Goal: Transaction & Acquisition: Obtain resource

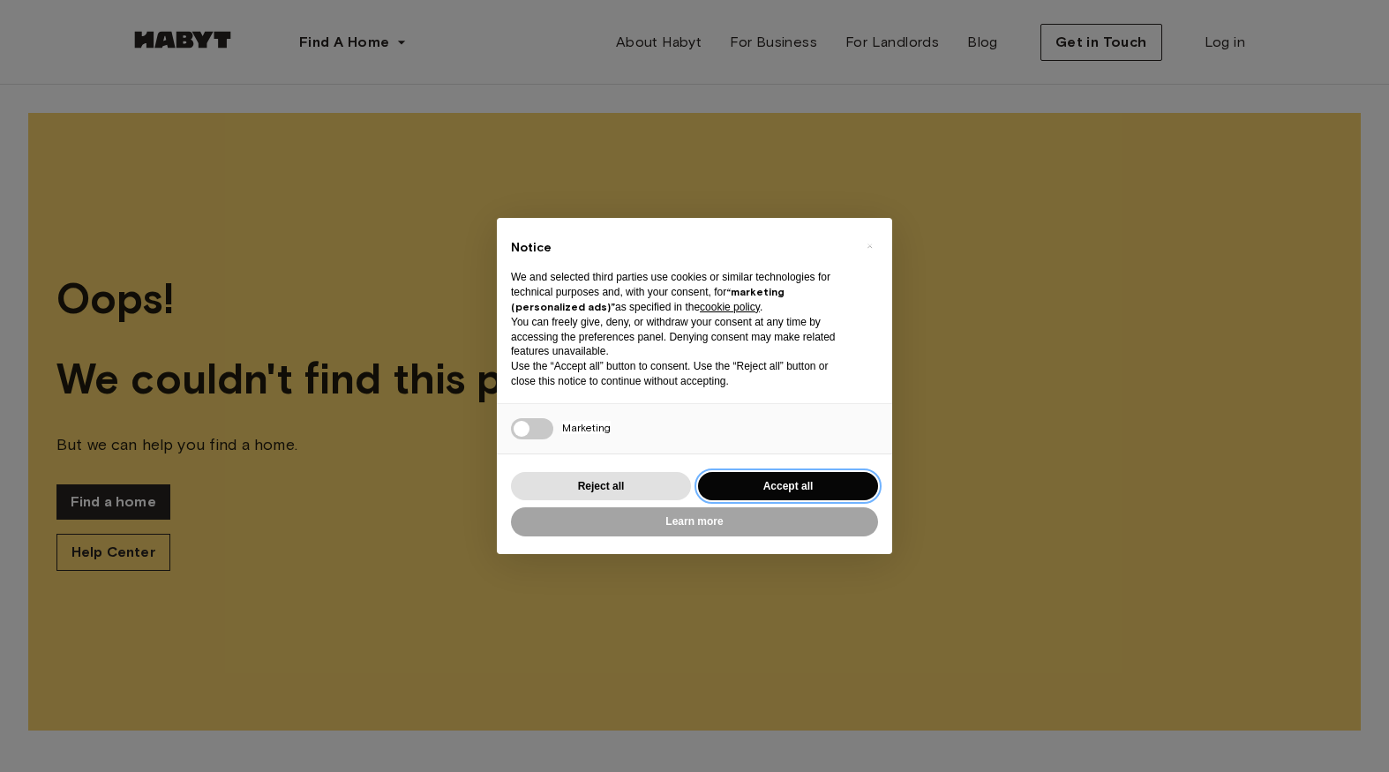
click at [773, 478] on button "Accept all" at bounding box center [788, 486] width 180 height 29
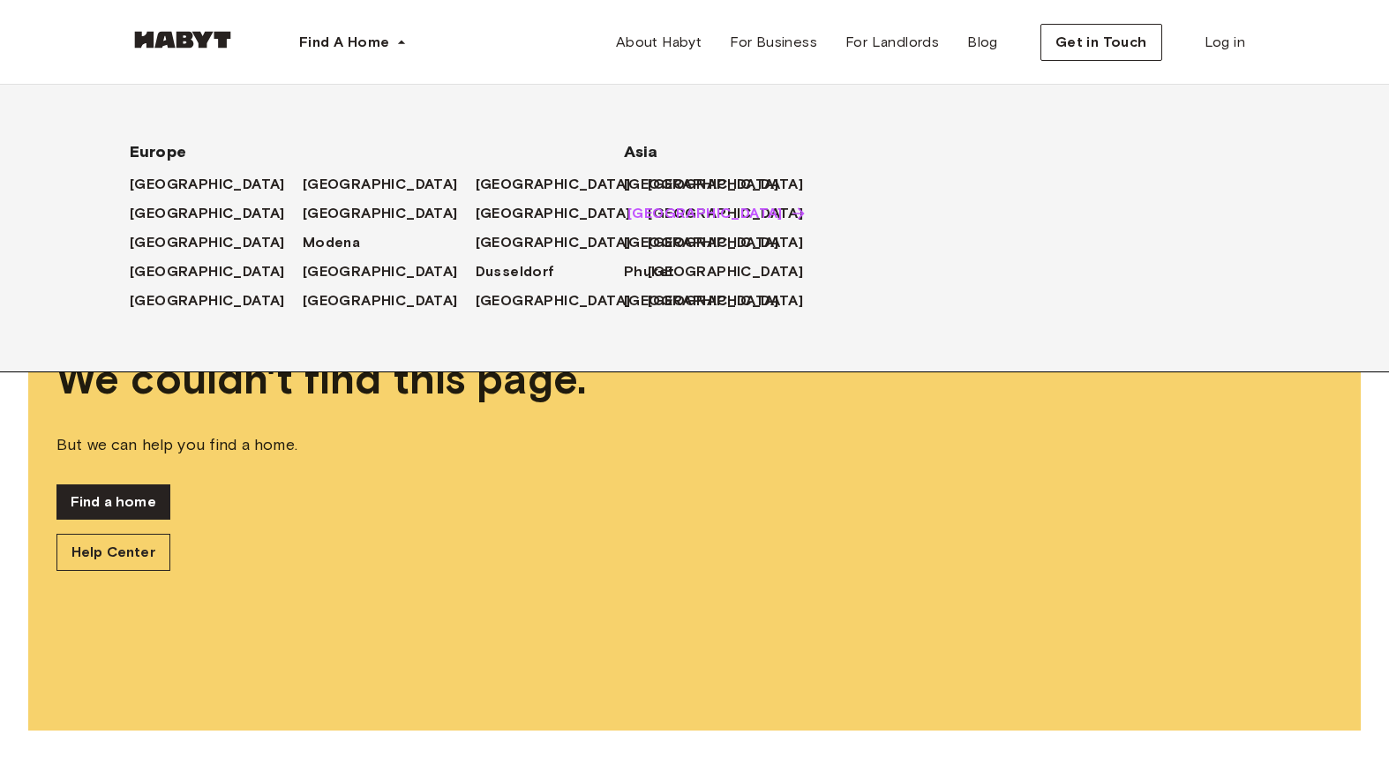
click at [648, 208] on span "[GEOGRAPHIC_DATA]" at bounding box center [704, 213] width 155 height 21
click at [669, 213] on span "[GEOGRAPHIC_DATA]" at bounding box center [704, 213] width 155 height 21
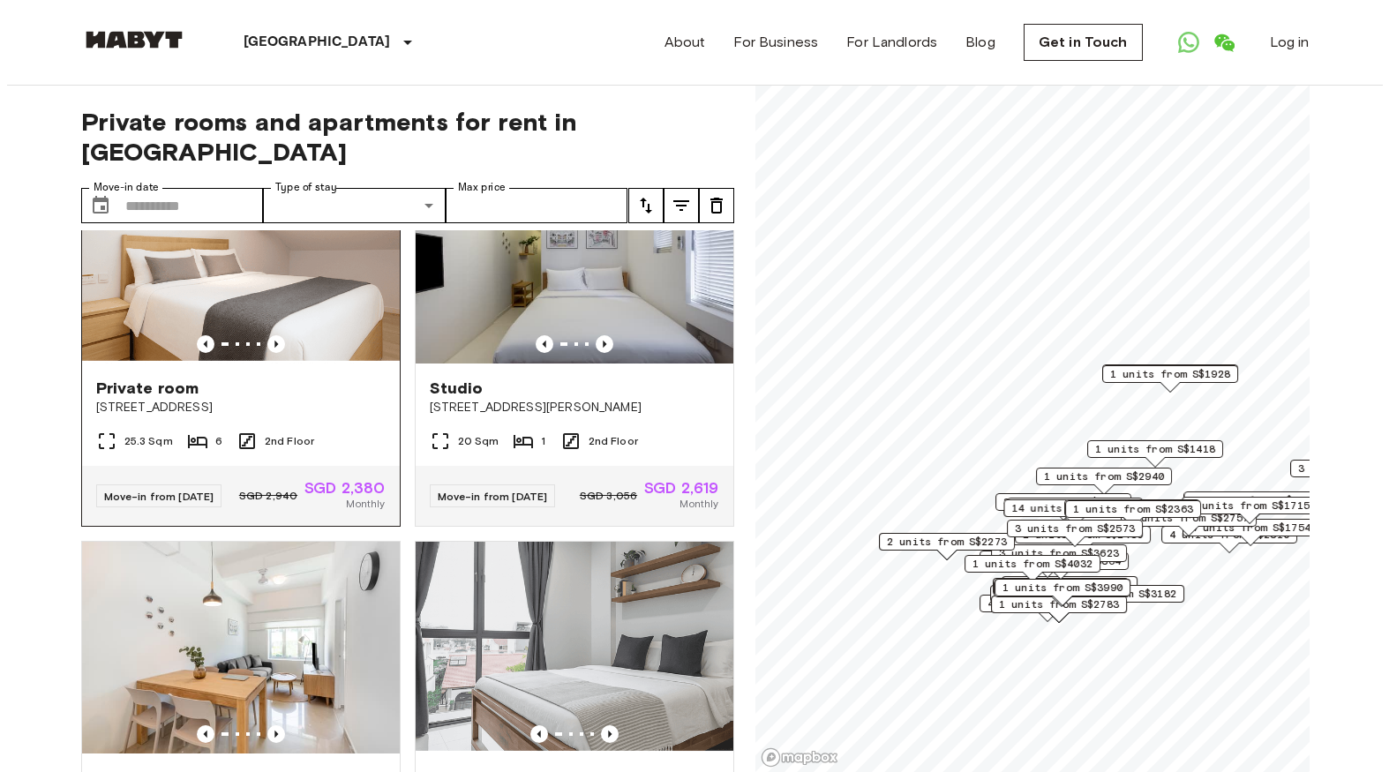
scroll to position [1564, 0]
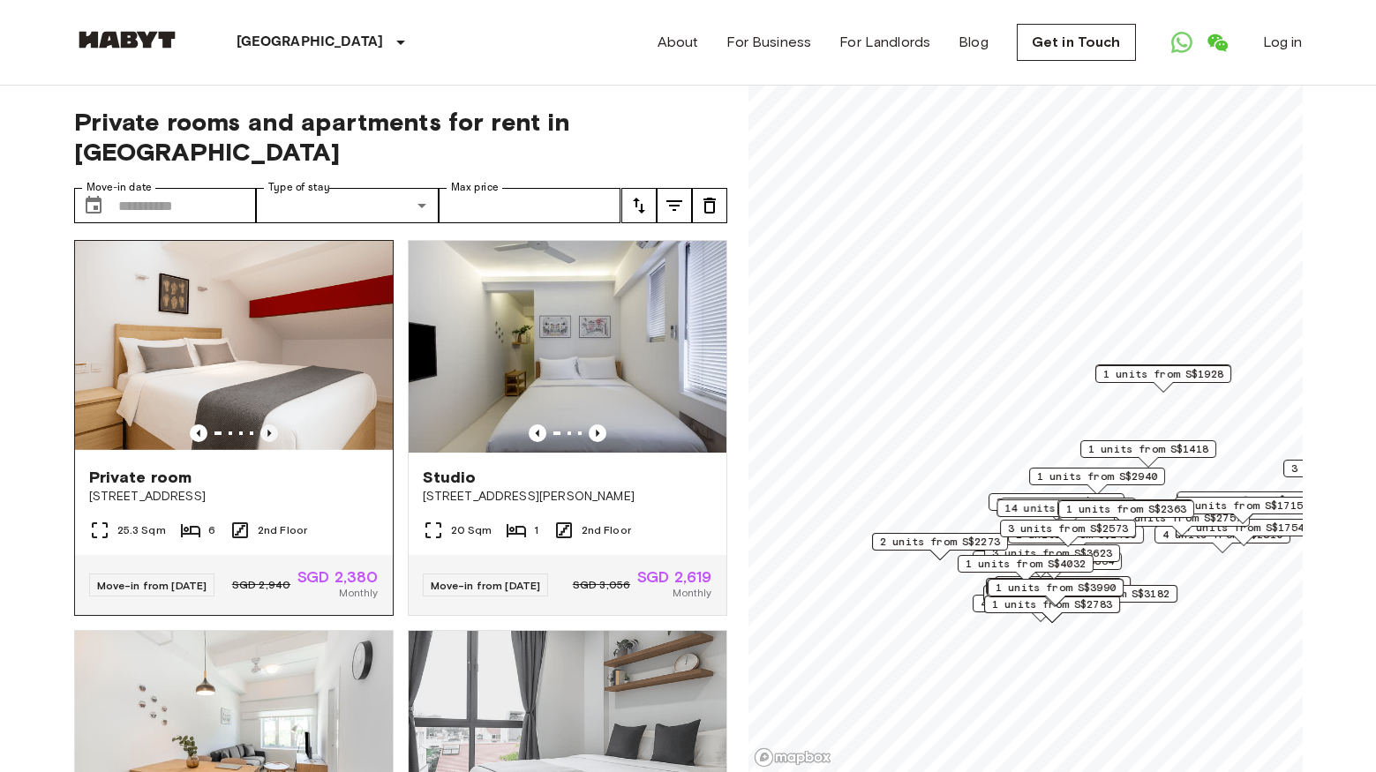
click at [260, 442] on icon "Previous image" at bounding box center [269, 433] width 18 height 18
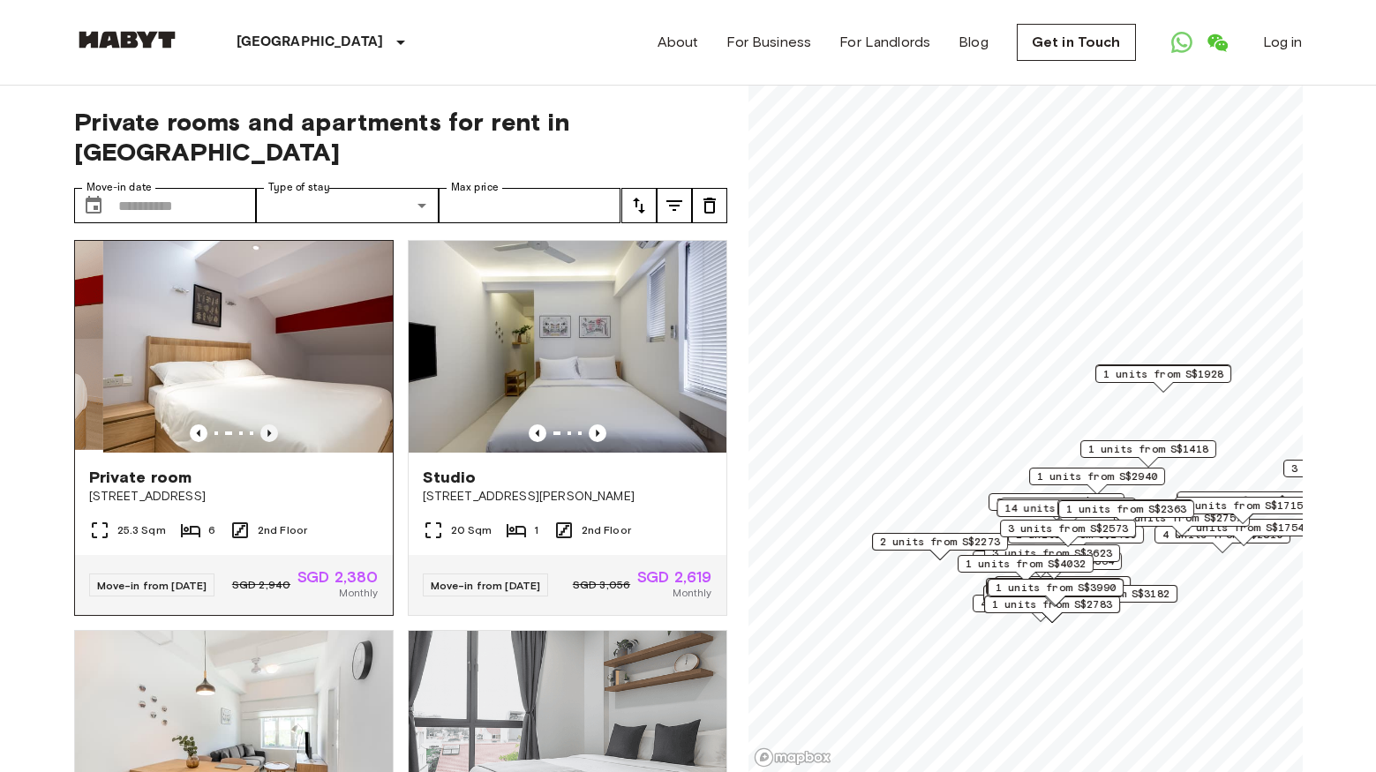
click at [267, 437] on icon "Previous image" at bounding box center [269, 433] width 4 height 7
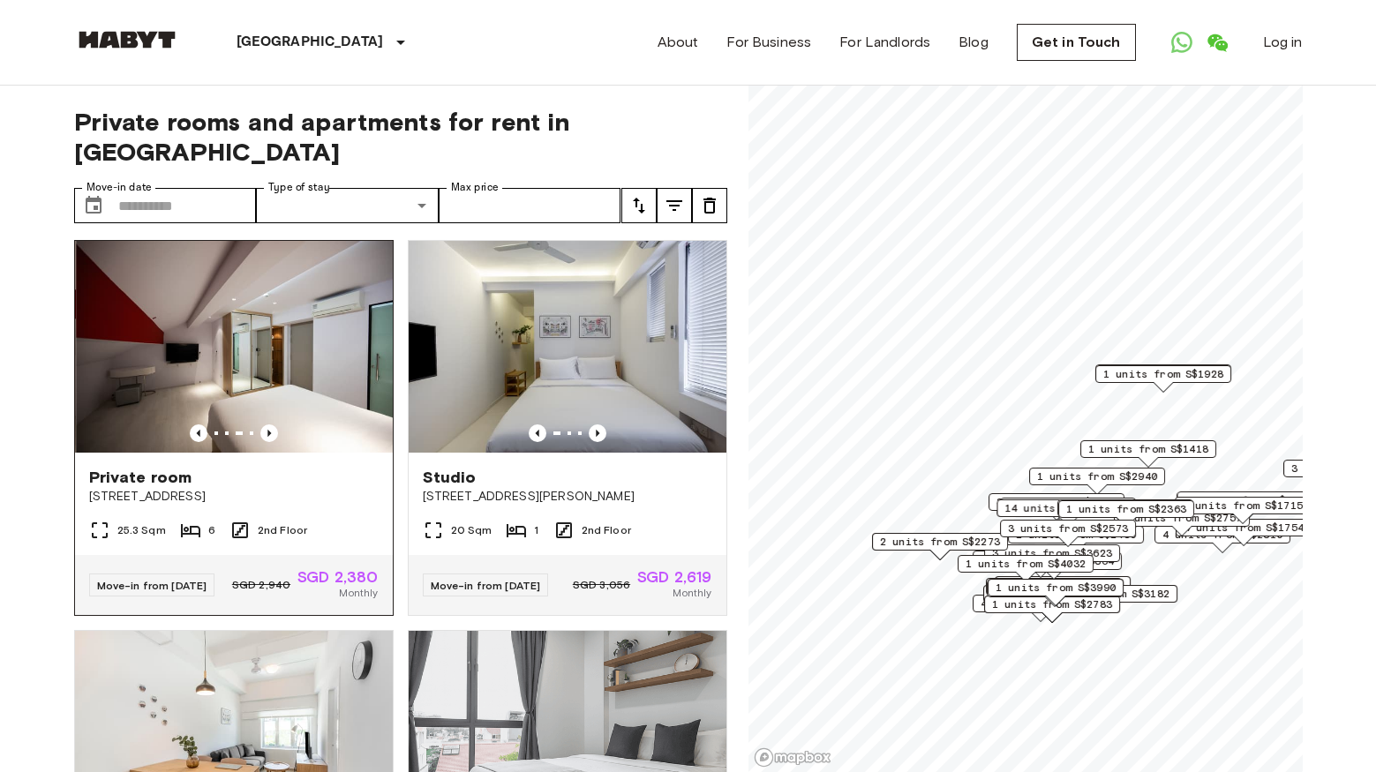
click at [301, 433] on img at bounding box center [235, 347] width 318 height 212
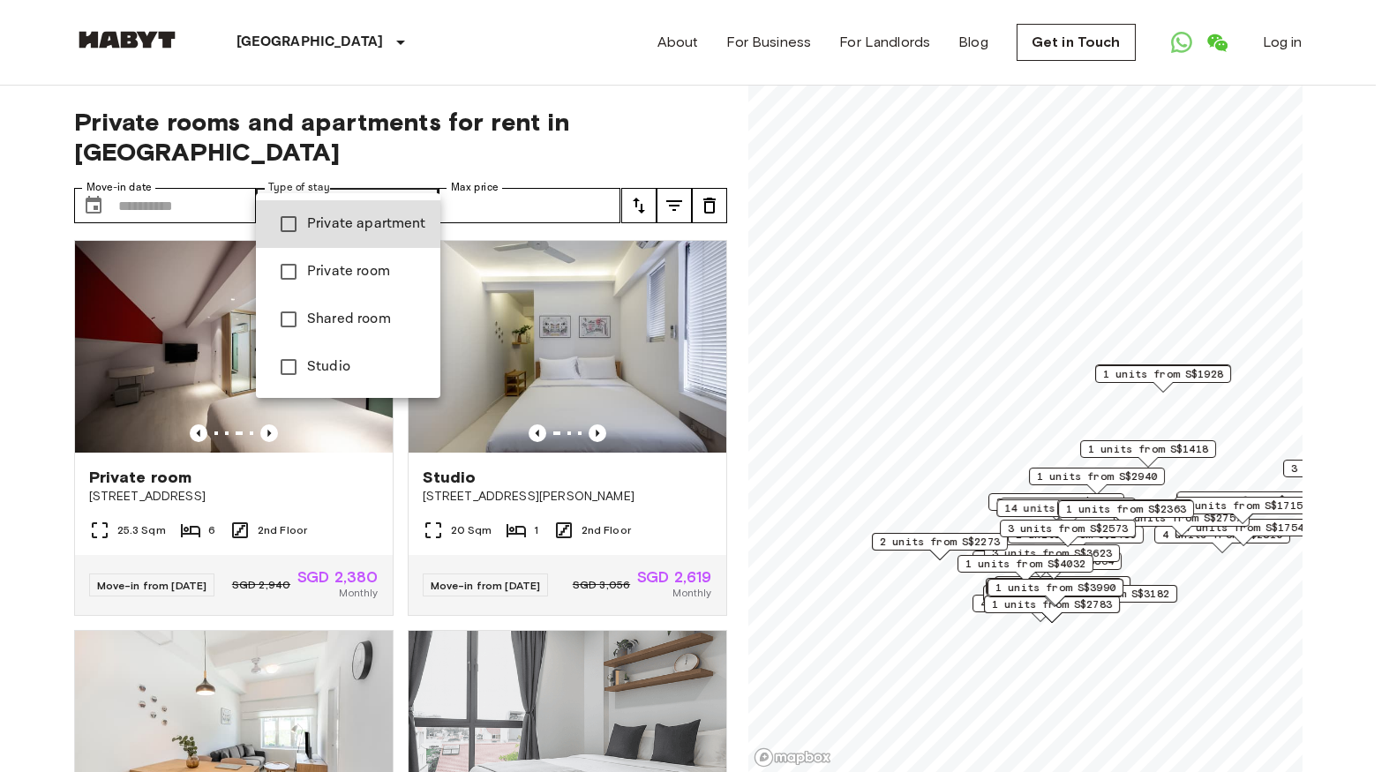
click at [476, 180] on div at bounding box center [694, 386] width 1389 height 772
click at [360, 232] on span "Private apartment" at bounding box center [366, 224] width 119 height 21
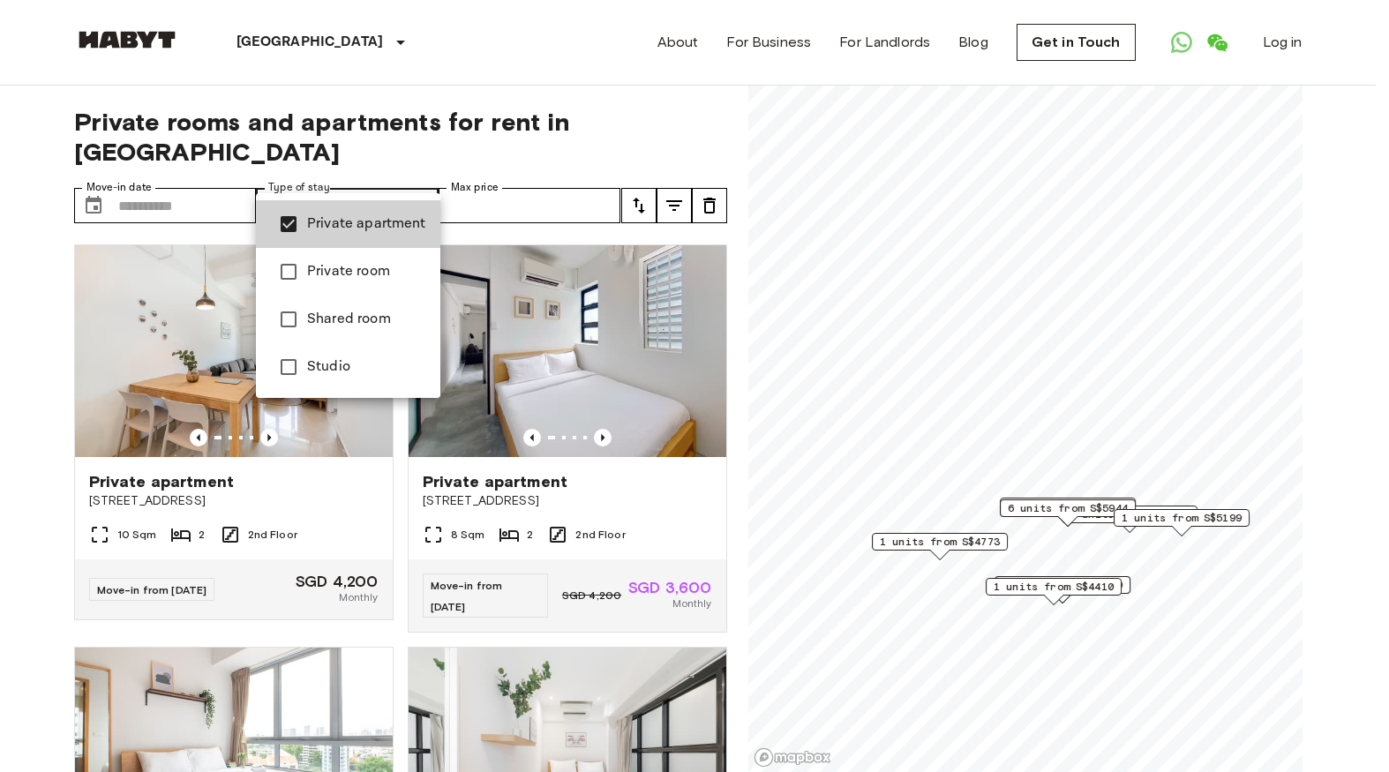
click at [14, 455] on div at bounding box center [694, 386] width 1389 height 772
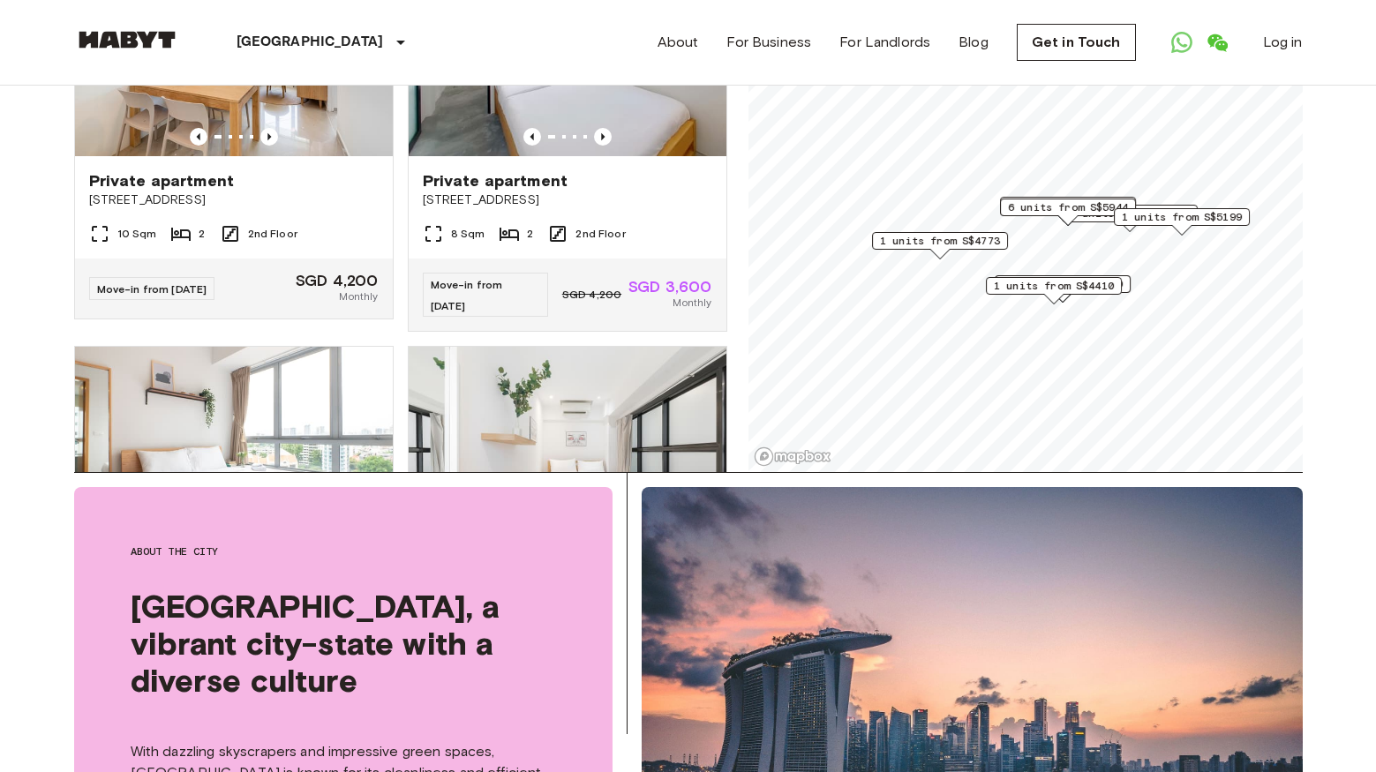
scroll to position [220, 0]
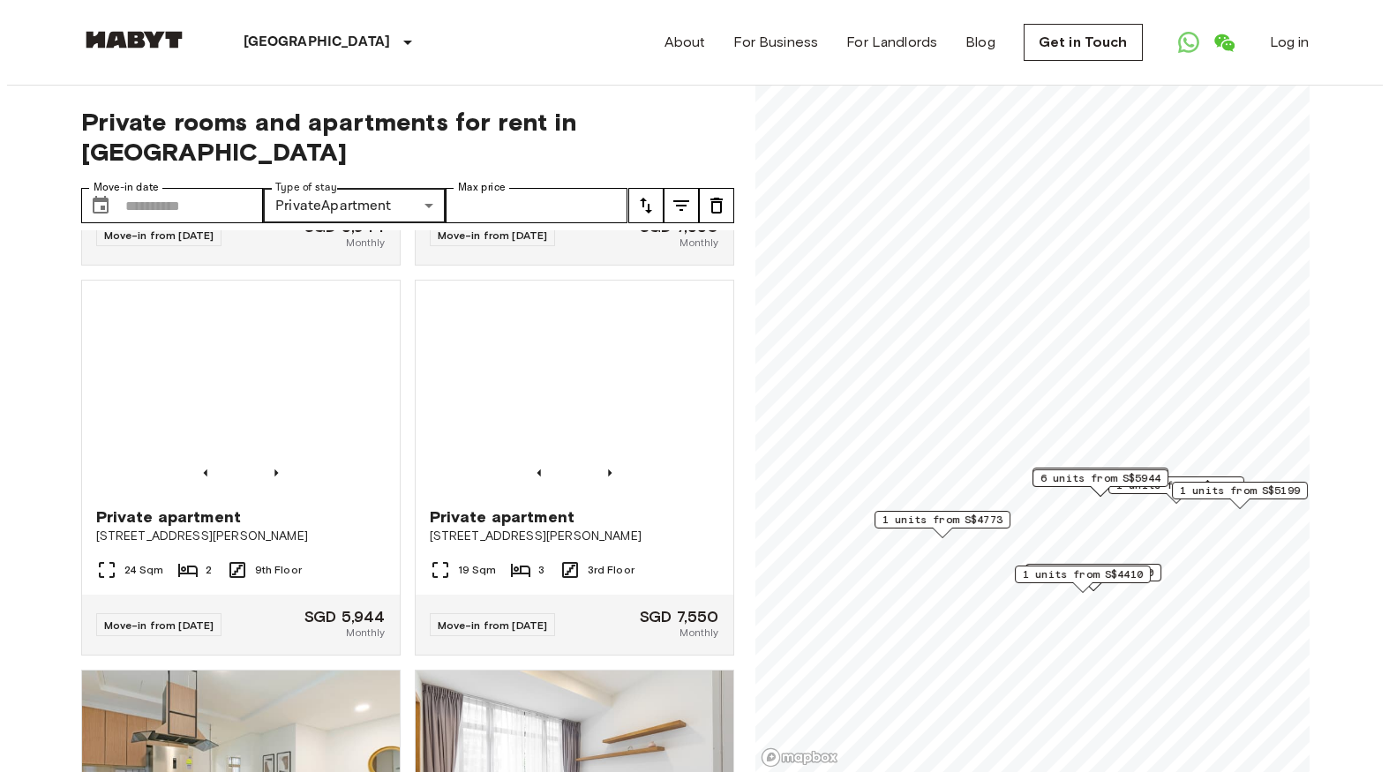
scroll to position [2188, 0]
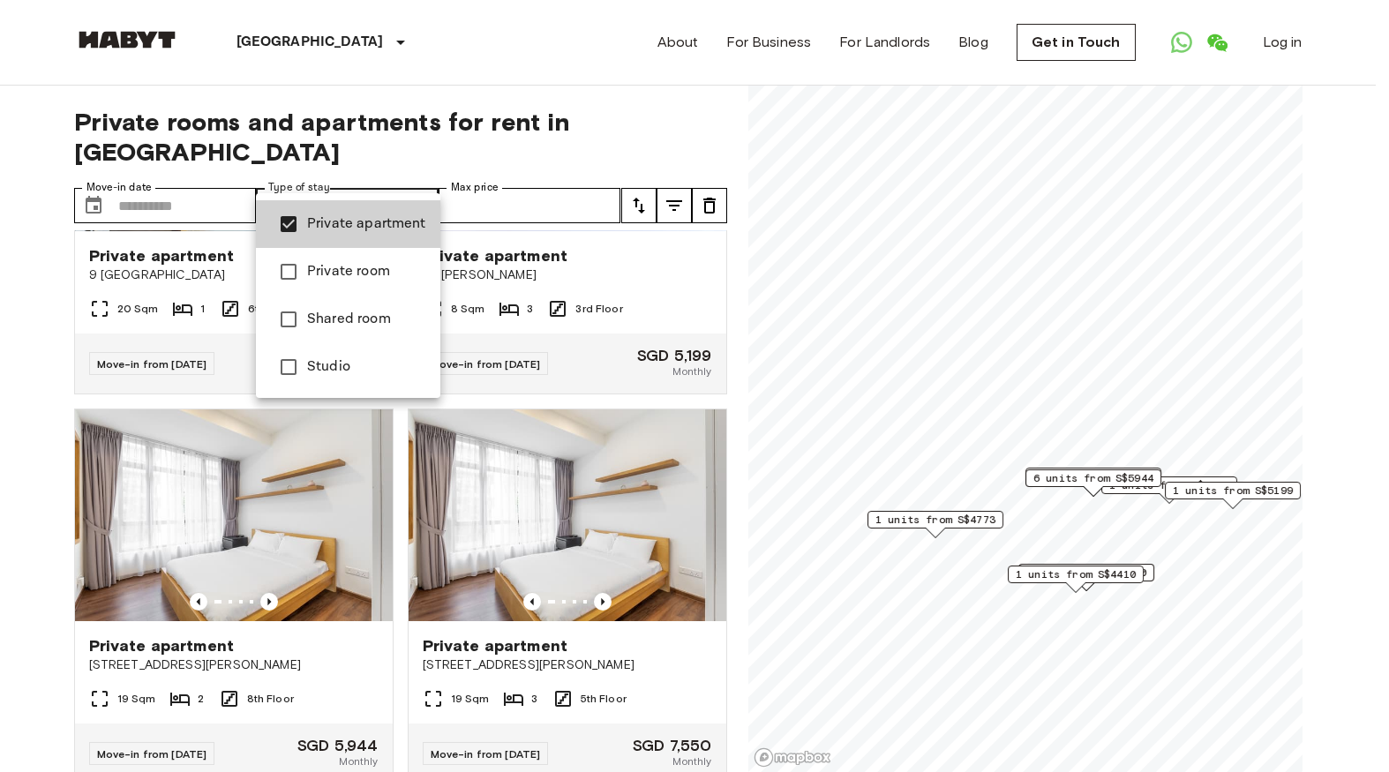
click at [333, 361] on span "Studio" at bounding box center [366, 366] width 119 height 21
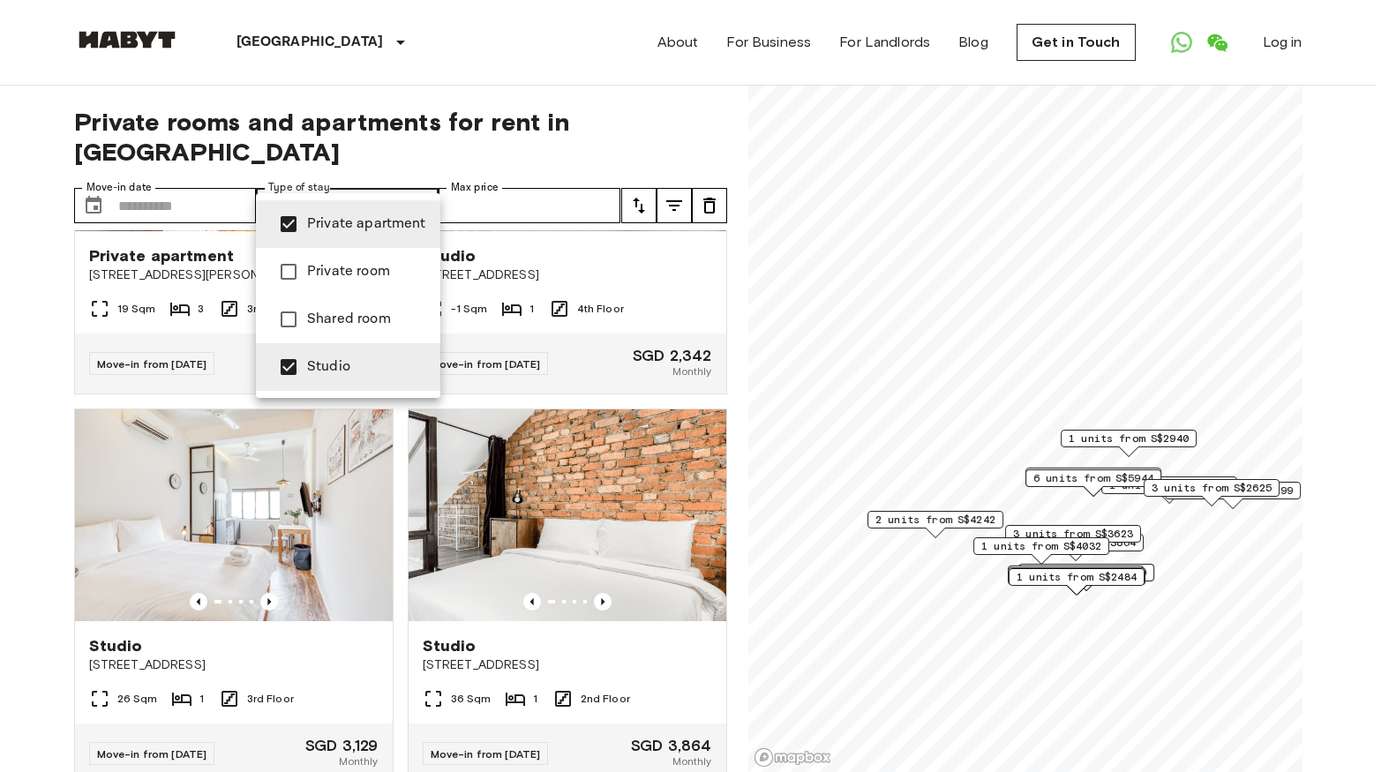
click at [346, 227] on span "Private apartment" at bounding box center [366, 224] width 119 height 21
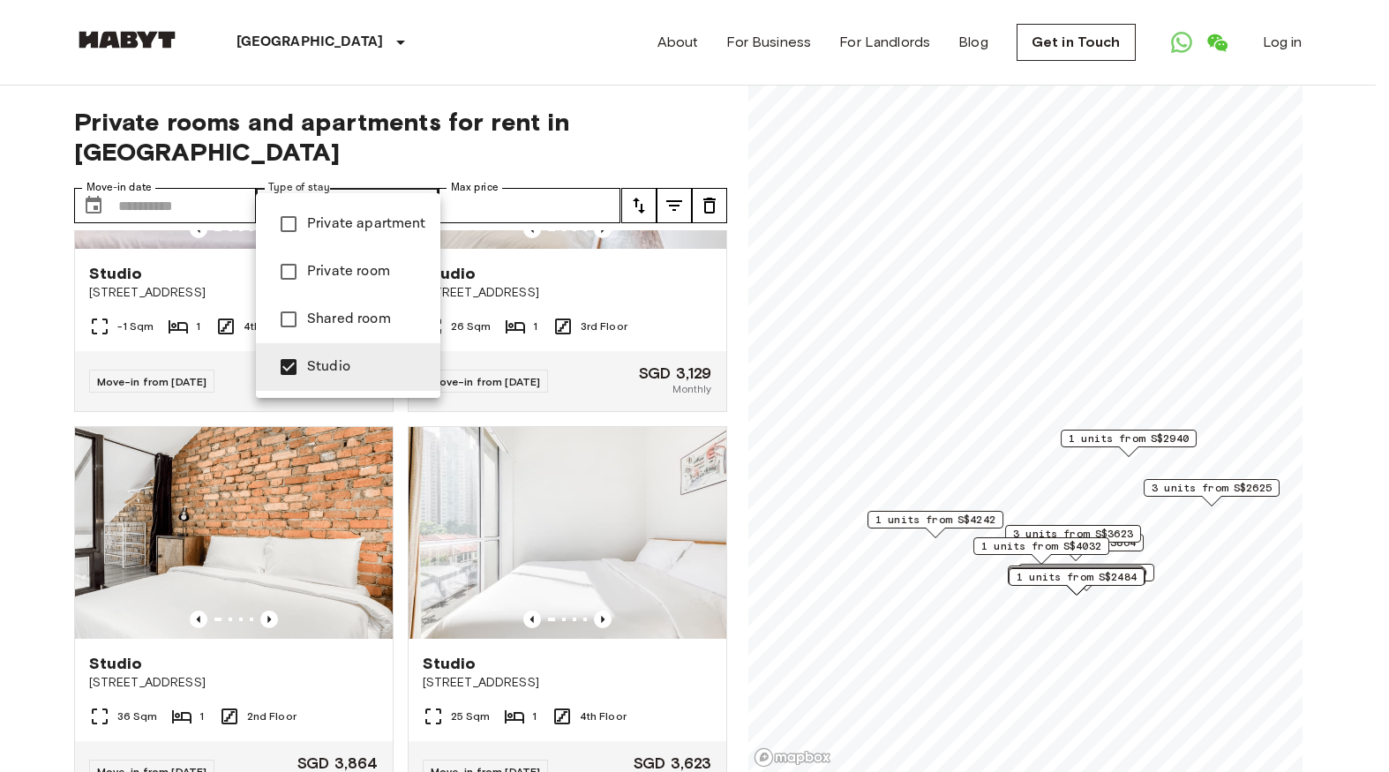
click at [346, 220] on span "Private apartment" at bounding box center [366, 224] width 119 height 21
type input "**********"
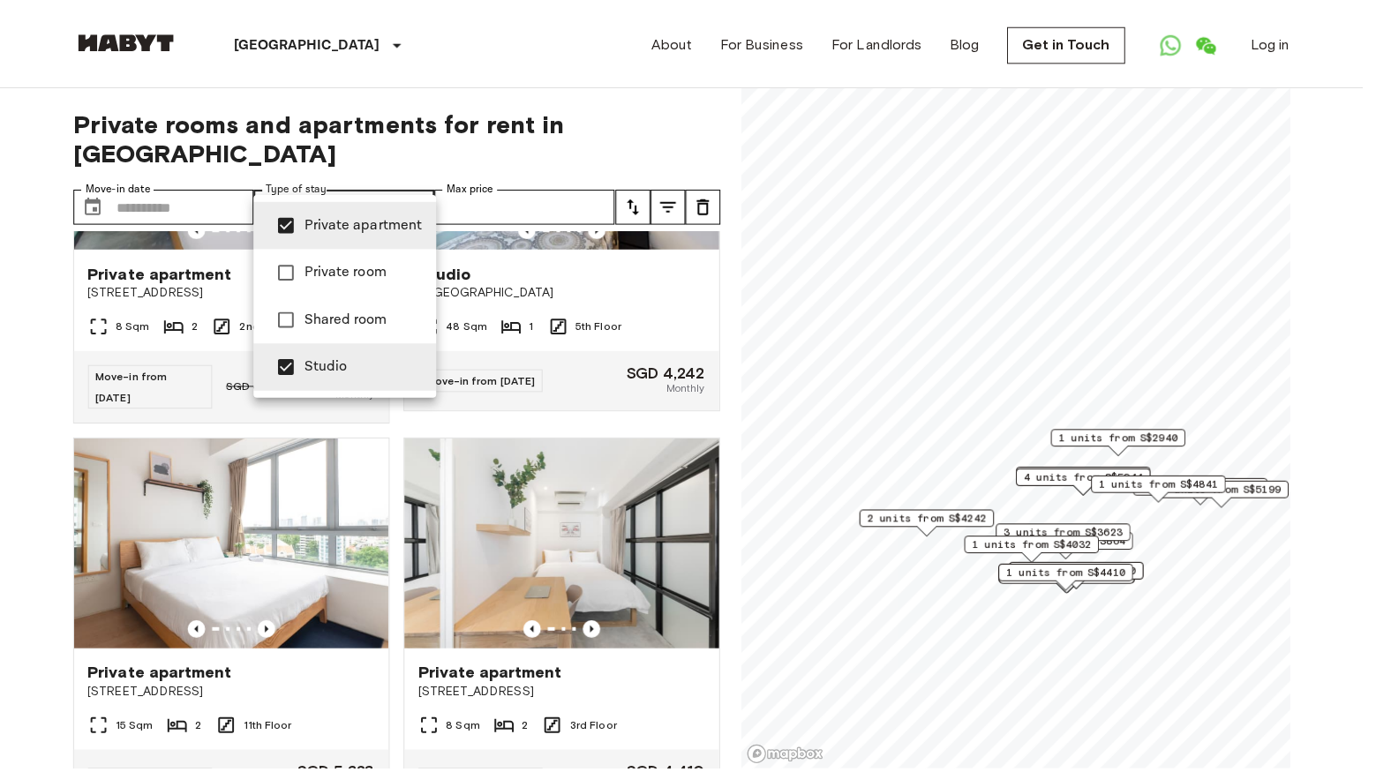
scroll to position [2188, 0]
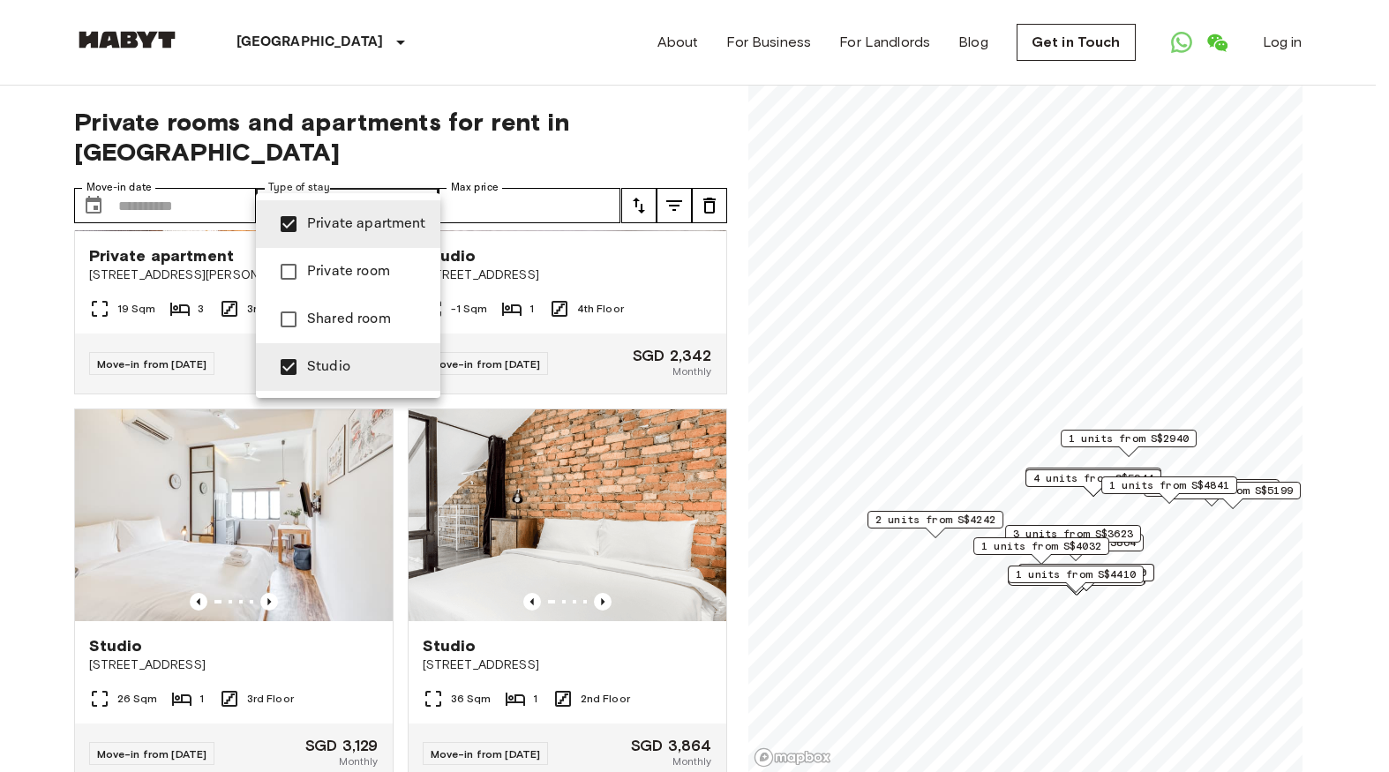
click at [34, 347] on div at bounding box center [694, 386] width 1389 height 772
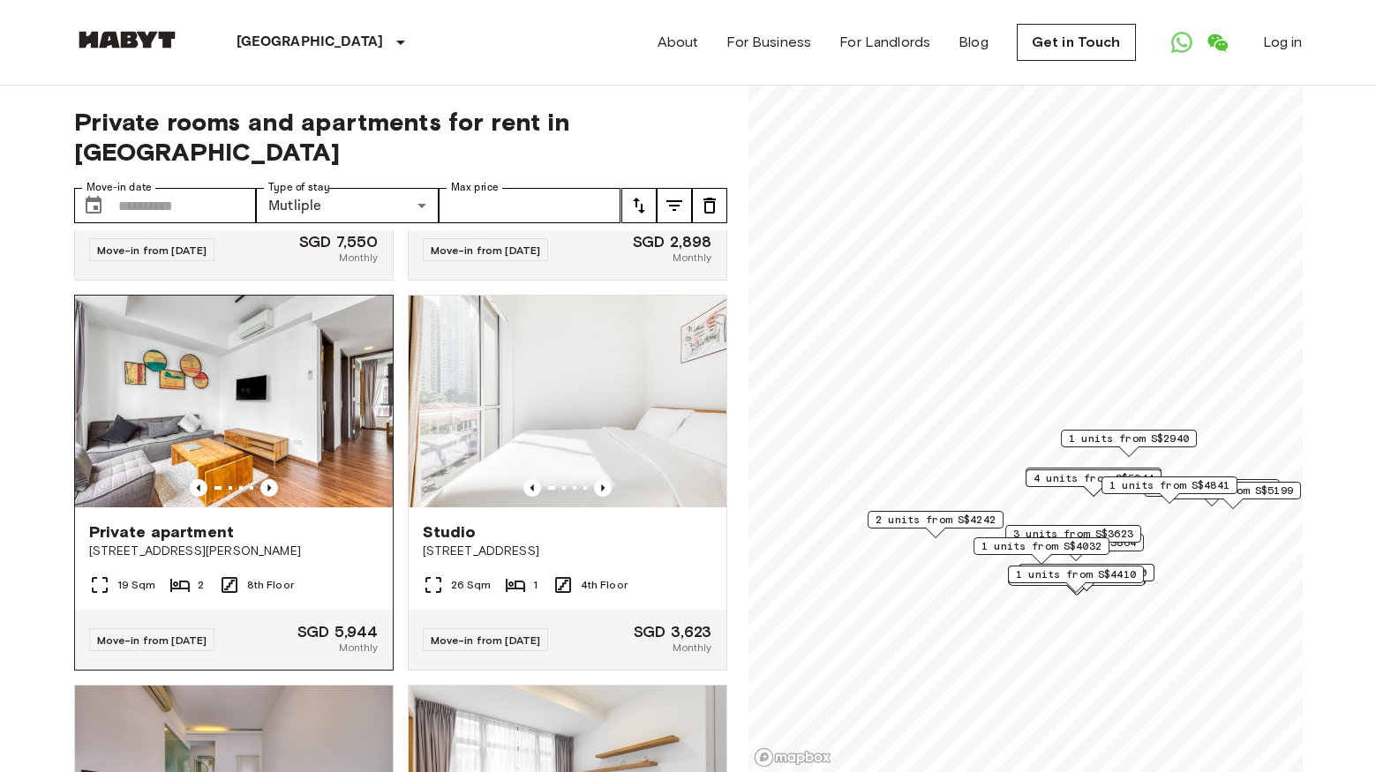
scroll to position [3890, 0]
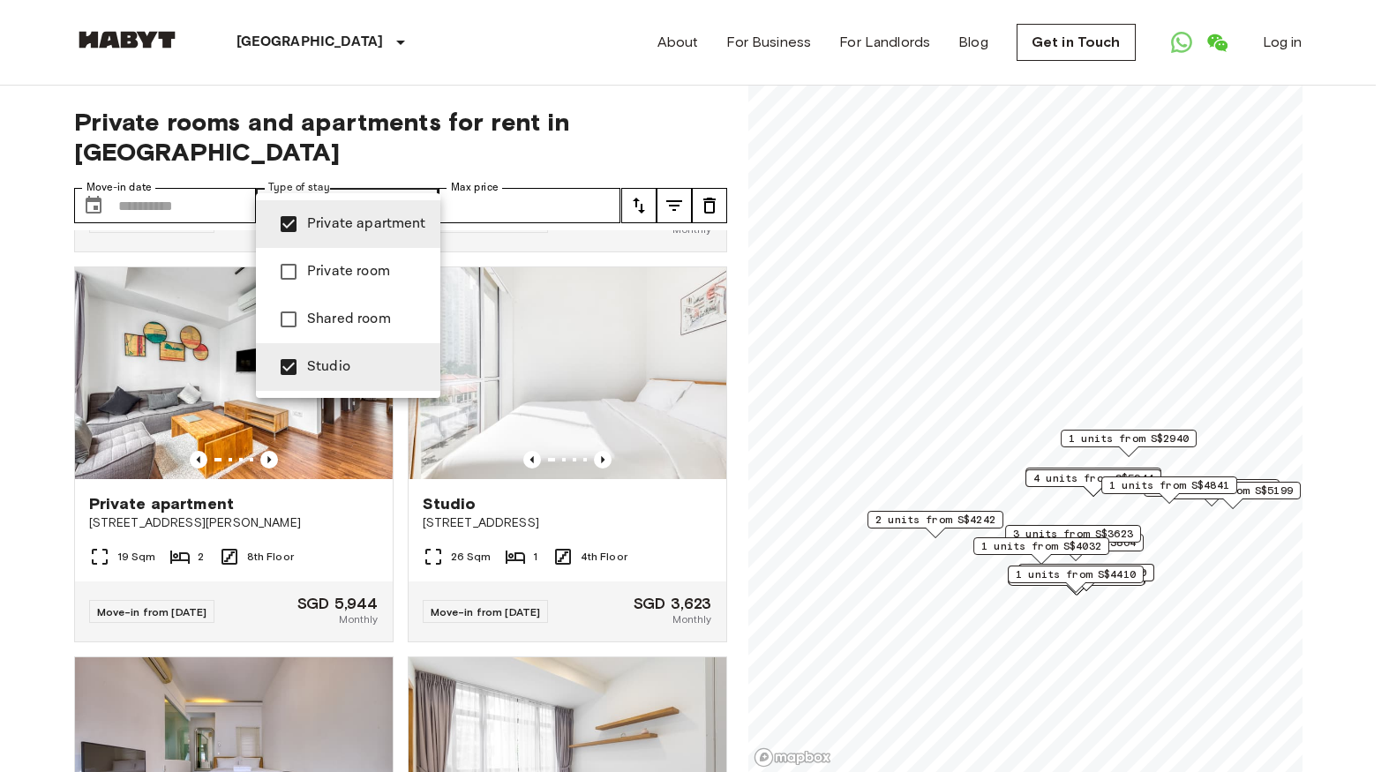
click at [308, 173] on div at bounding box center [694, 386] width 1389 height 772
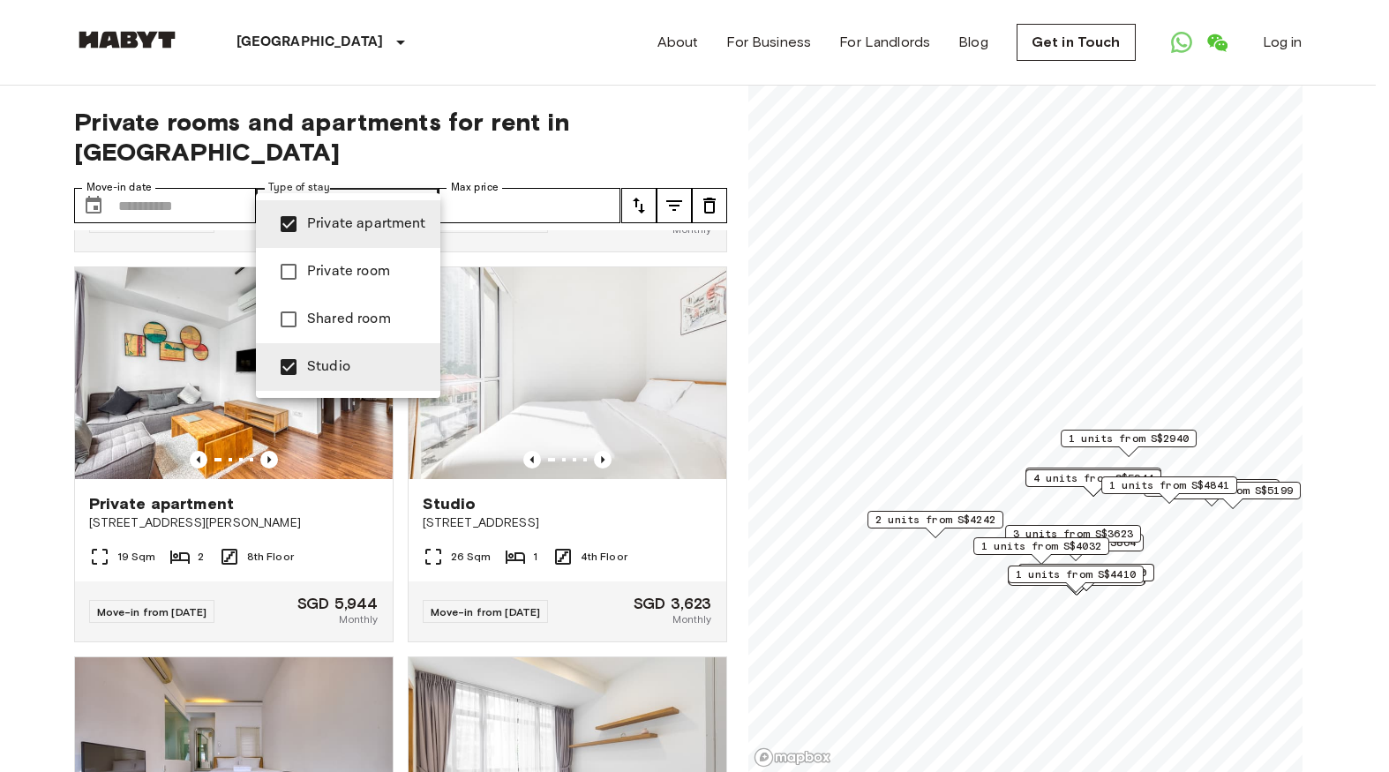
click at [308, 176] on div at bounding box center [694, 386] width 1389 height 772
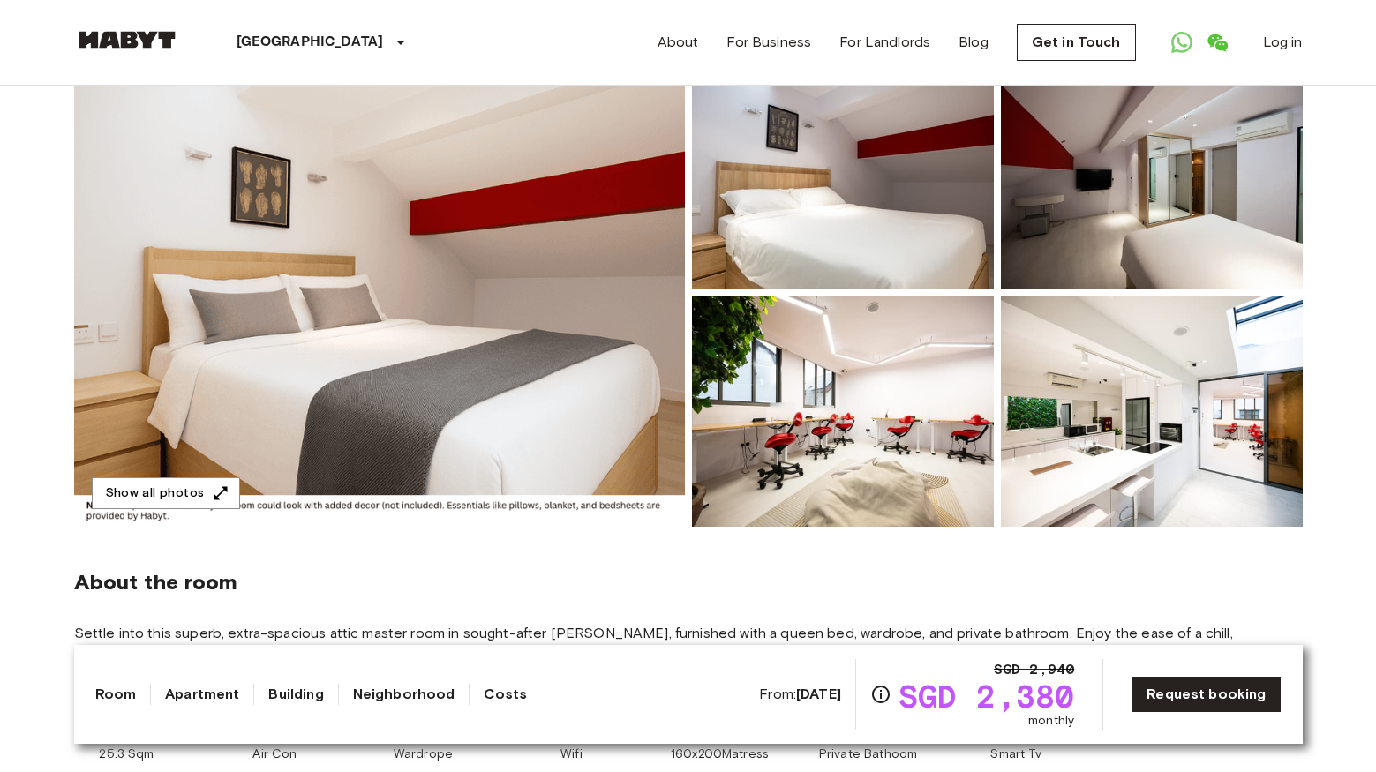
scroll to position [172, 0]
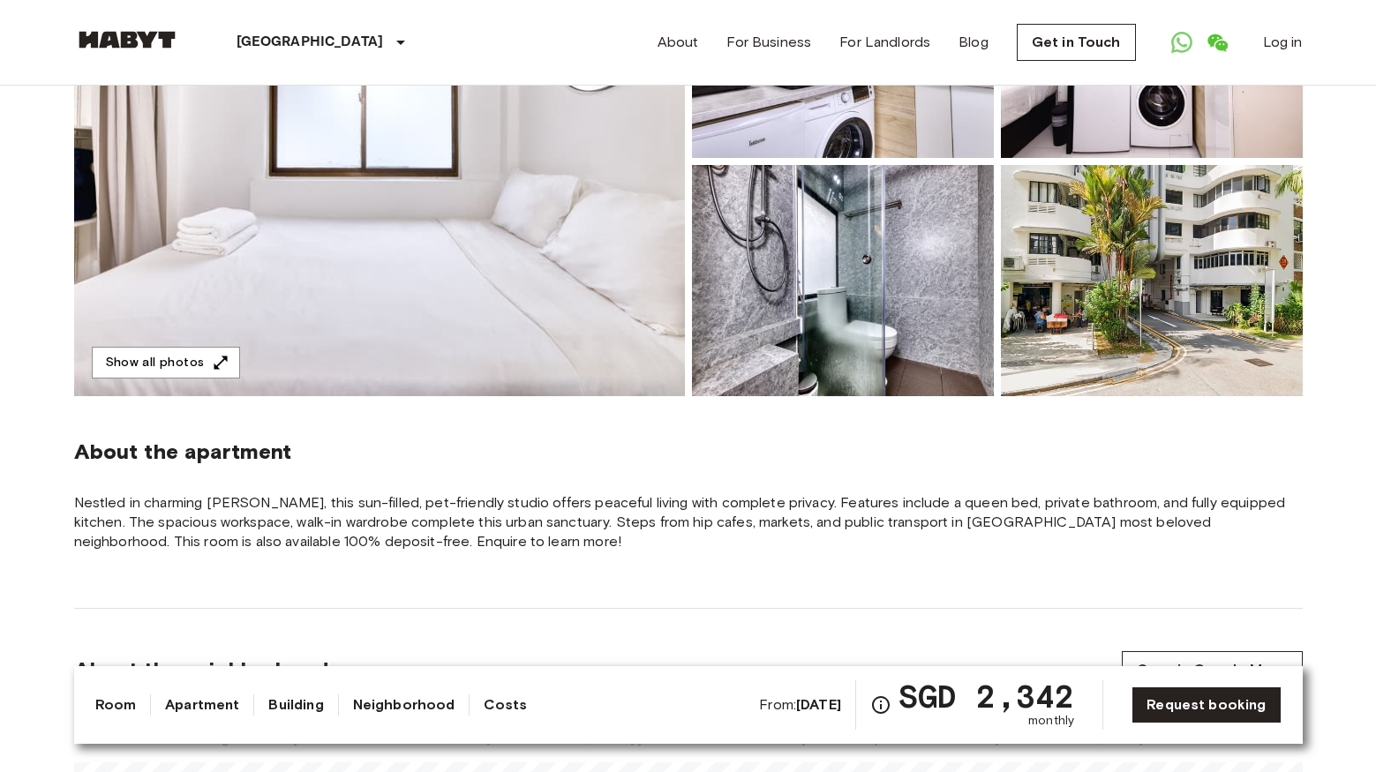
scroll to position [234, 0]
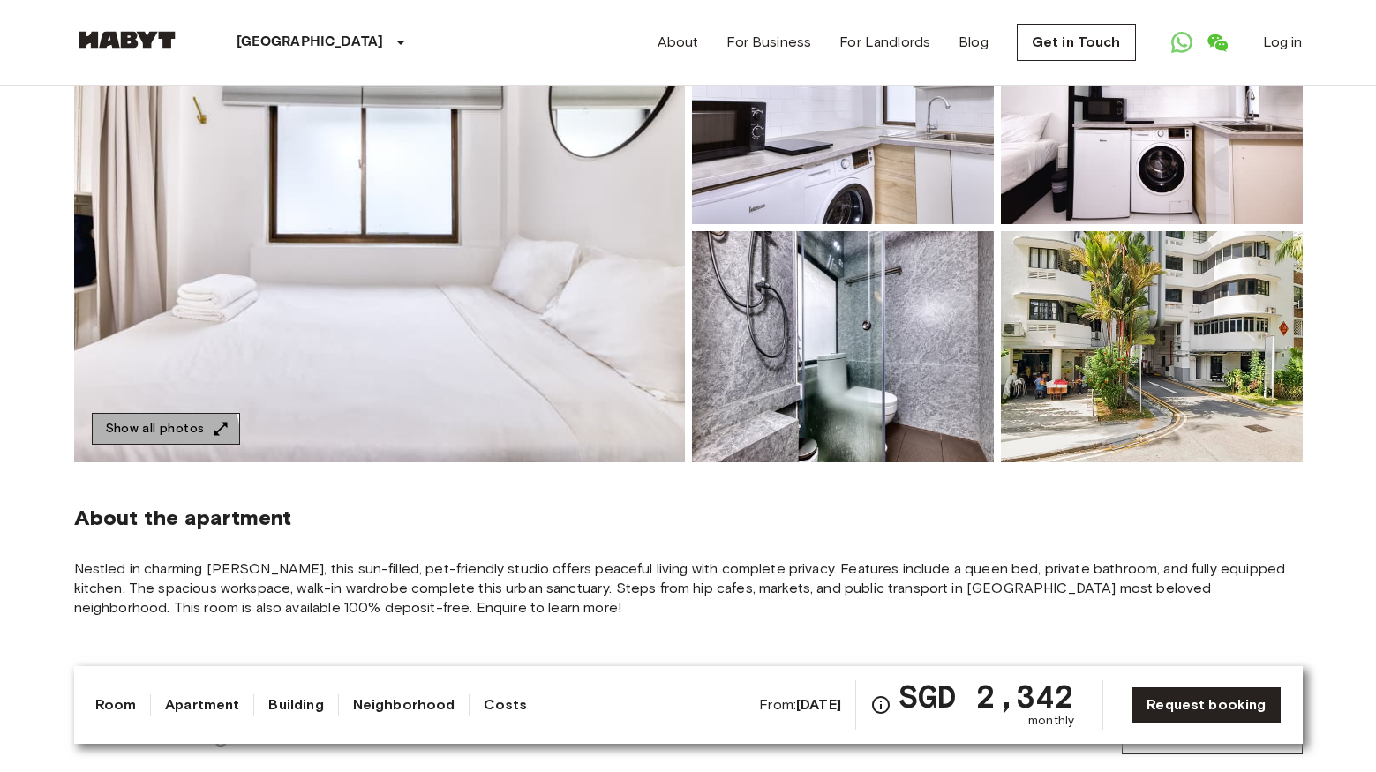
click at [144, 438] on button "Show all photos" at bounding box center [166, 429] width 148 height 33
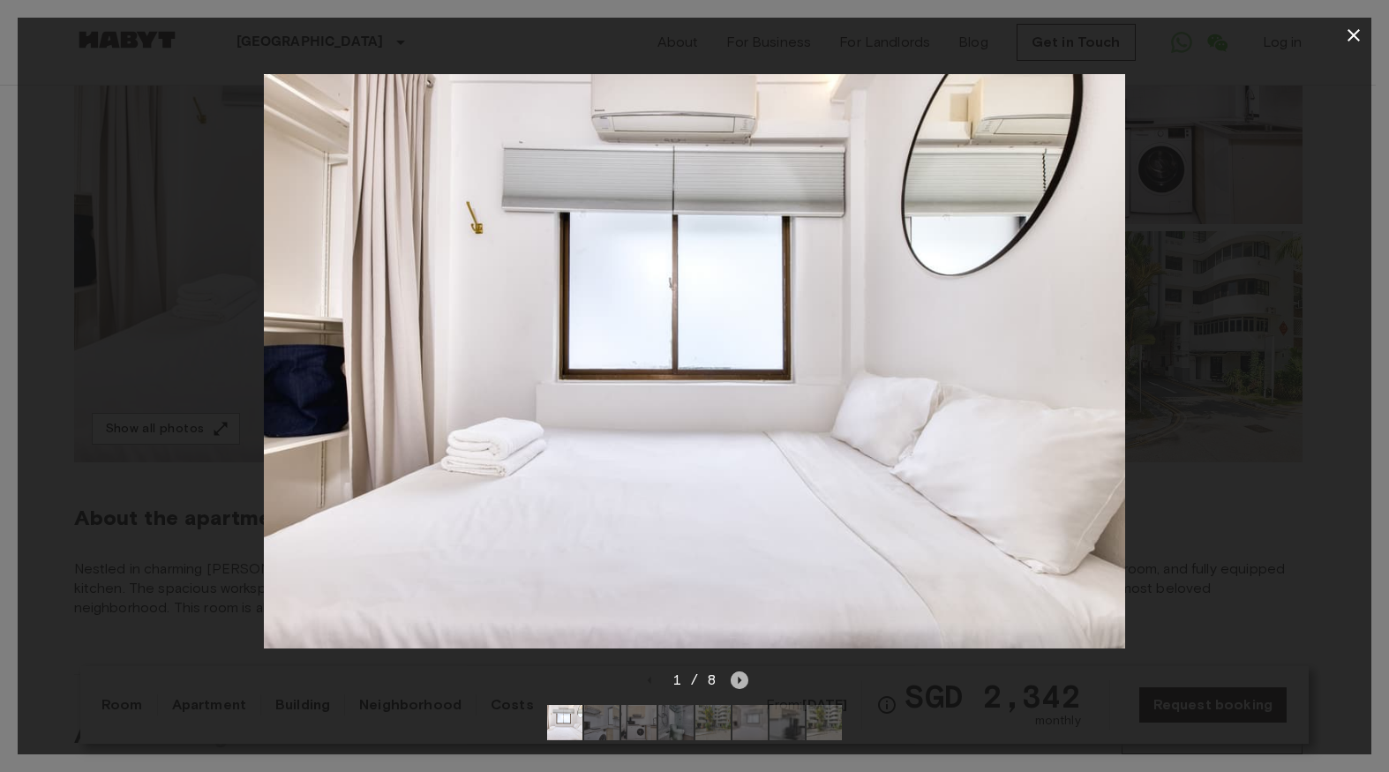
click at [731, 672] on icon "Next image" at bounding box center [740, 681] width 18 height 18
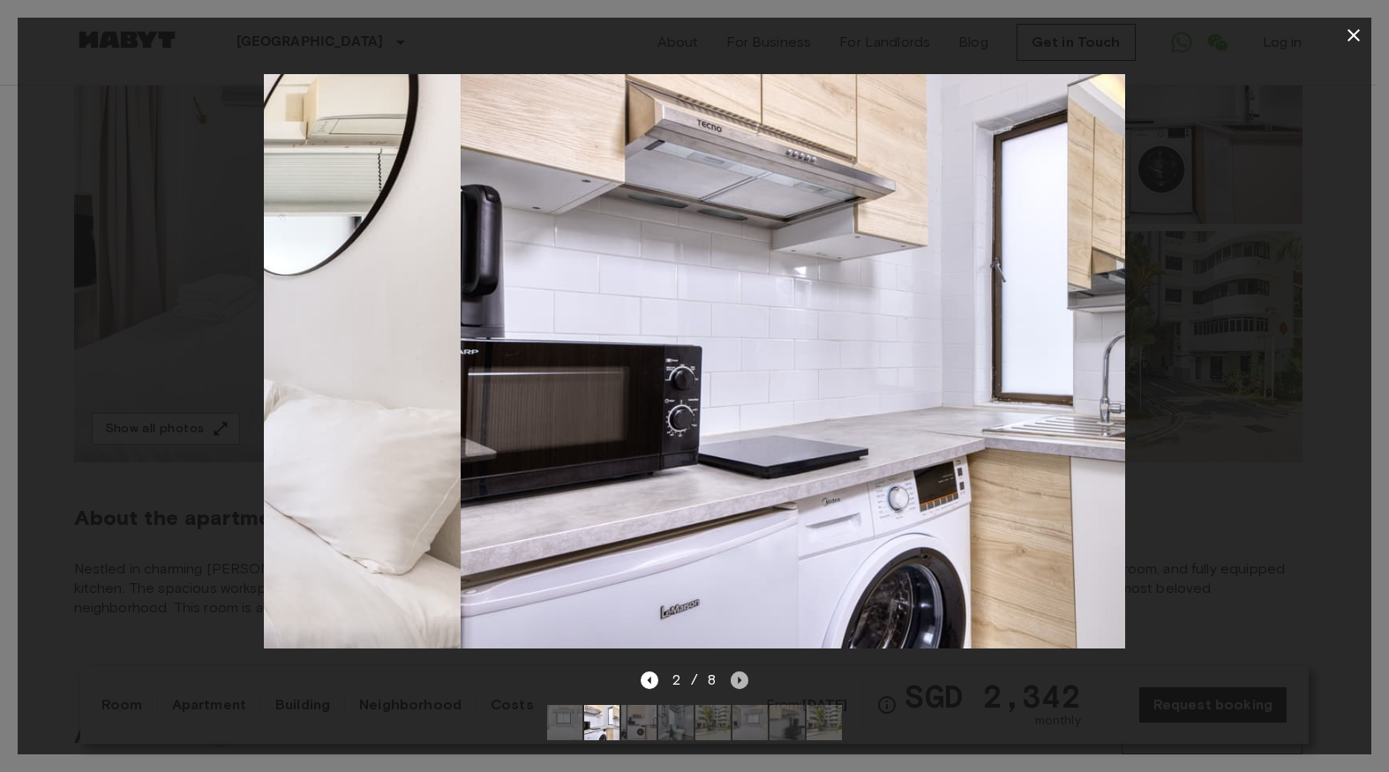
click at [736, 672] on icon "Next image" at bounding box center [740, 681] width 18 height 18
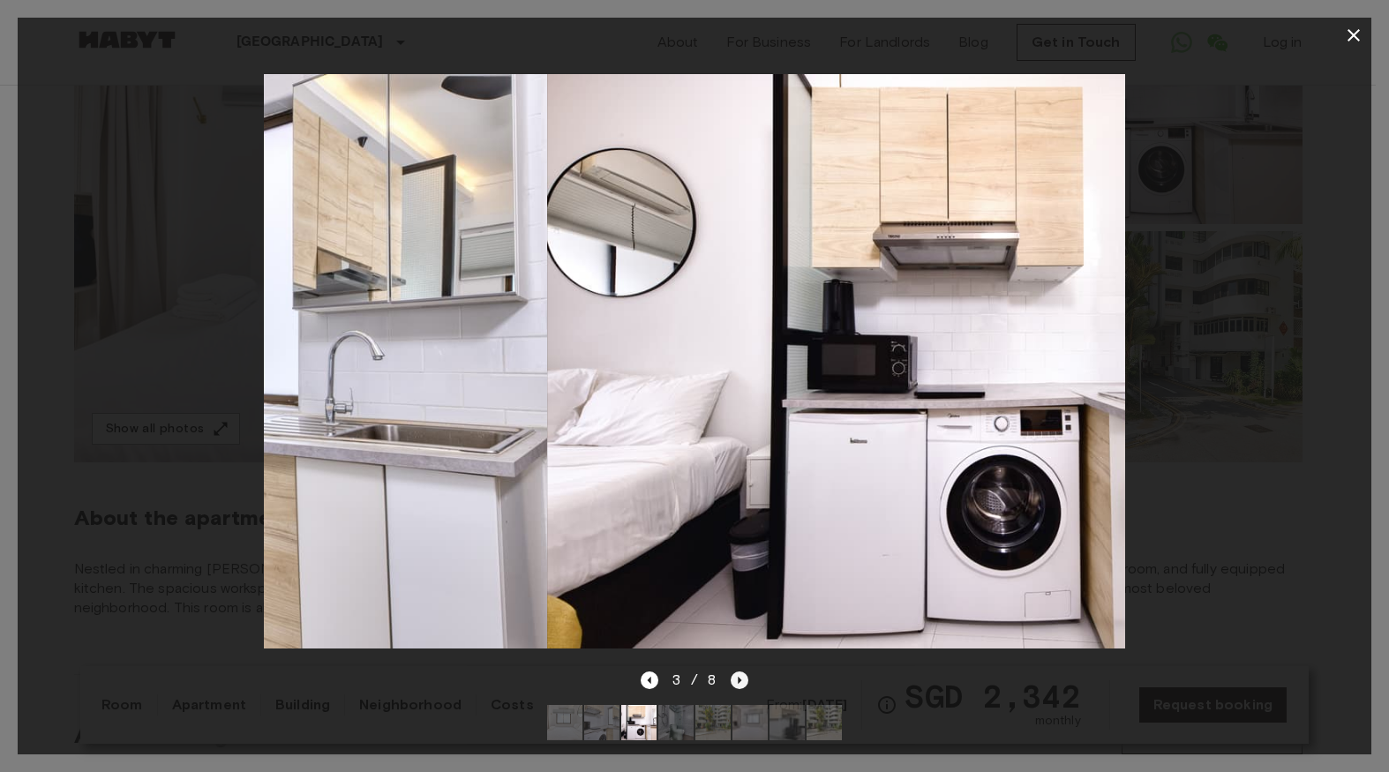
click at [736, 672] on icon "Next image" at bounding box center [740, 681] width 18 height 18
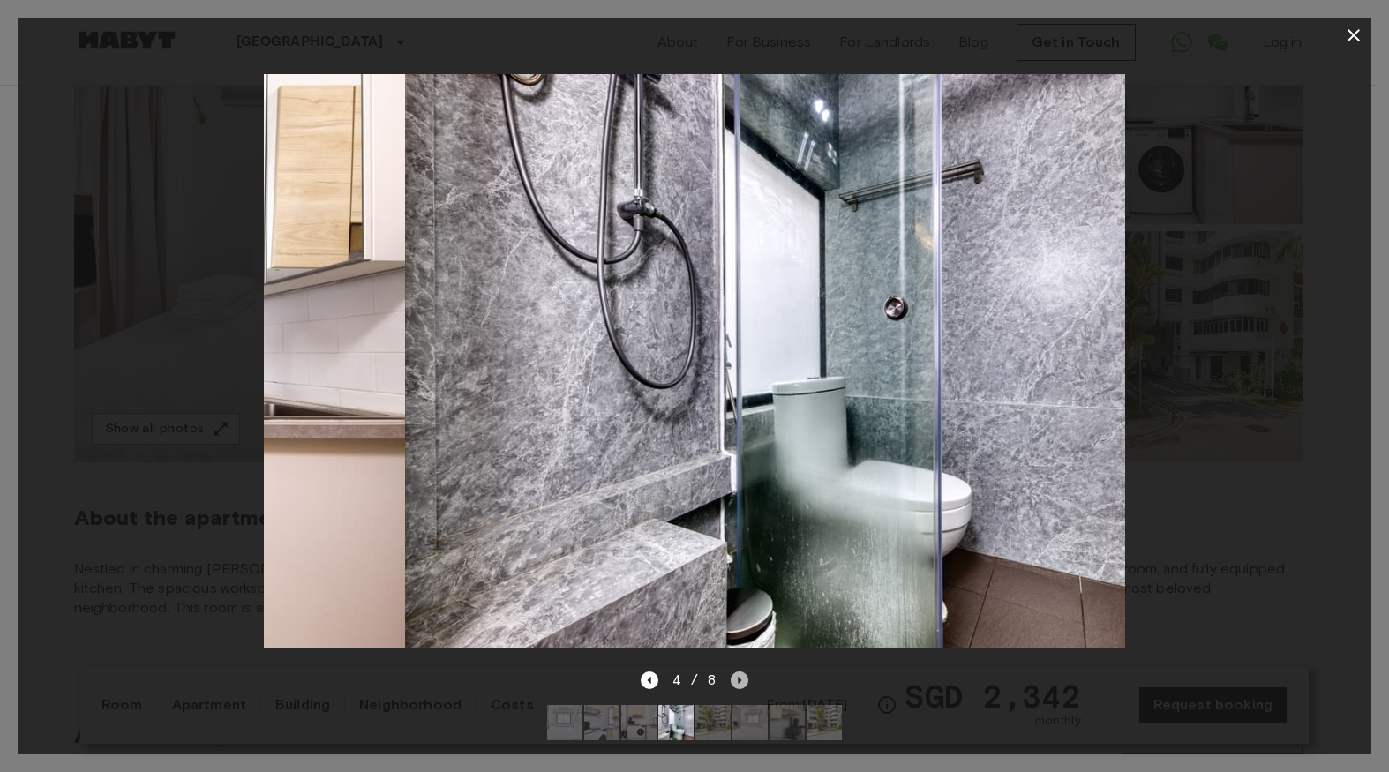
click at [736, 672] on icon "Next image" at bounding box center [740, 681] width 18 height 18
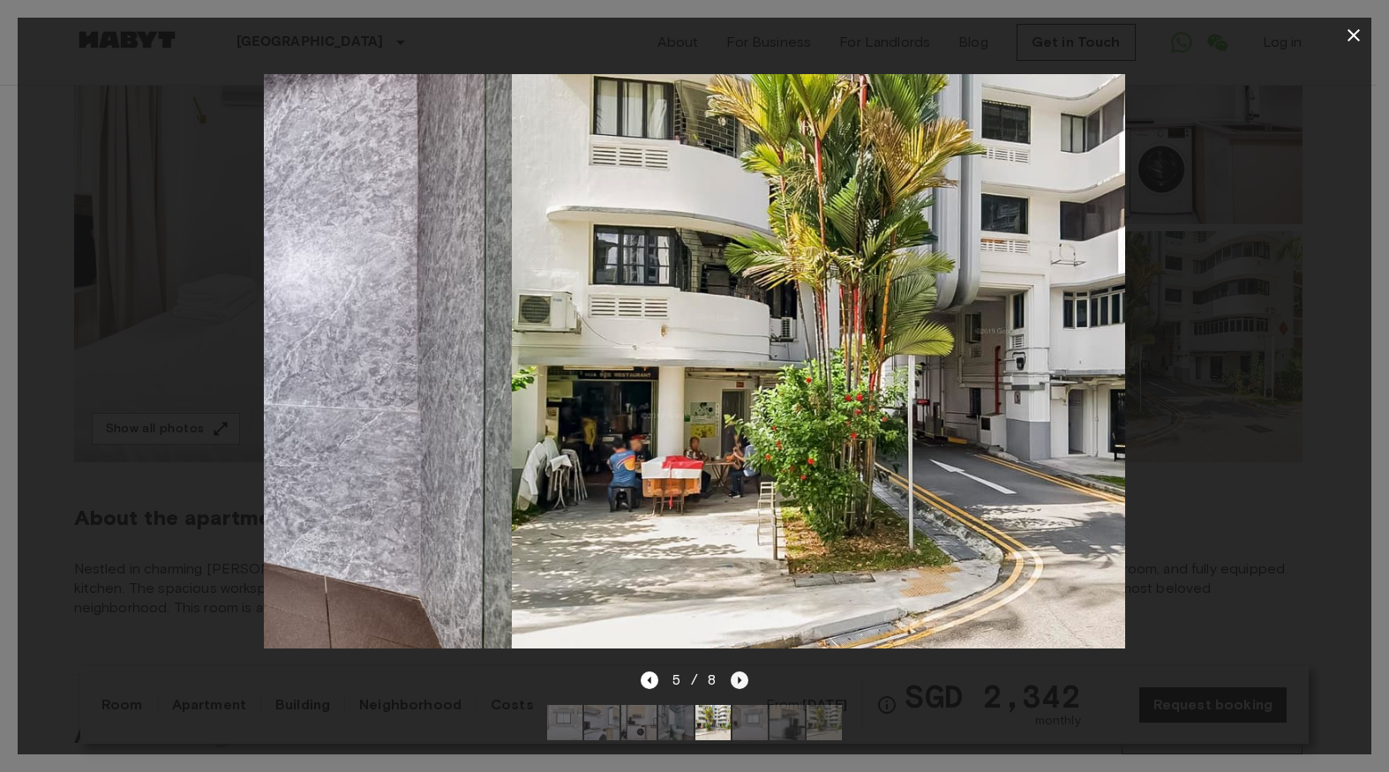
click at [737, 672] on icon "Next image" at bounding box center [740, 681] width 18 height 18
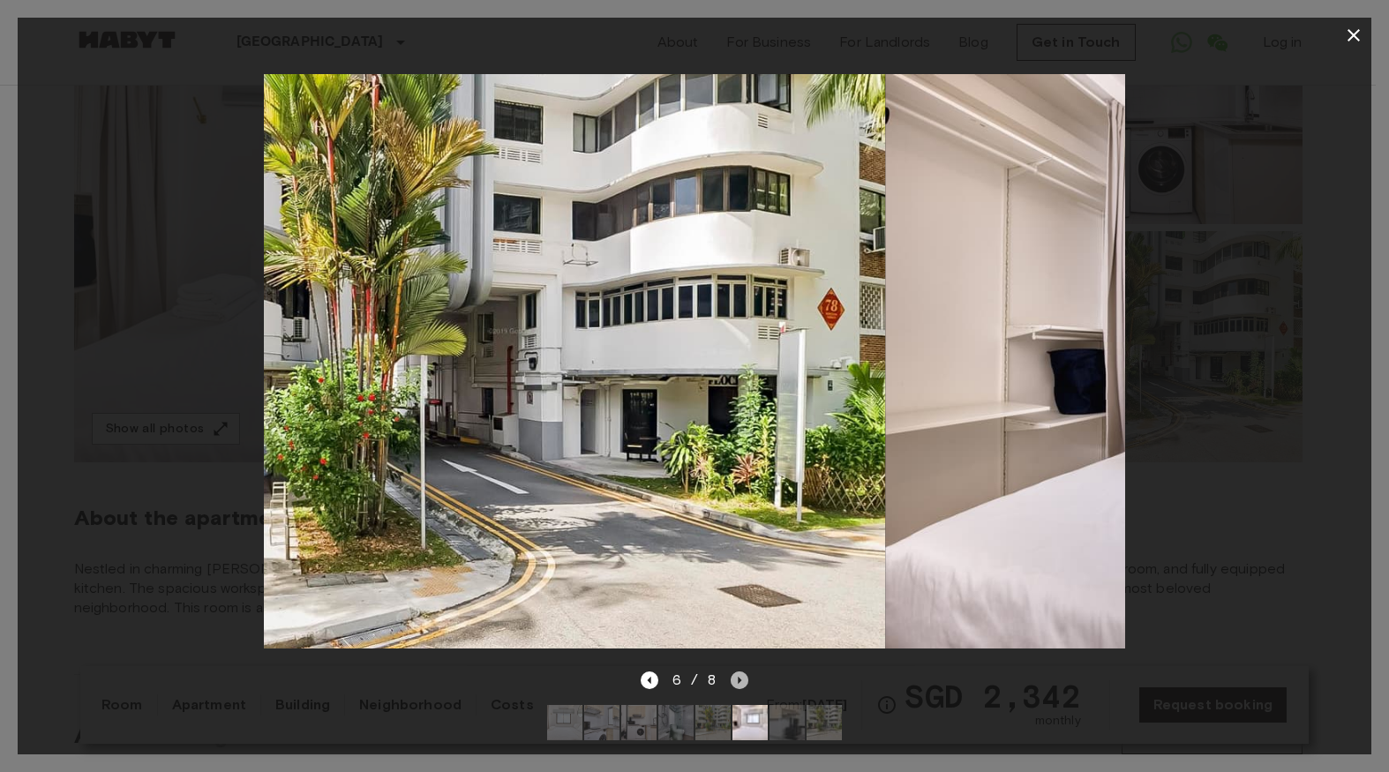
click at [737, 672] on icon "Next image" at bounding box center [740, 681] width 18 height 18
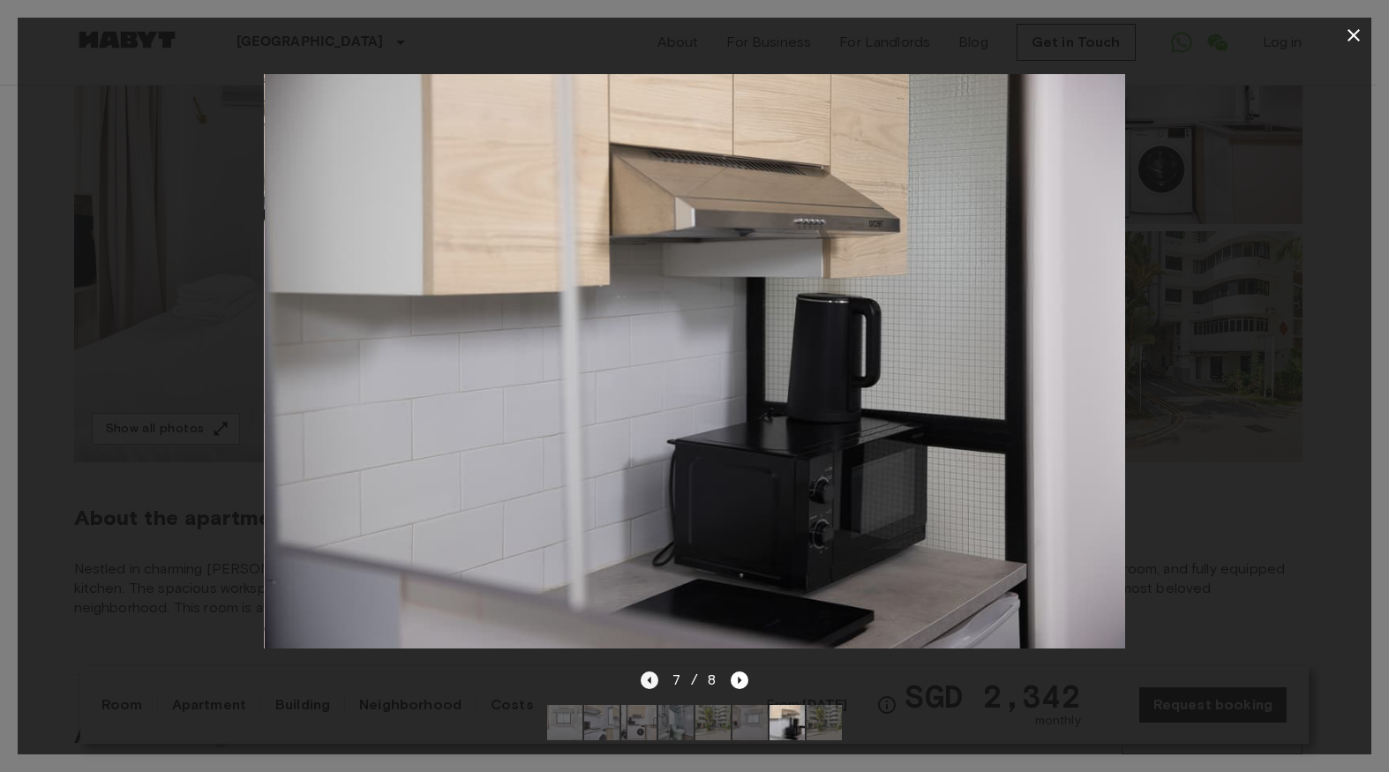
click at [654, 672] on icon "Previous image" at bounding box center [650, 681] width 18 height 18
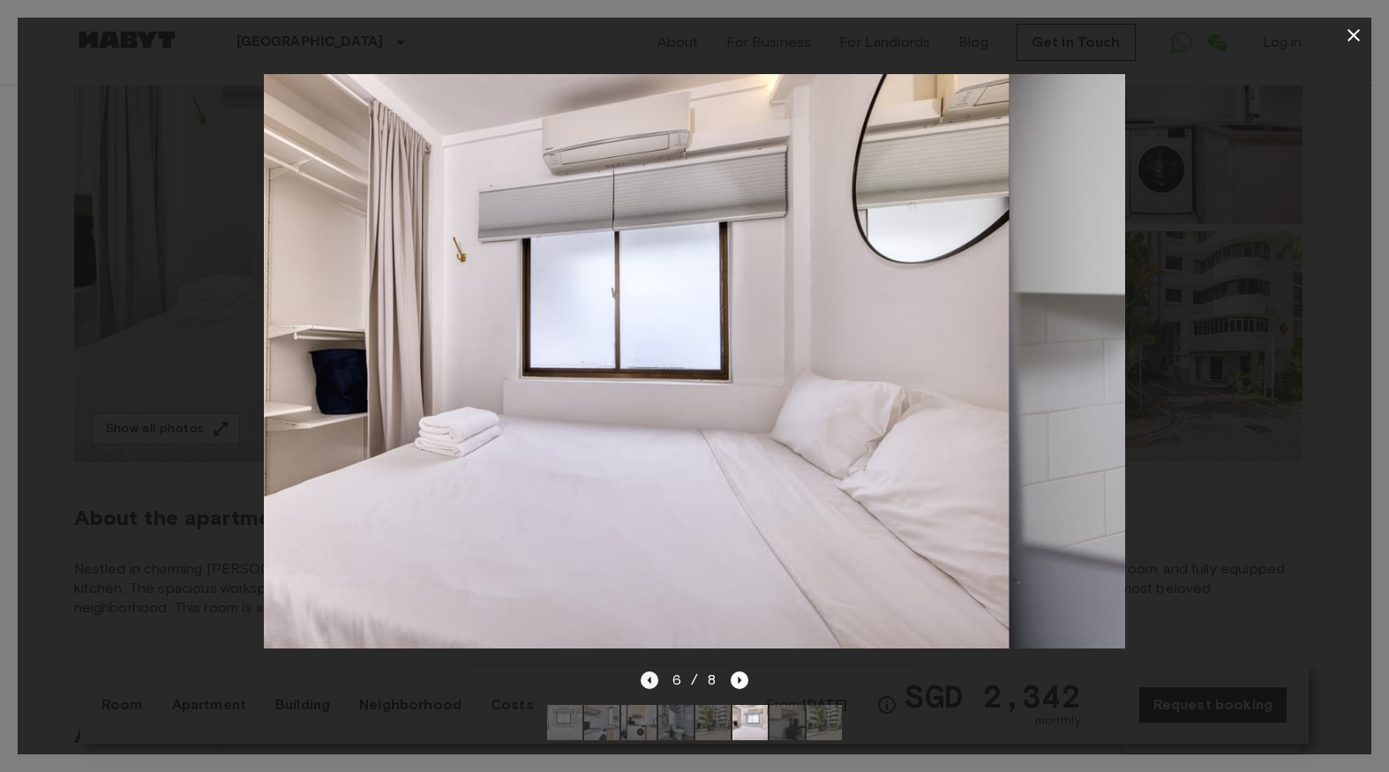
click at [643, 672] on icon "Previous image" at bounding box center [650, 681] width 18 height 18
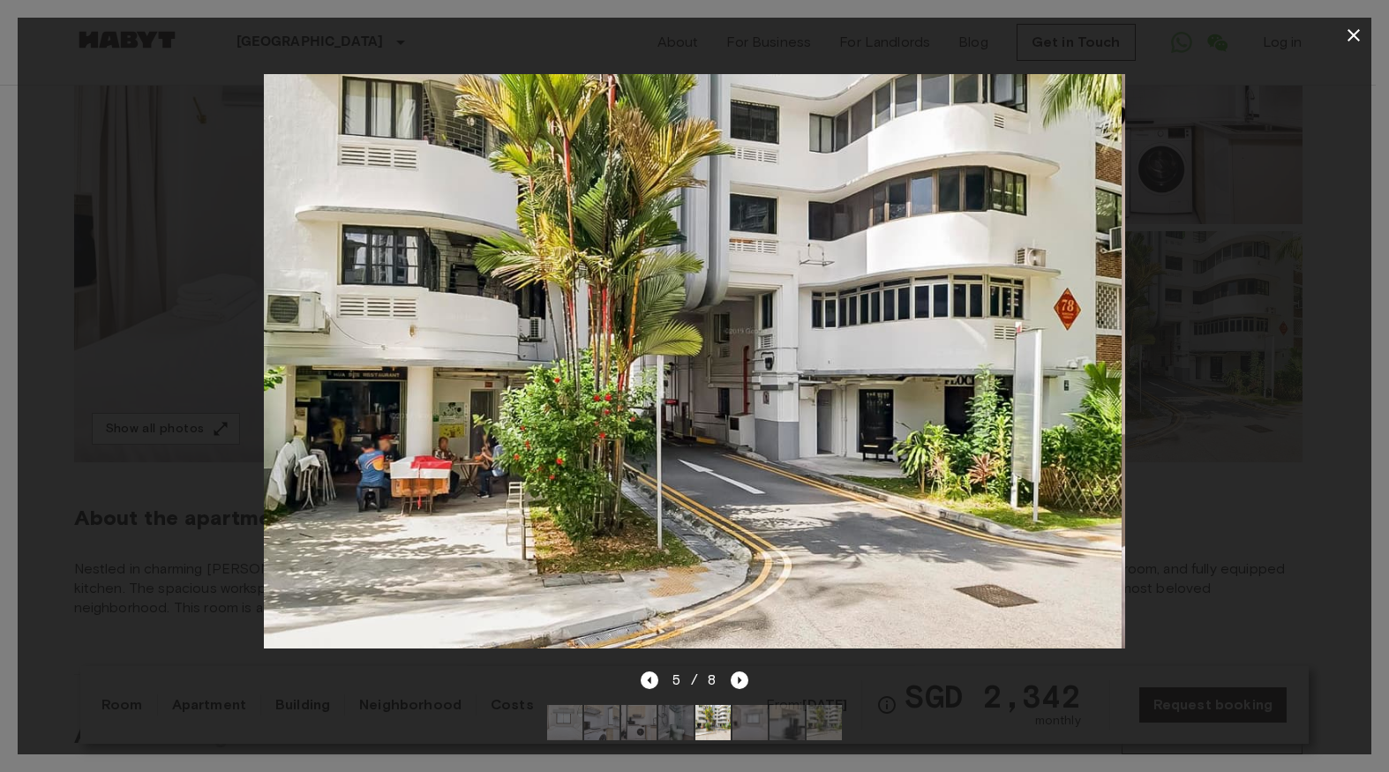
click at [937, 693] on div "5 / 8" at bounding box center [695, 712] width 1354 height 85
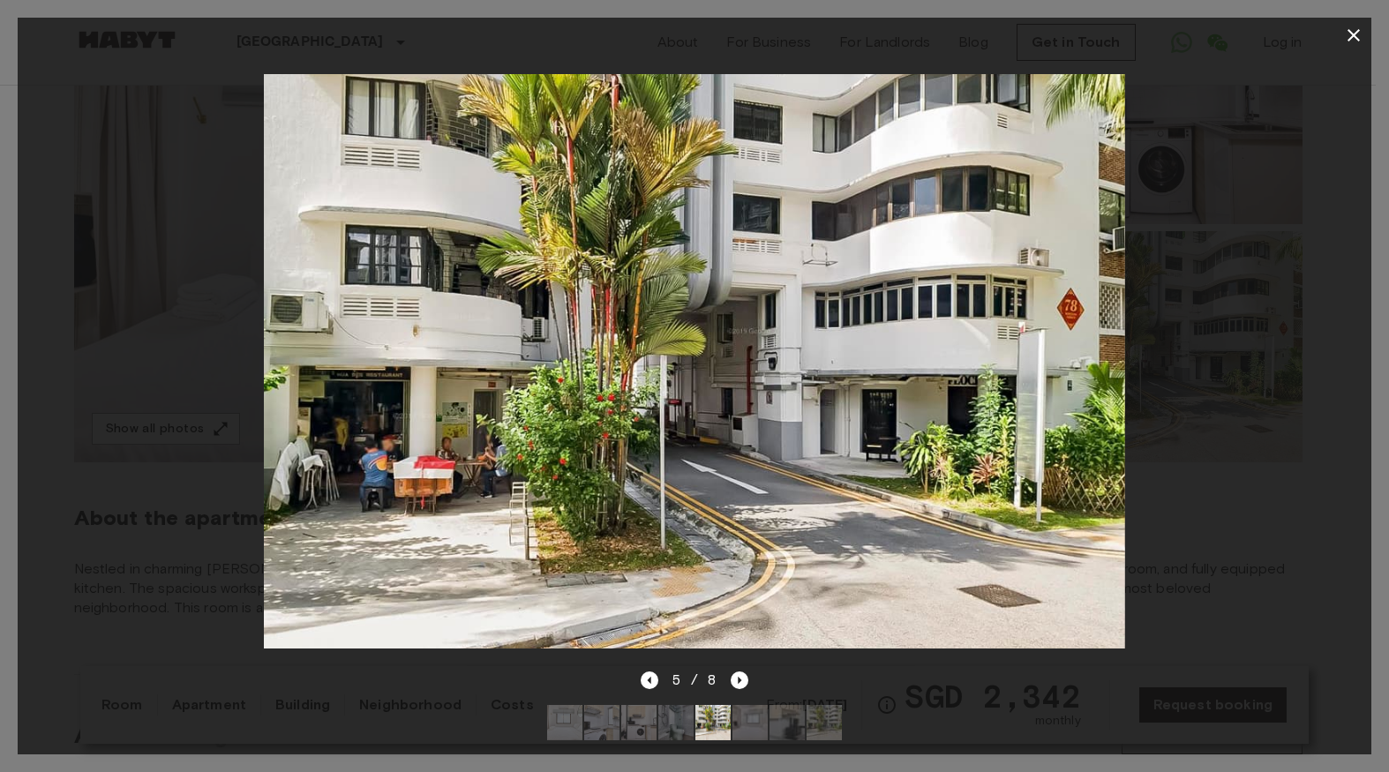
click at [1351, 36] on icon "button" at bounding box center [1353, 35] width 12 height 12
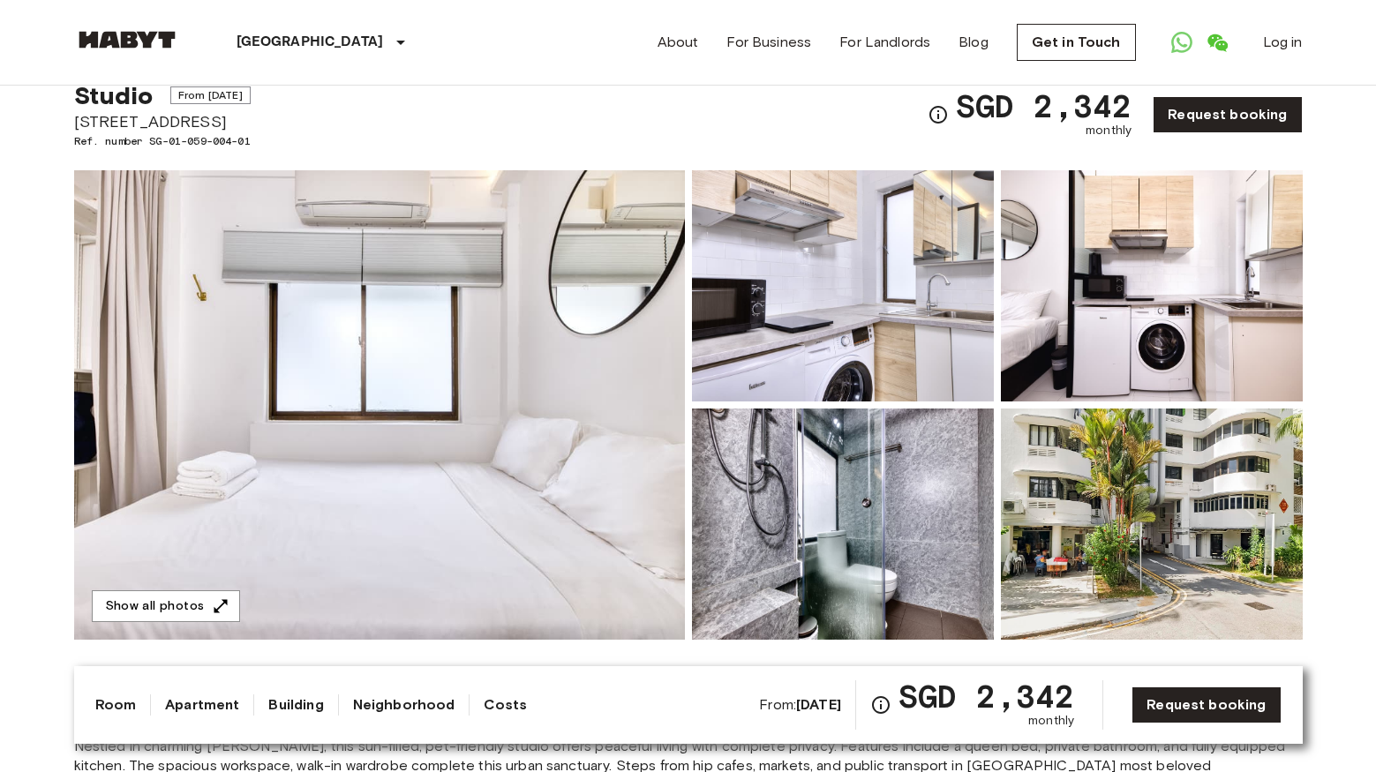
scroll to position [72, 0]
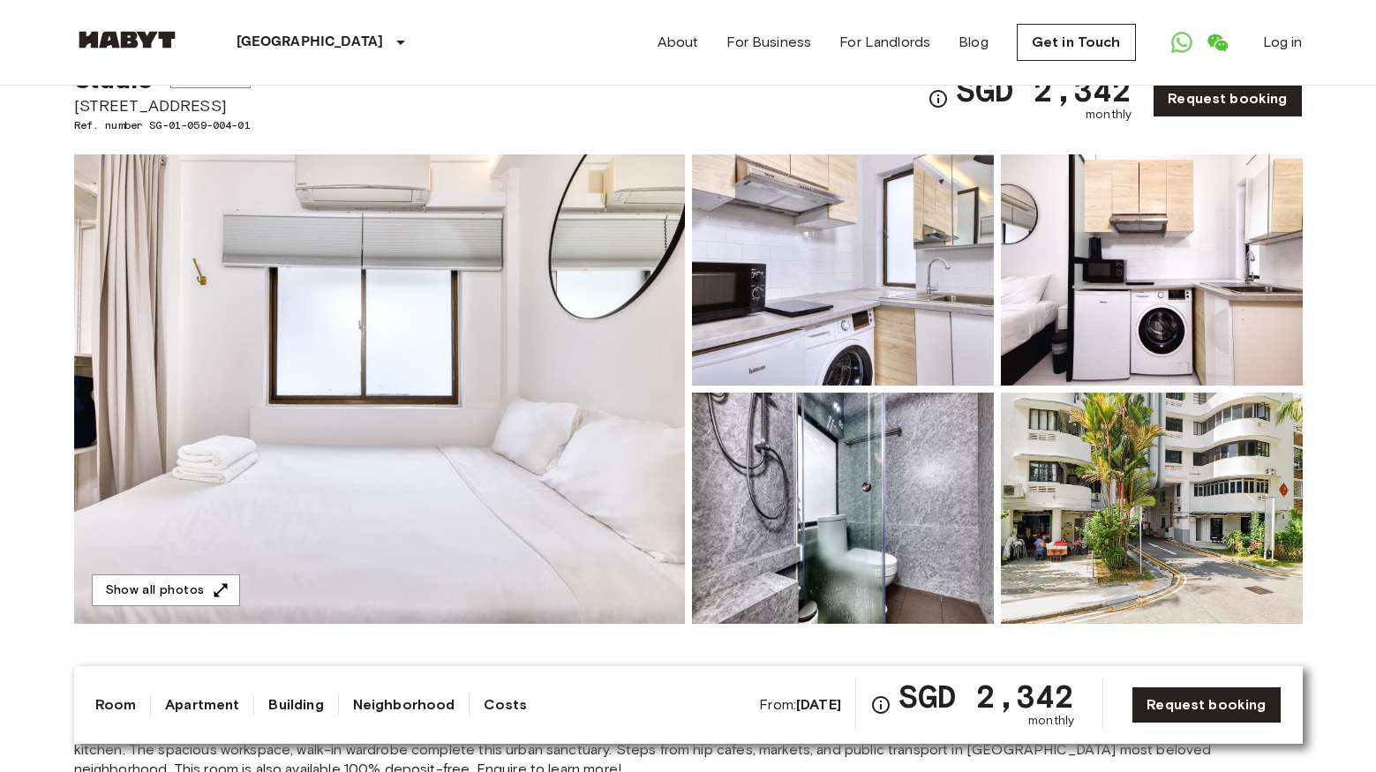
click at [578, 437] on img at bounding box center [379, 388] width 611 height 469
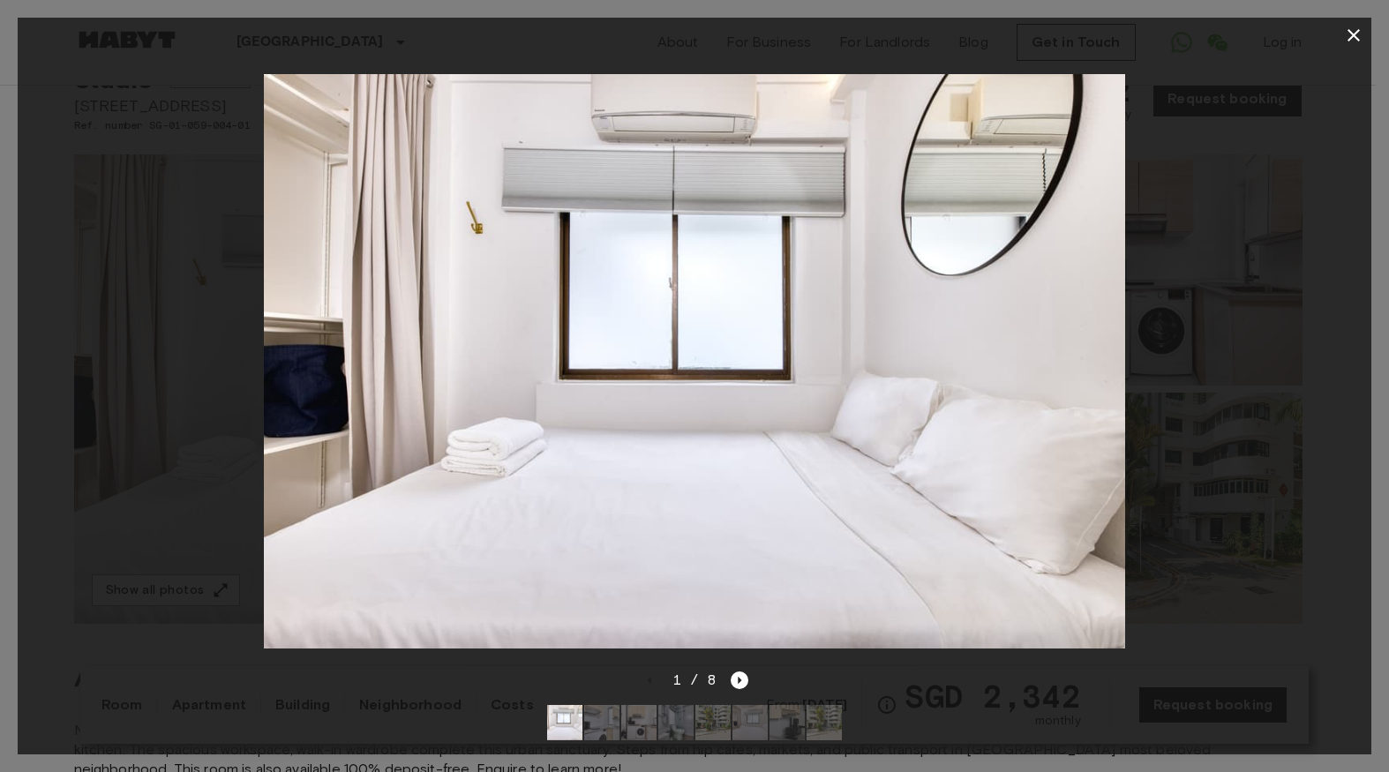
click at [1359, 41] on icon "button" at bounding box center [1353, 35] width 21 height 21
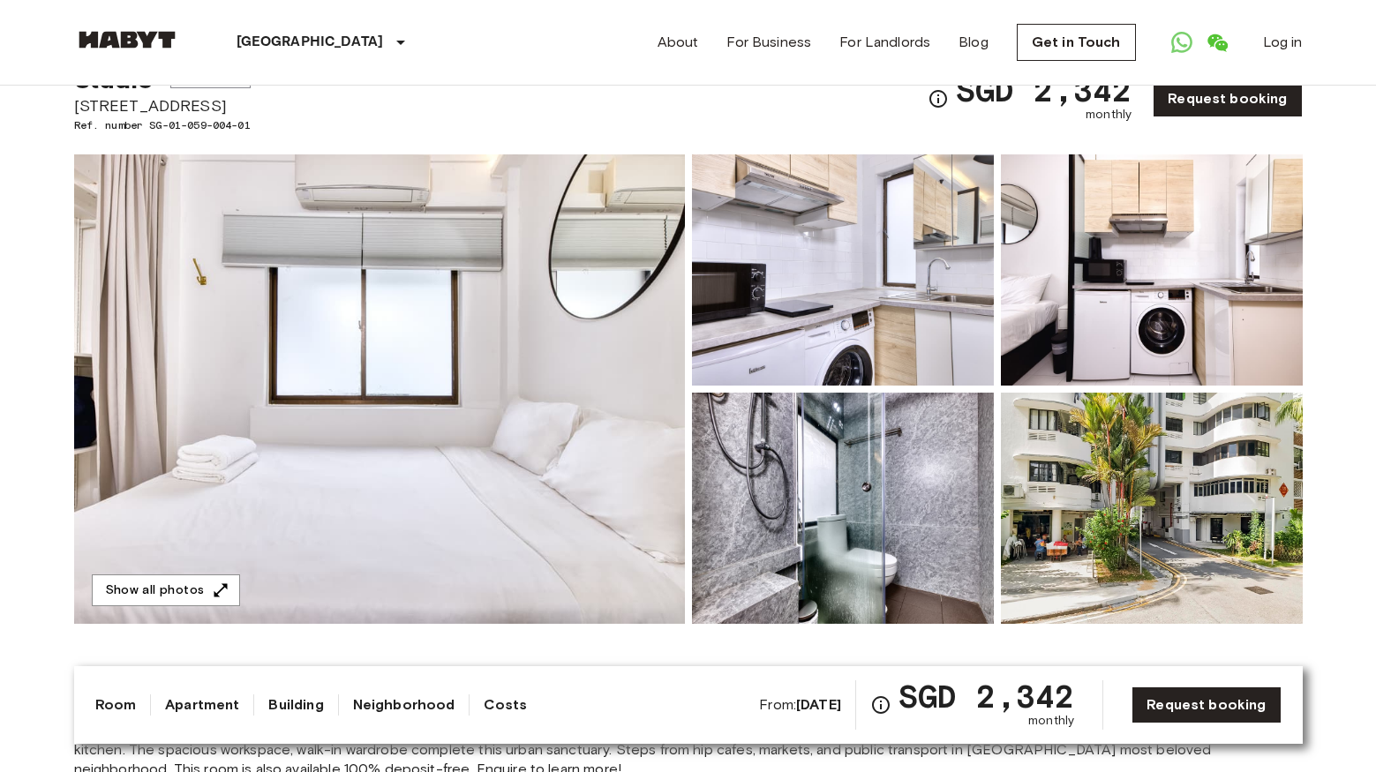
click at [1254, 498] on img at bounding box center [1152, 508] width 302 height 231
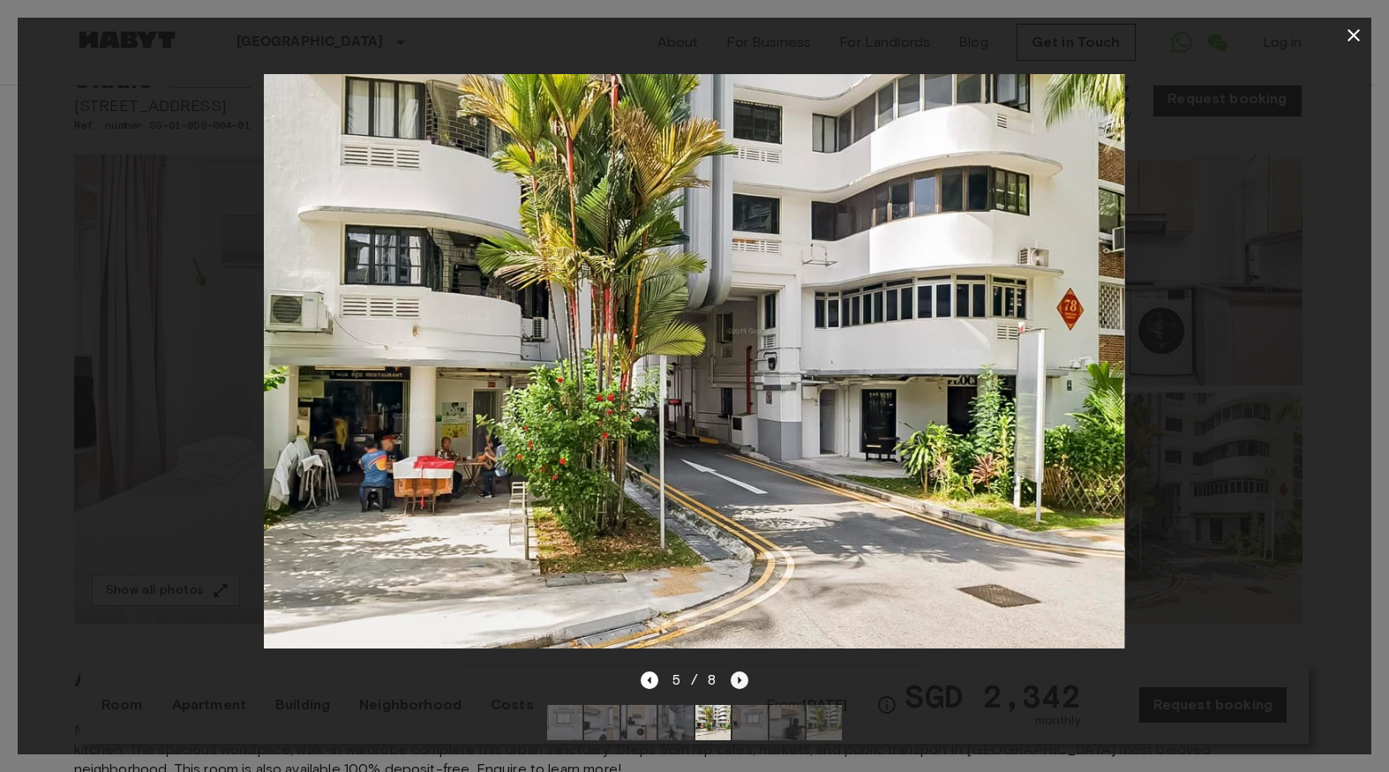
click at [739, 677] on icon "Next image" at bounding box center [741, 680] width 4 height 7
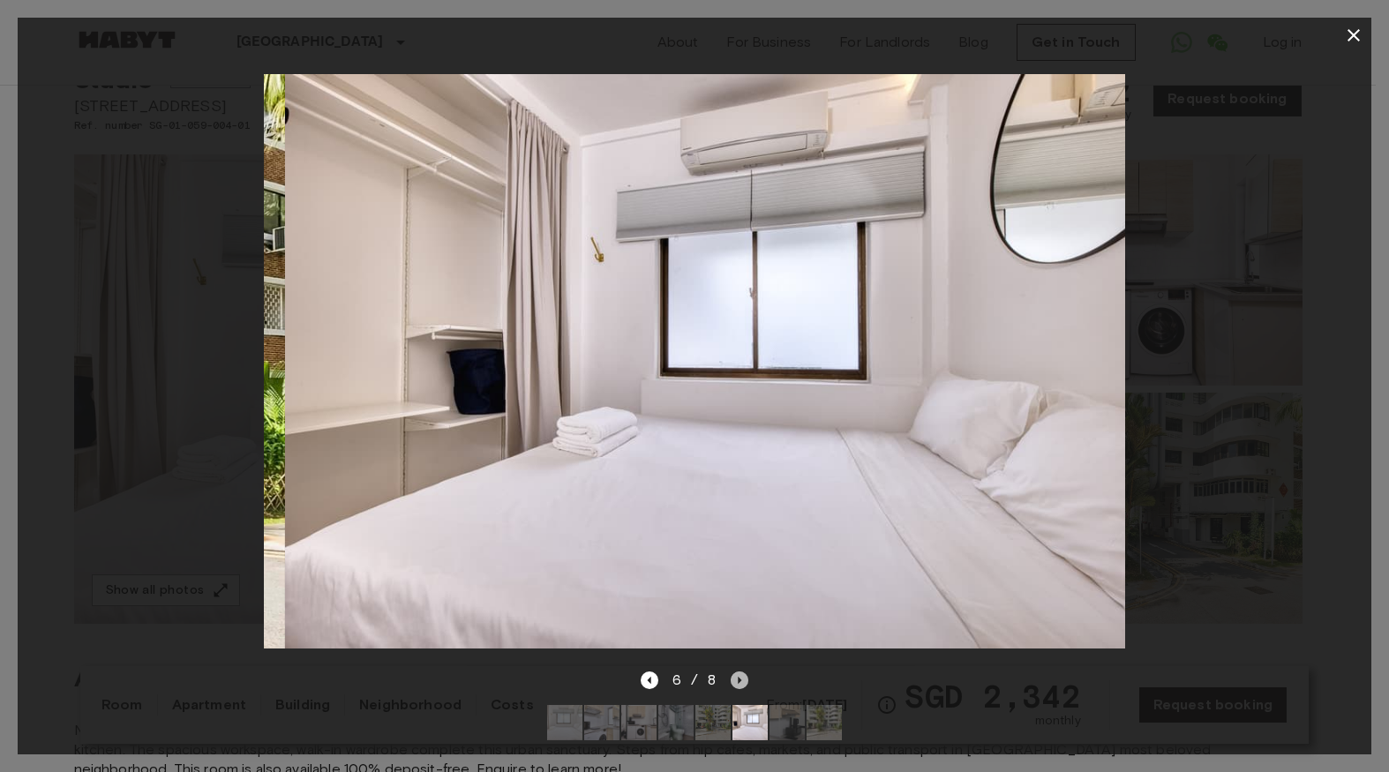
click at [739, 677] on icon "Next image" at bounding box center [741, 680] width 4 height 7
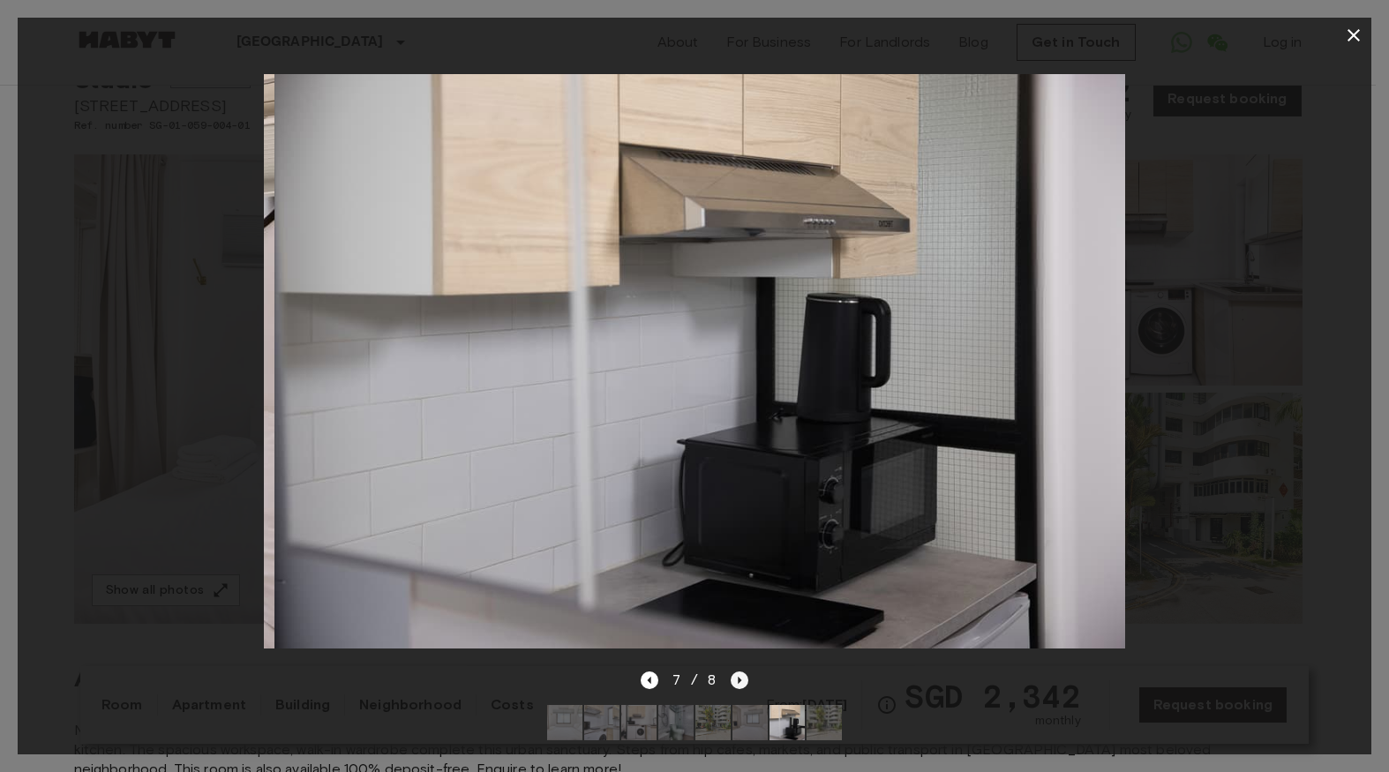
click at [739, 677] on icon "Next image" at bounding box center [741, 680] width 4 height 7
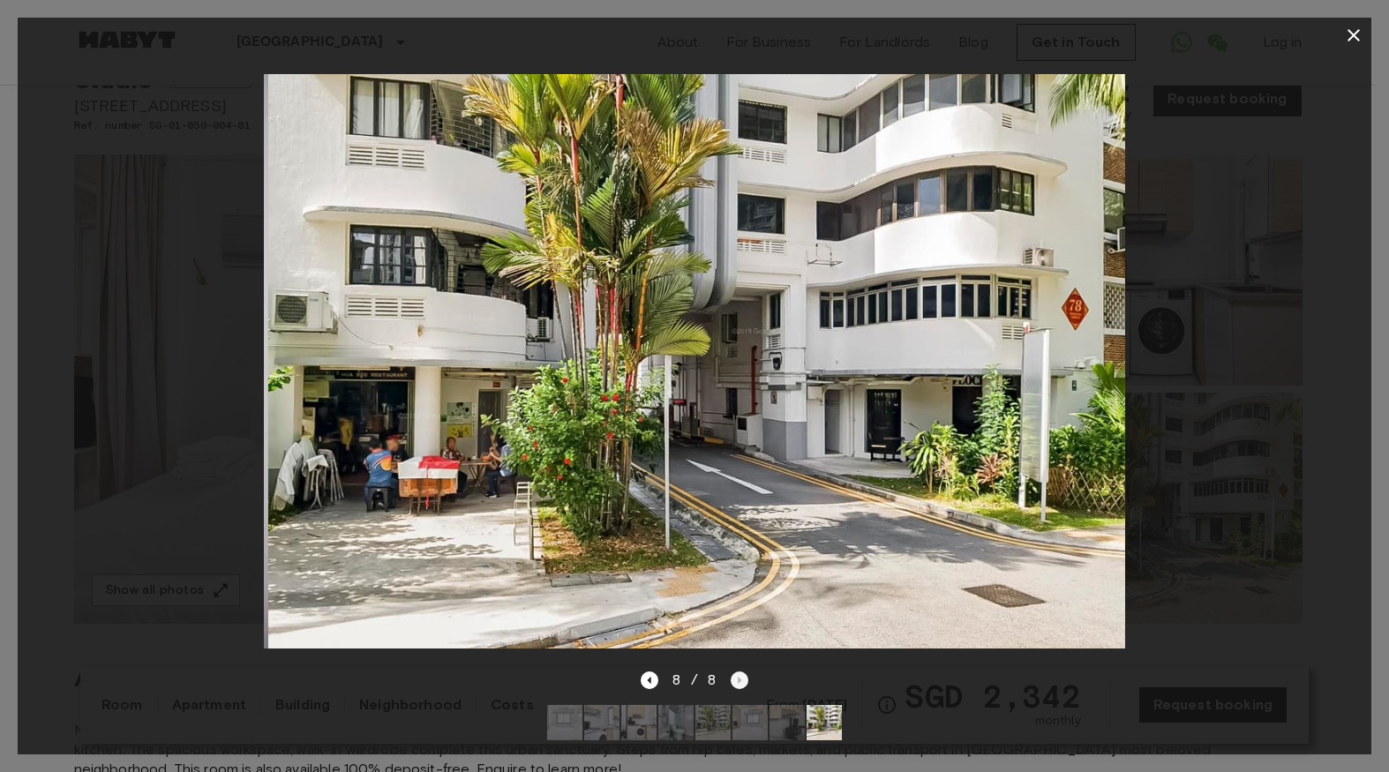
click at [737, 670] on div "8 / 8" at bounding box center [695, 680] width 109 height 21
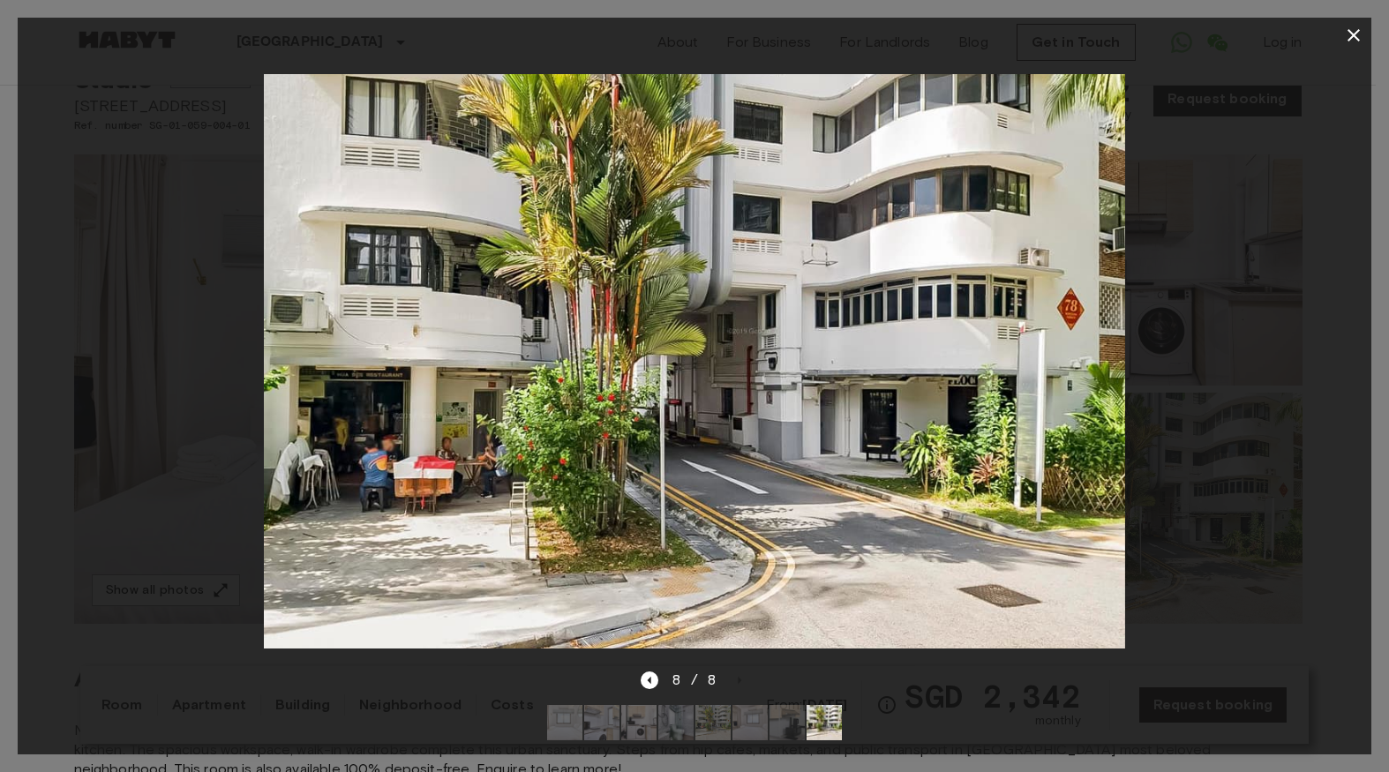
click at [1364, 39] on button "button" at bounding box center [1353, 35] width 35 height 35
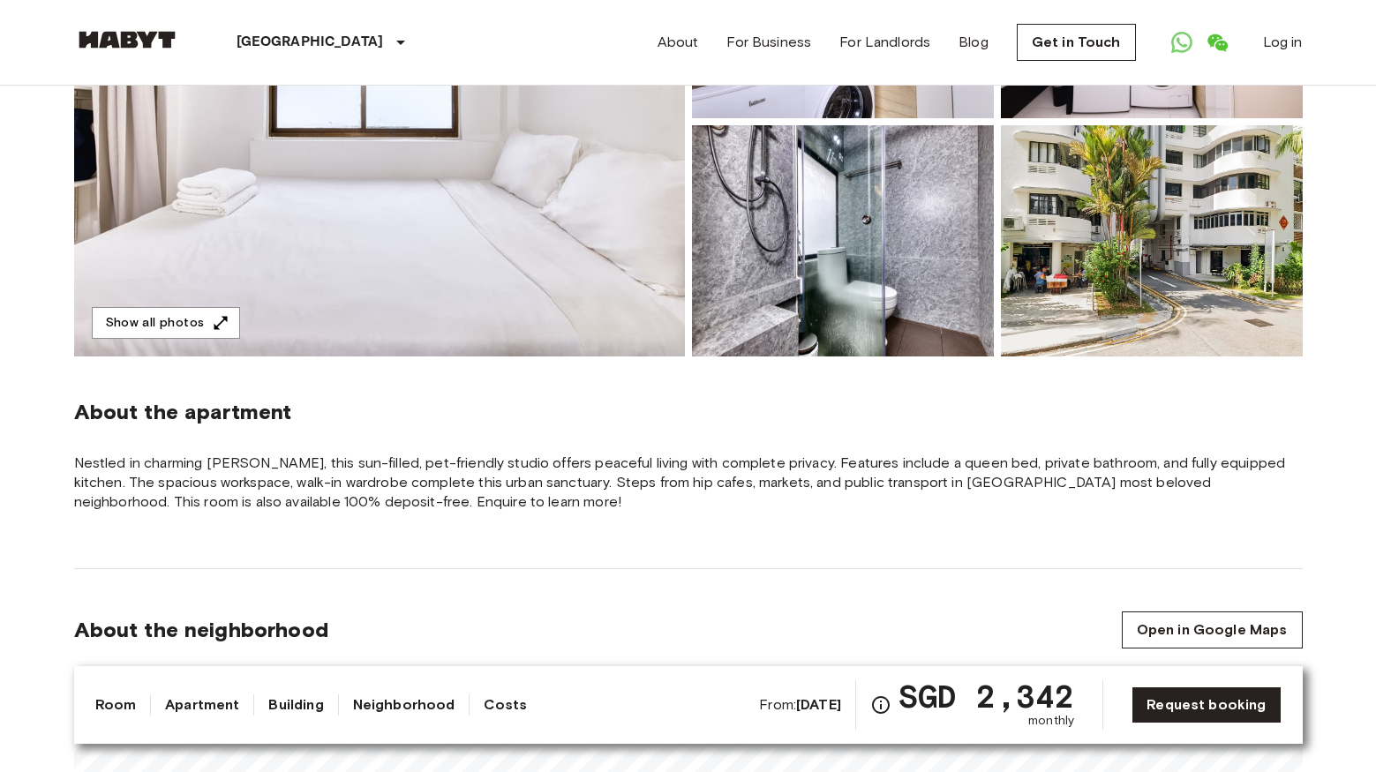
scroll to position [413, 0]
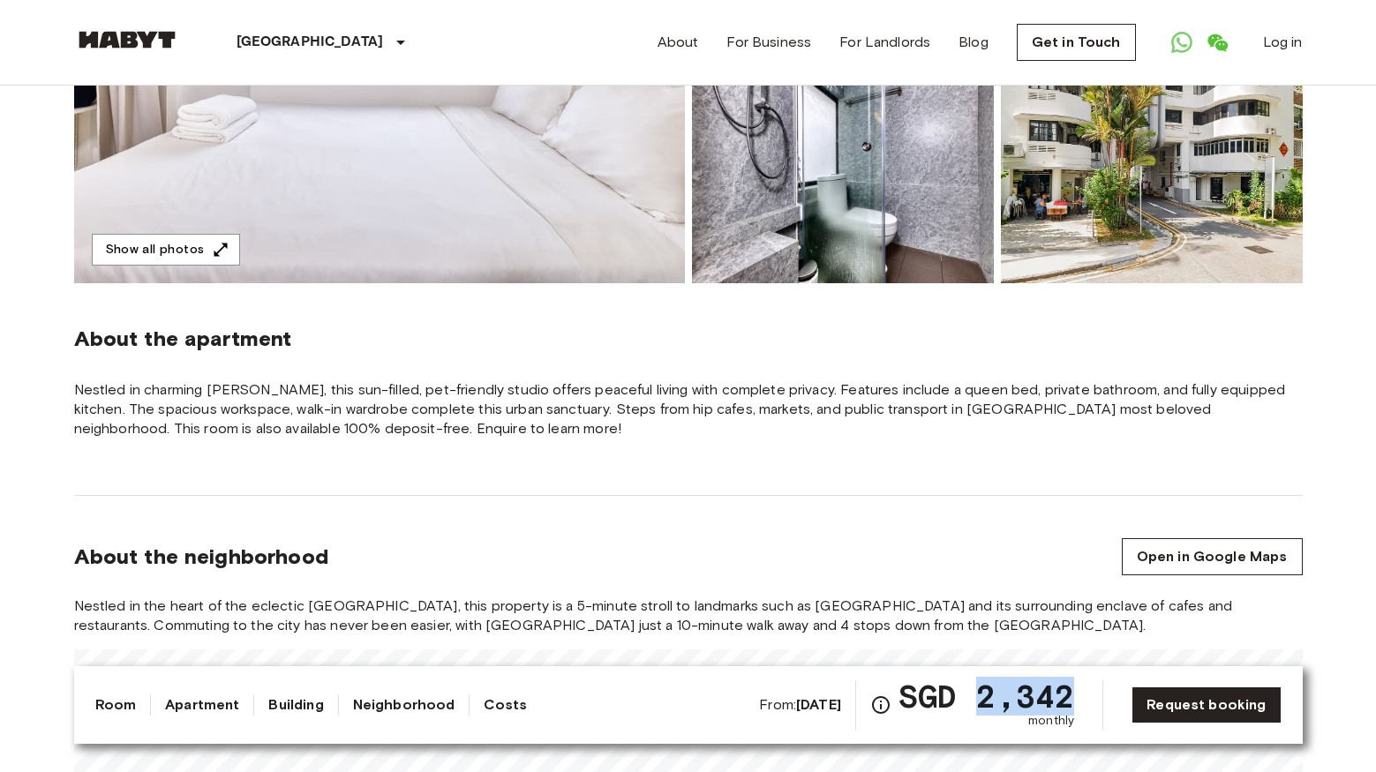
drag, startPoint x: 1069, startPoint y: 702, endPoint x: 707, endPoint y: 453, distance: 439.8
click at [986, 701] on span "SGD 2,342" at bounding box center [986, 696] width 176 height 32
click at [613, 408] on span "Nestled in charming Tiong Bahru, this sun-filled, pet-friendly studio offers pe…" at bounding box center [688, 409] width 1228 height 58
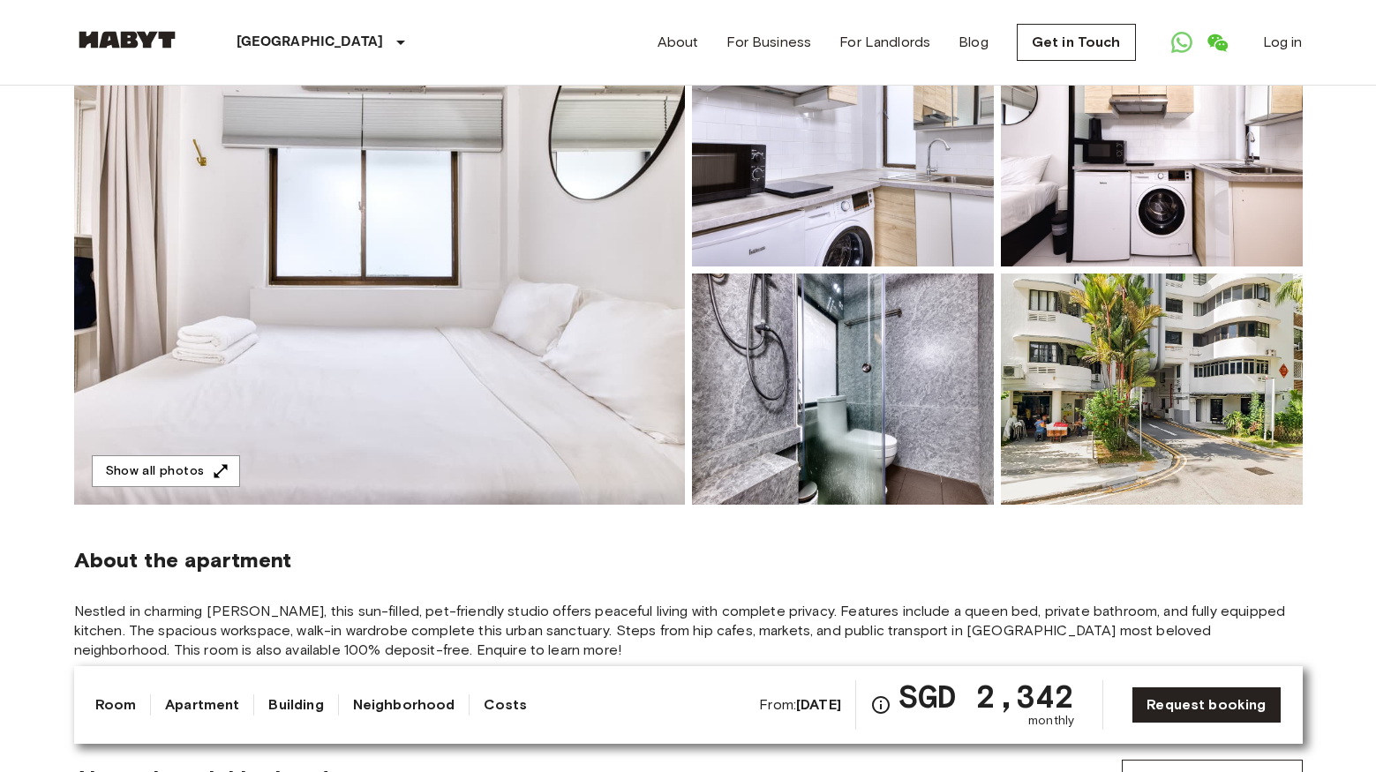
scroll to position [174, 0]
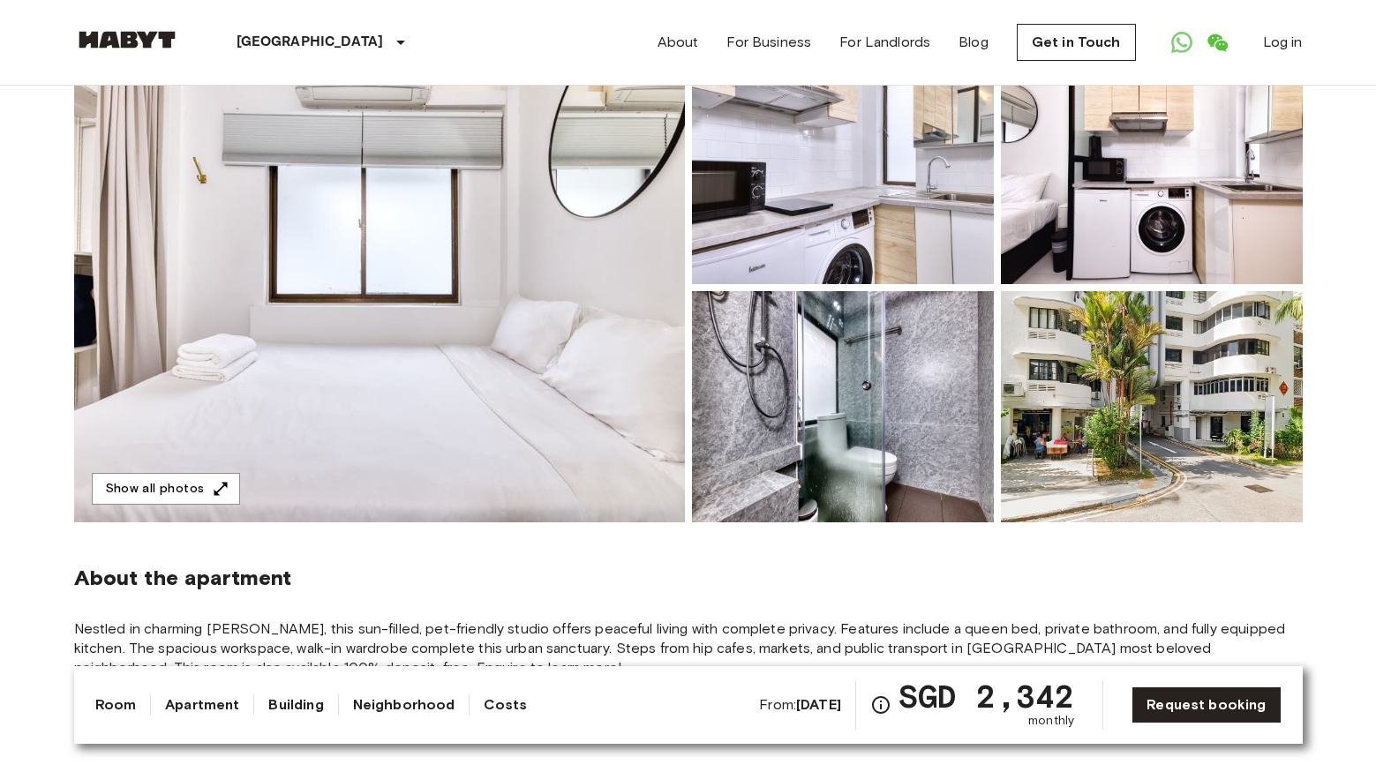
click at [1143, 215] on img at bounding box center [1152, 168] width 302 height 231
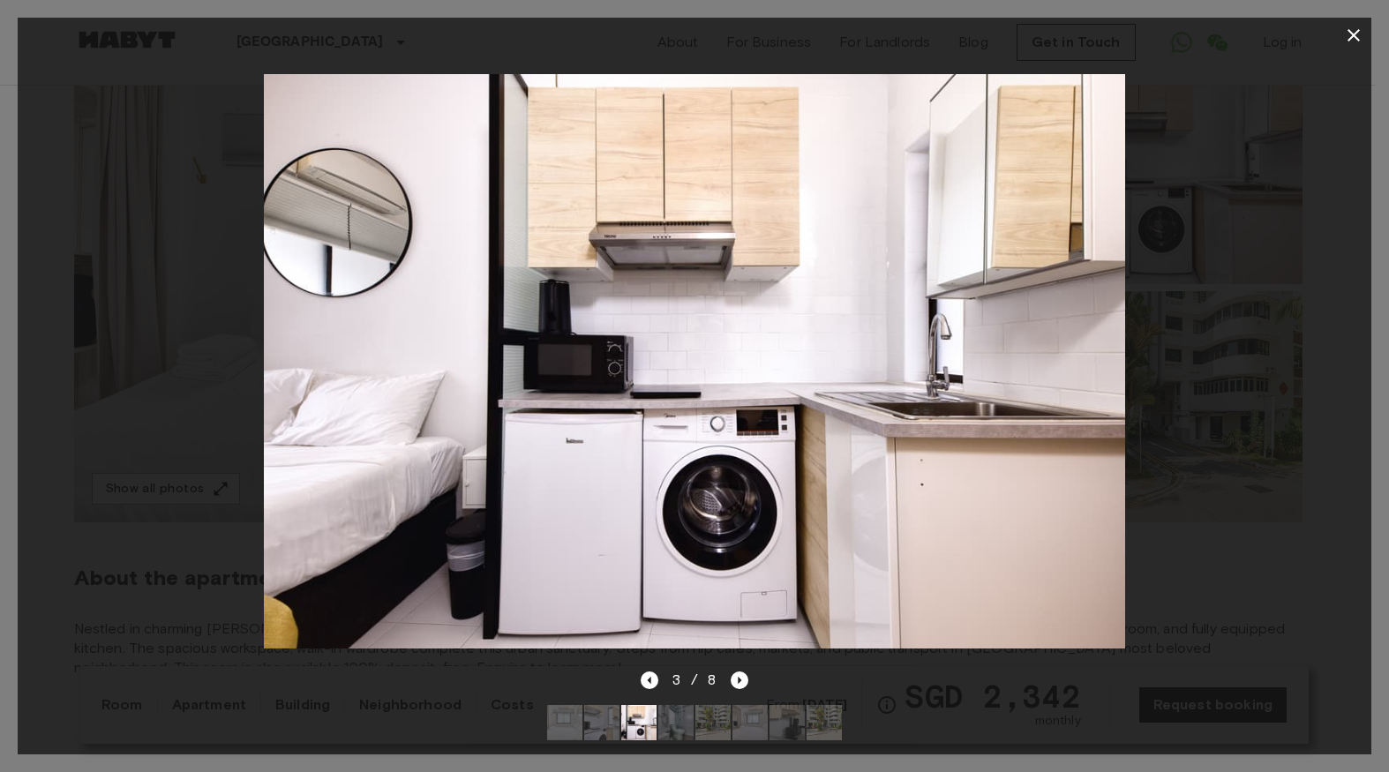
click at [1354, 43] on icon "button" at bounding box center [1353, 35] width 21 height 21
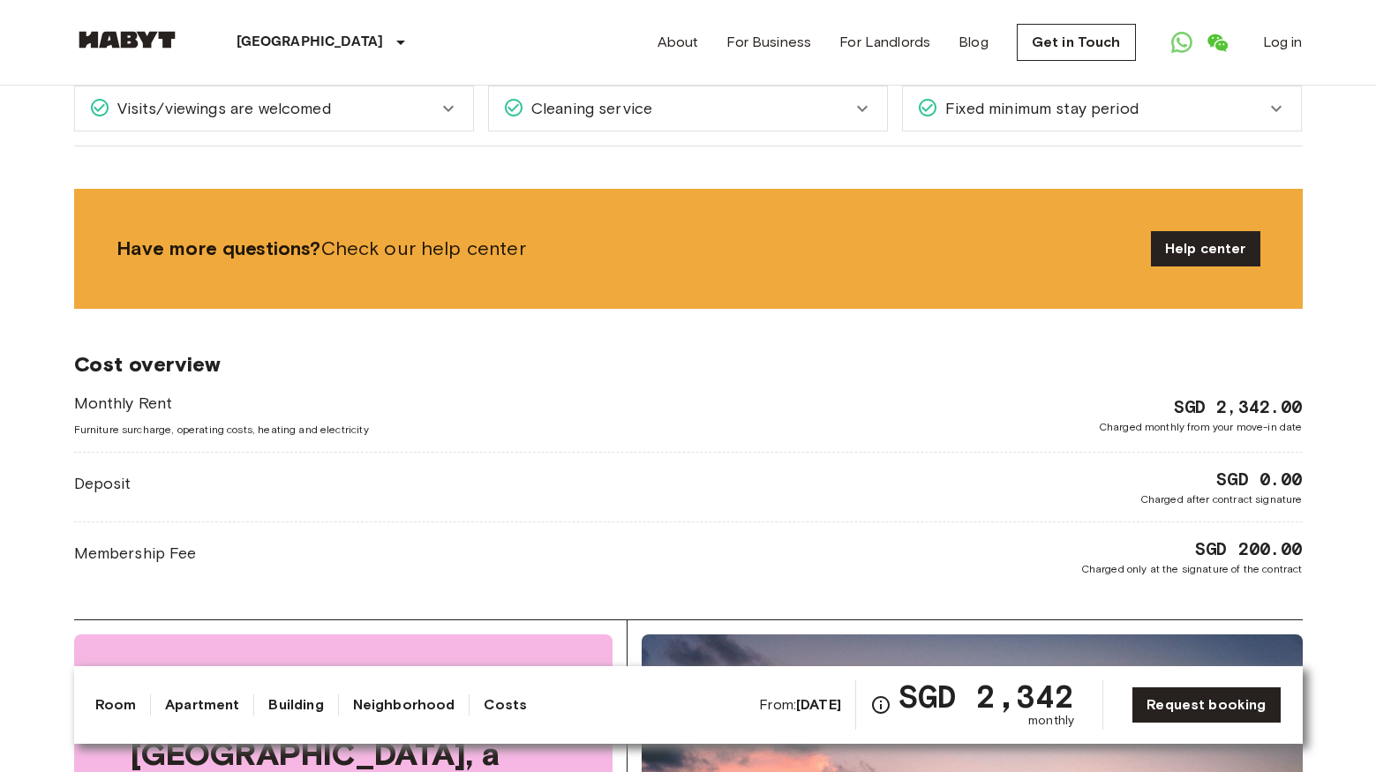
scroll to position [1248, 0]
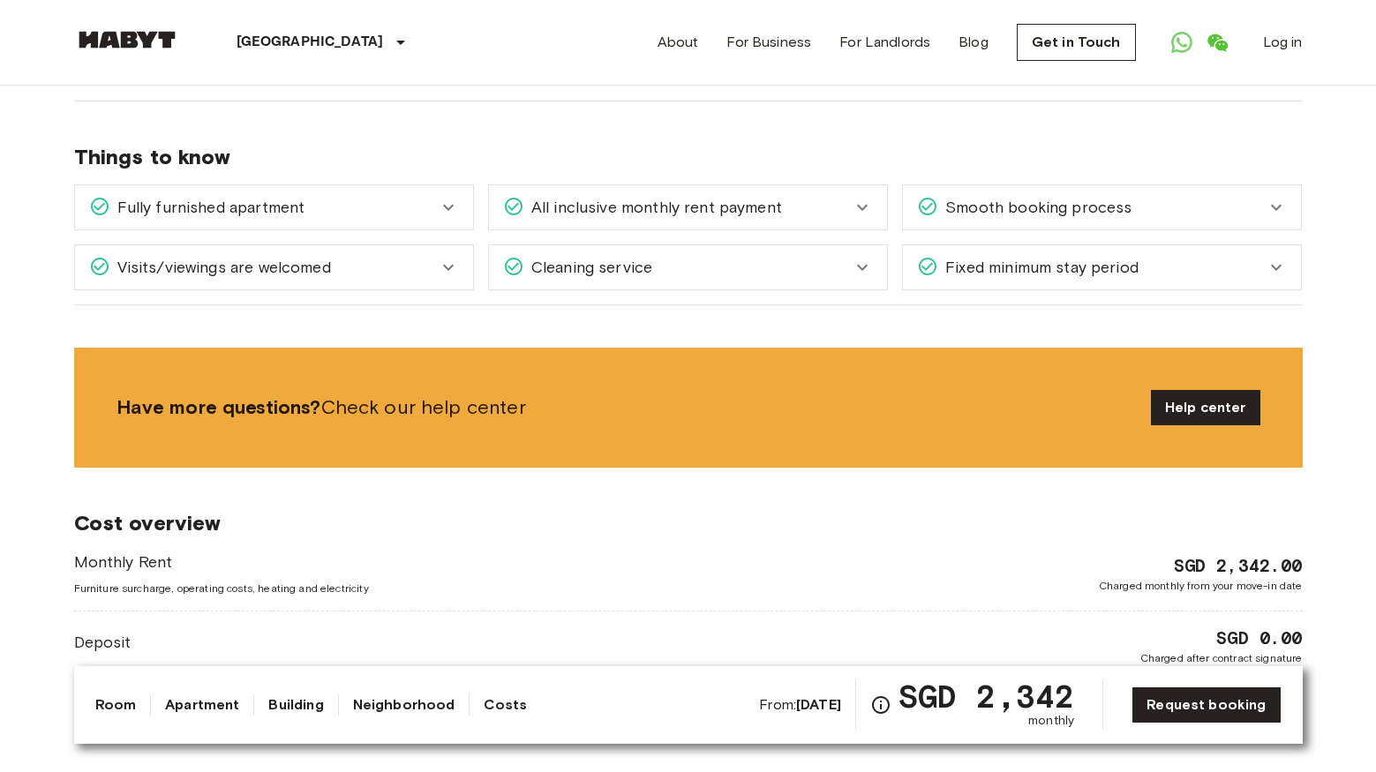
click at [116, 705] on link "Room" at bounding box center [115, 704] width 41 height 21
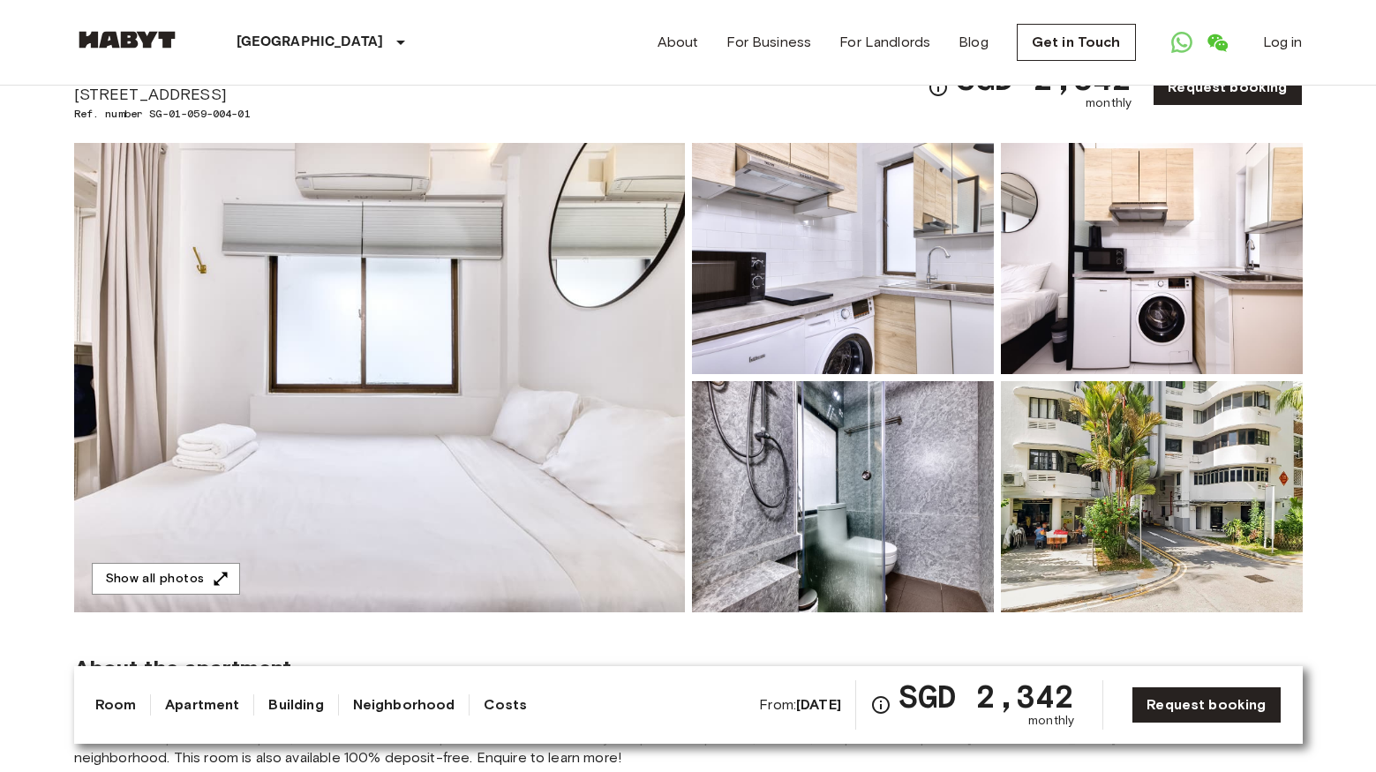
scroll to position [459, 0]
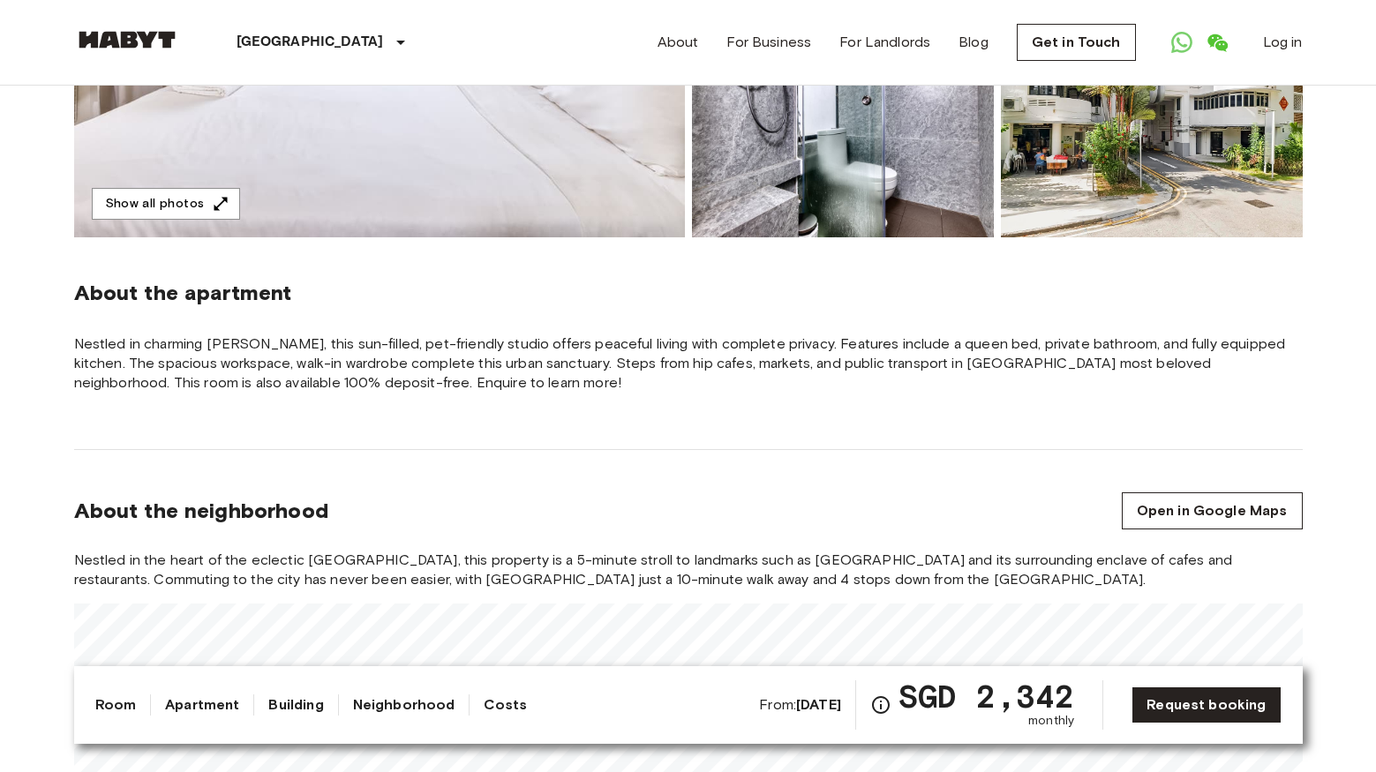
click at [223, 714] on link "Apartment" at bounding box center [202, 704] width 74 height 21
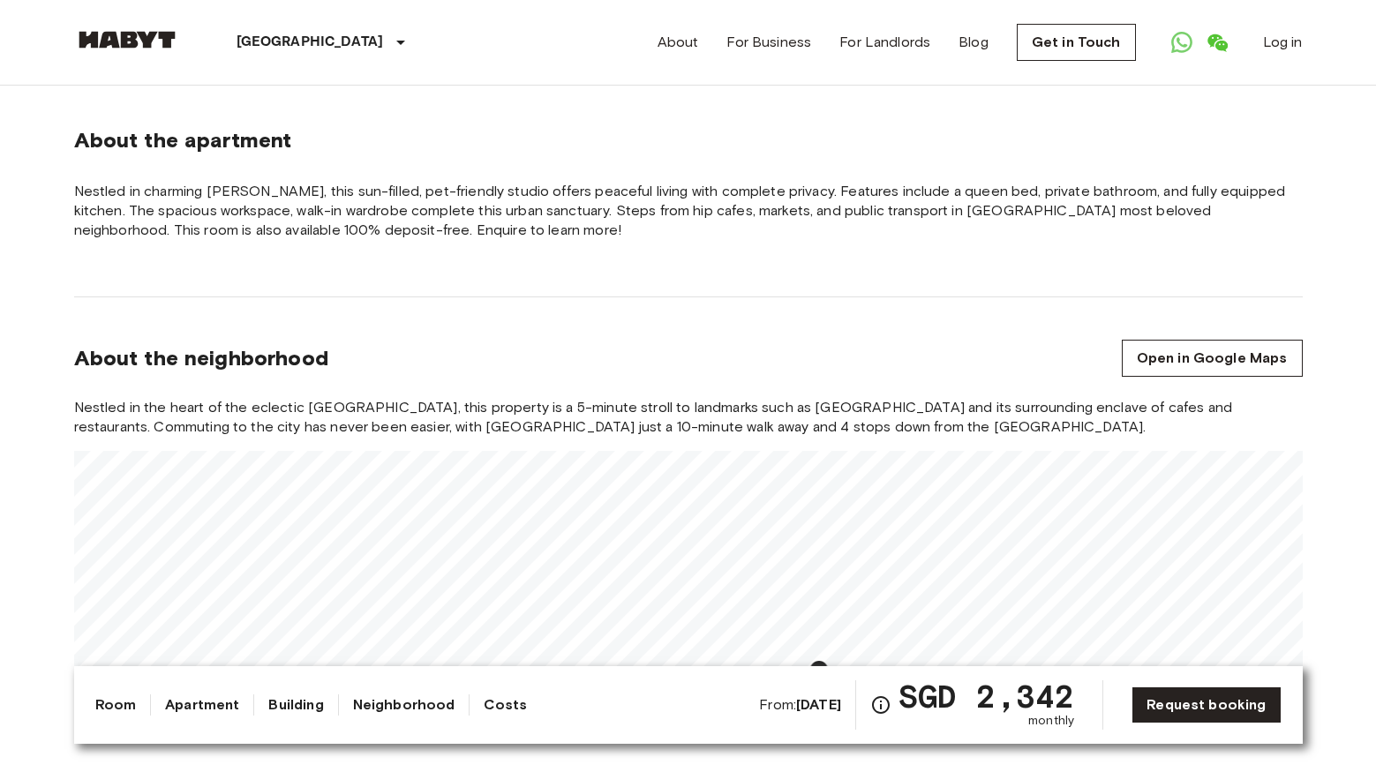
click at [311, 713] on link "Building" at bounding box center [295, 704] width 55 height 21
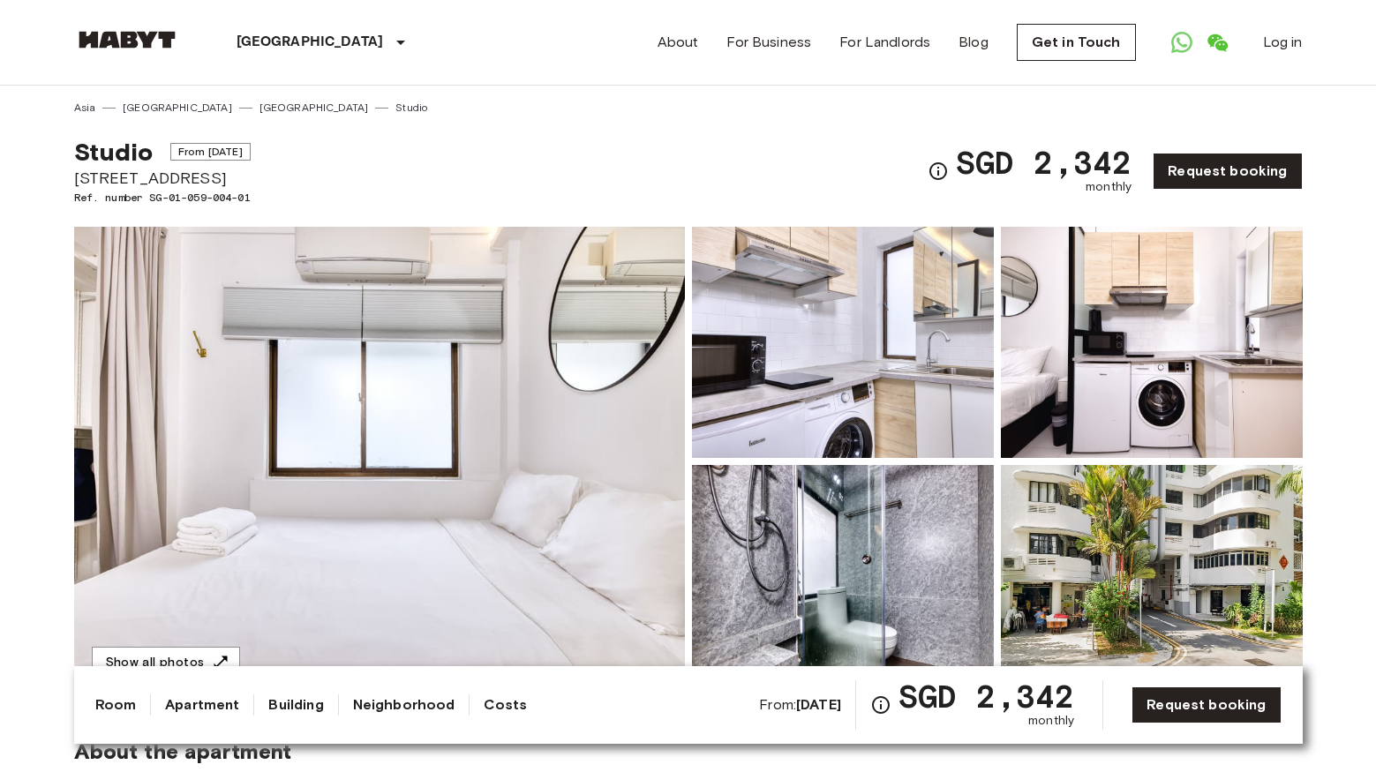
click at [371, 709] on link "Neighborhood" at bounding box center [404, 704] width 102 height 21
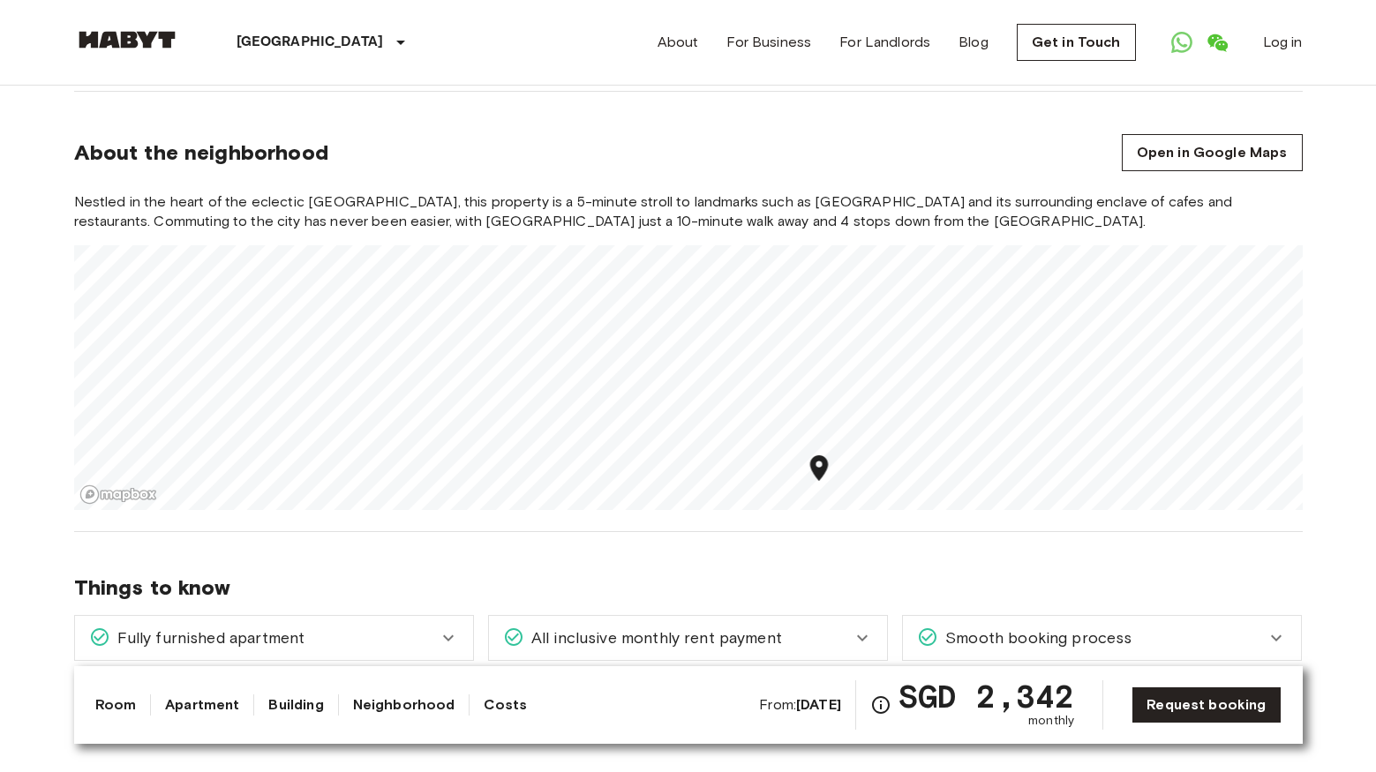
scroll to position [824, 0]
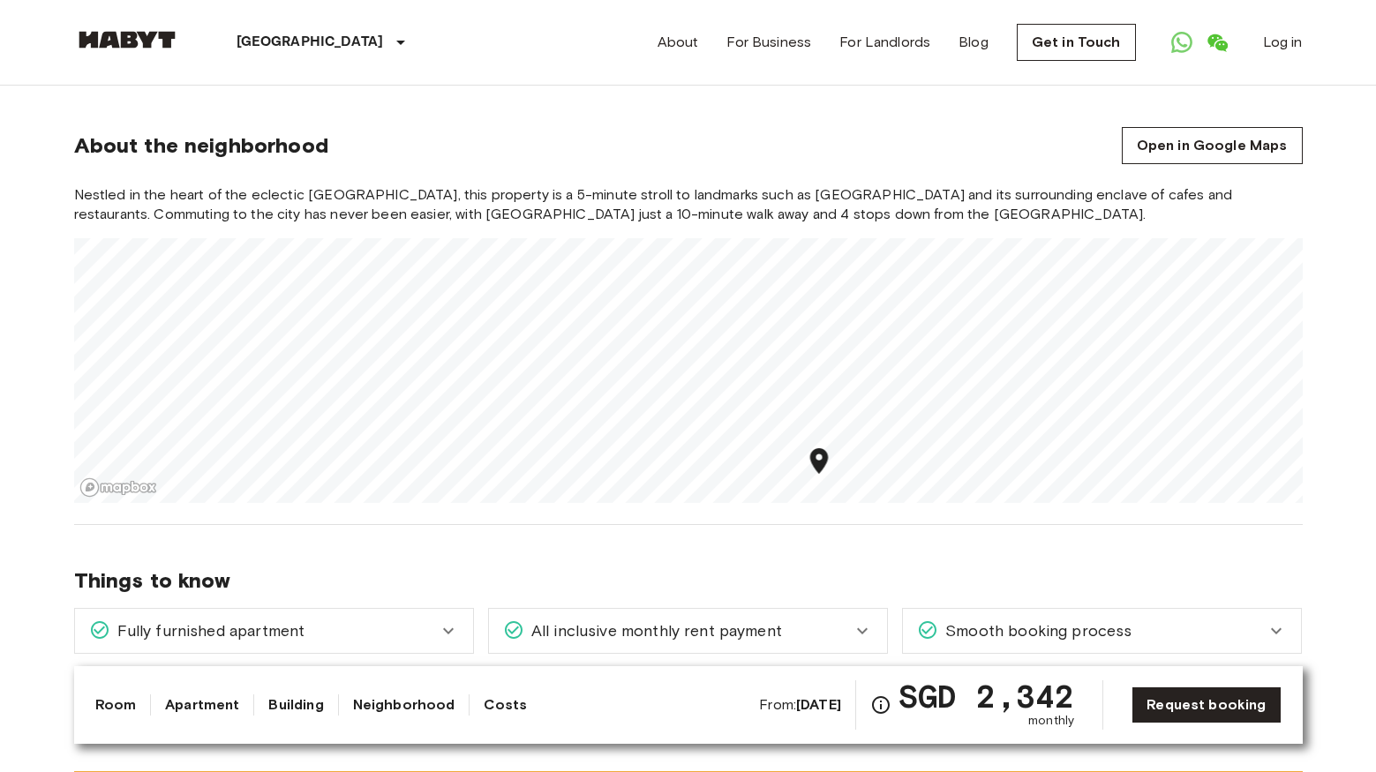
click at [486, 704] on link "Costs" at bounding box center [505, 704] width 43 height 21
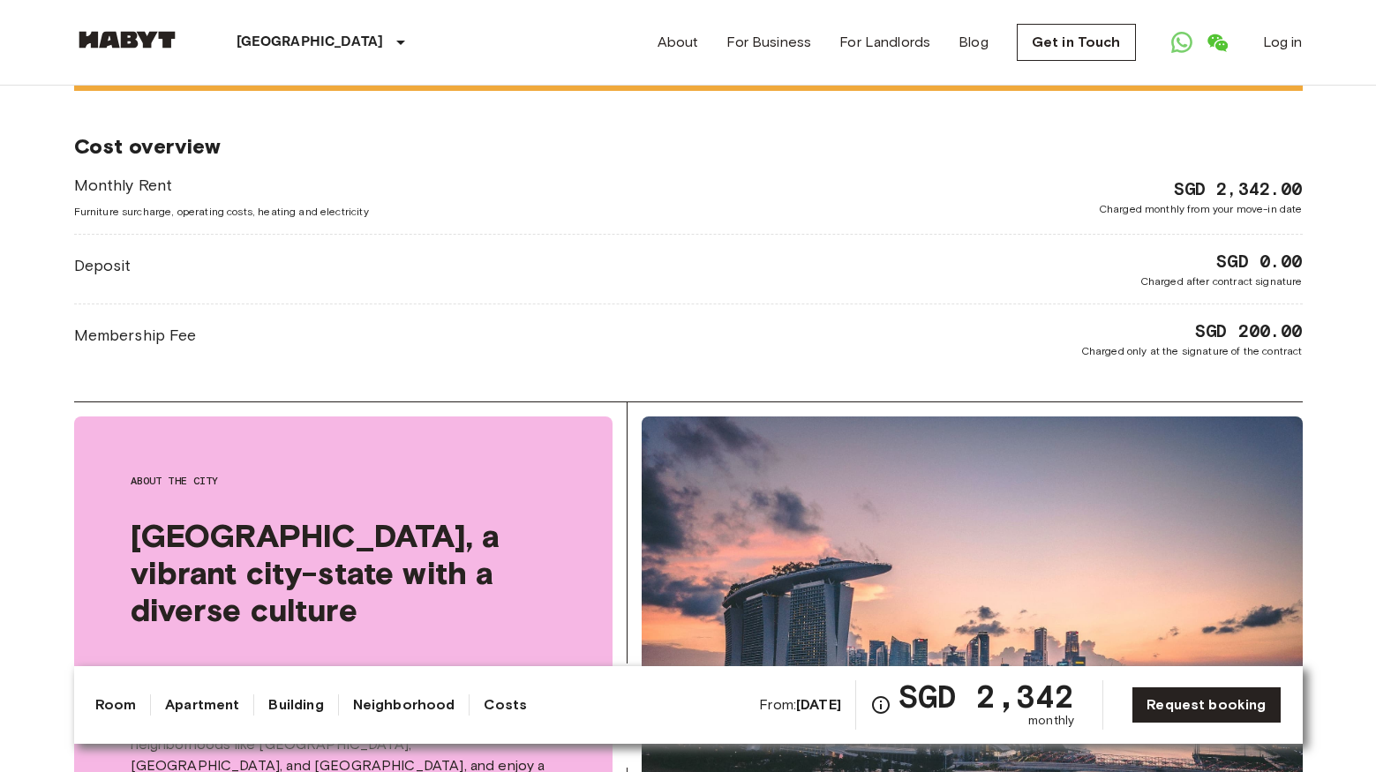
scroll to position [1631, 0]
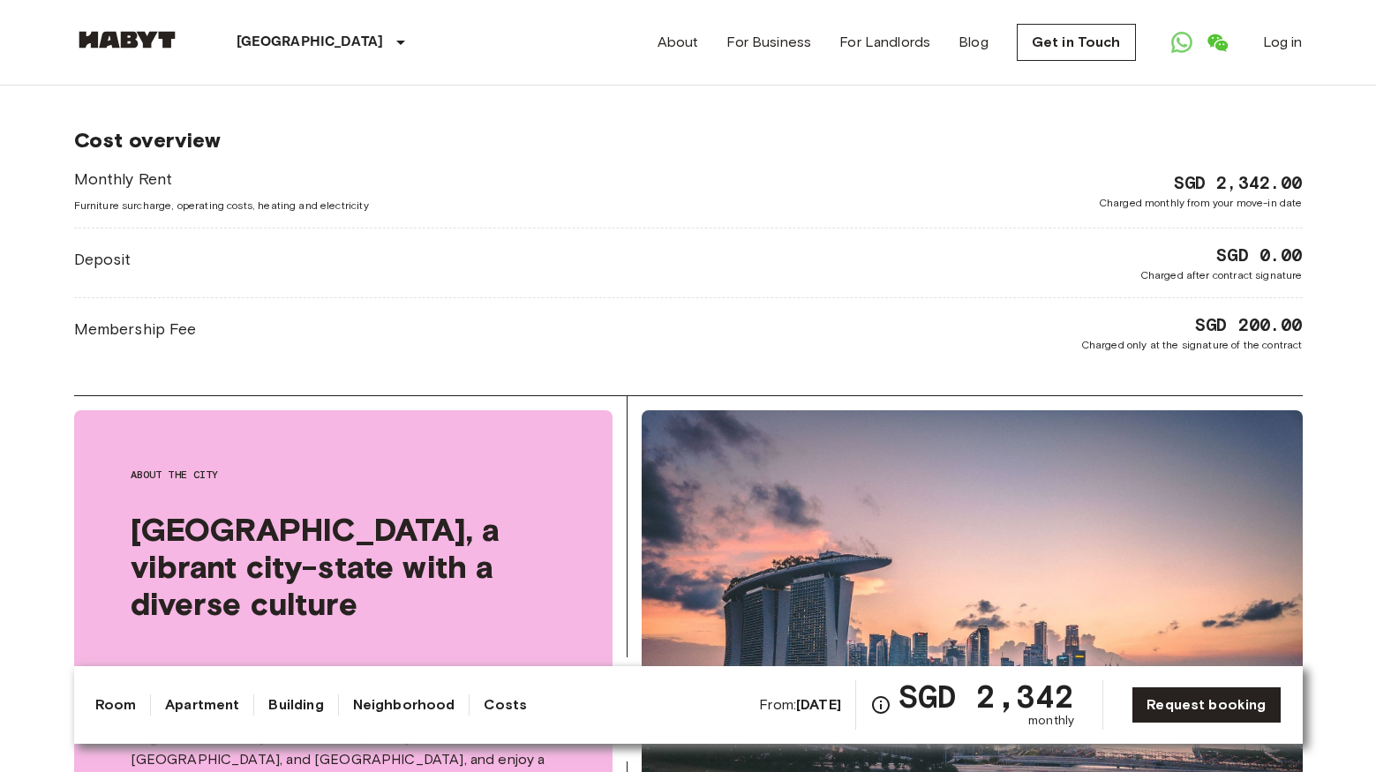
click at [356, 708] on link "Neighborhood" at bounding box center [404, 704] width 102 height 21
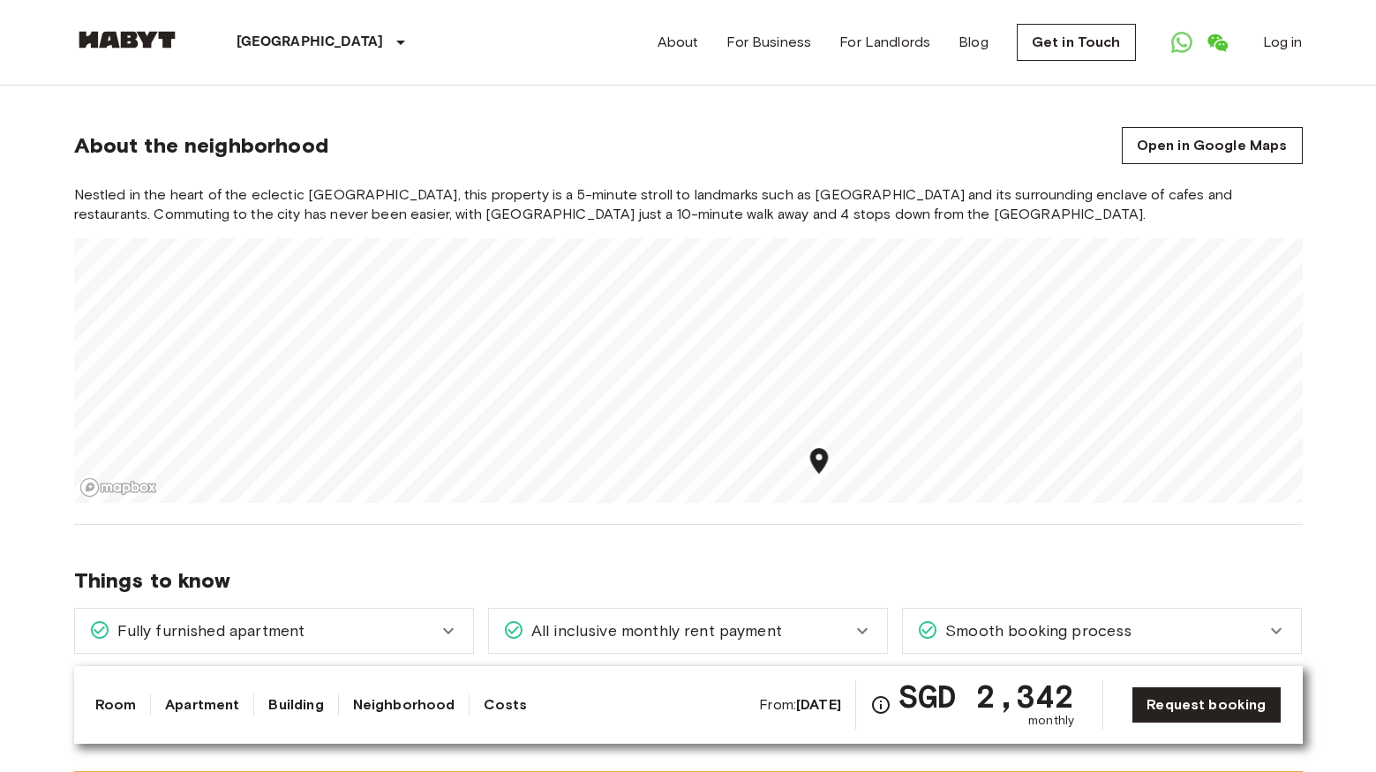
click at [300, 707] on link "Building" at bounding box center [295, 704] width 55 height 21
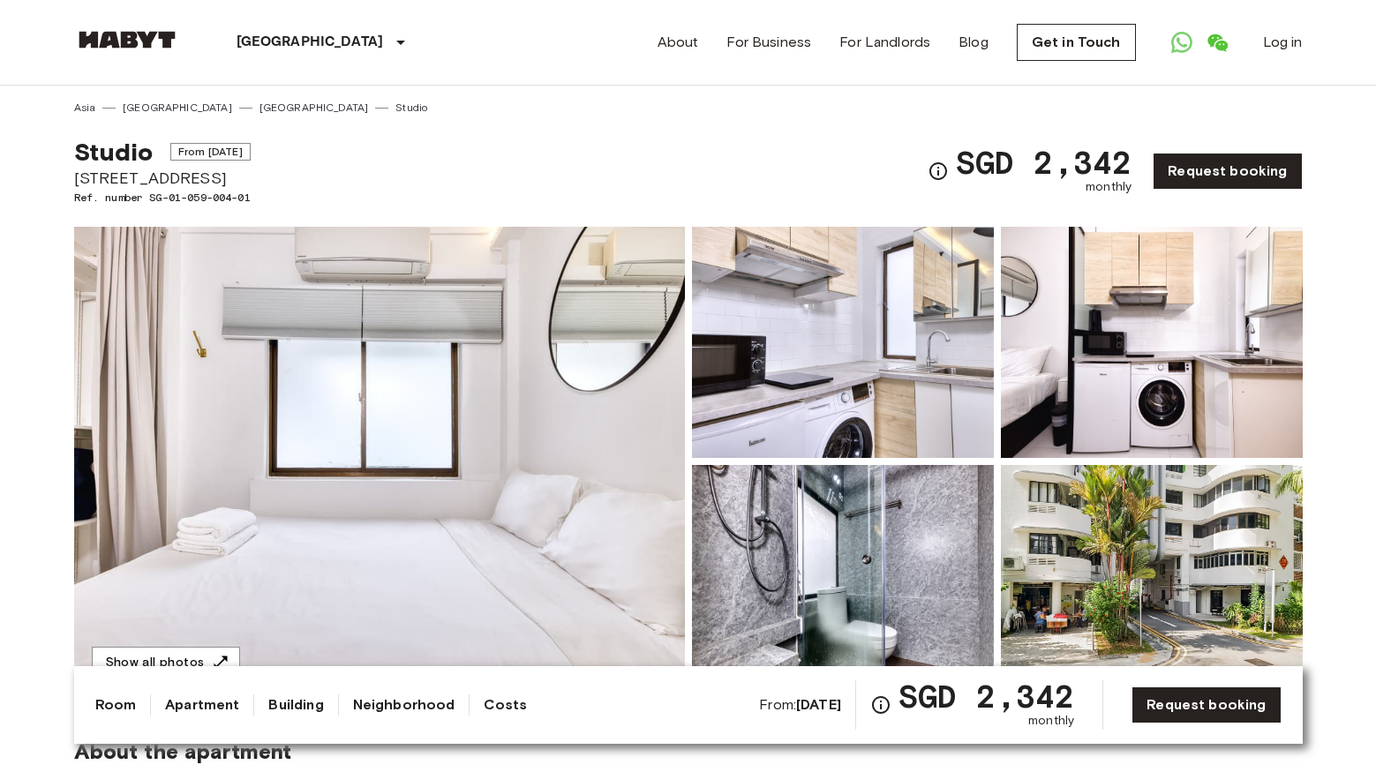
click at [400, 702] on link "Neighborhood" at bounding box center [404, 704] width 102 height 21
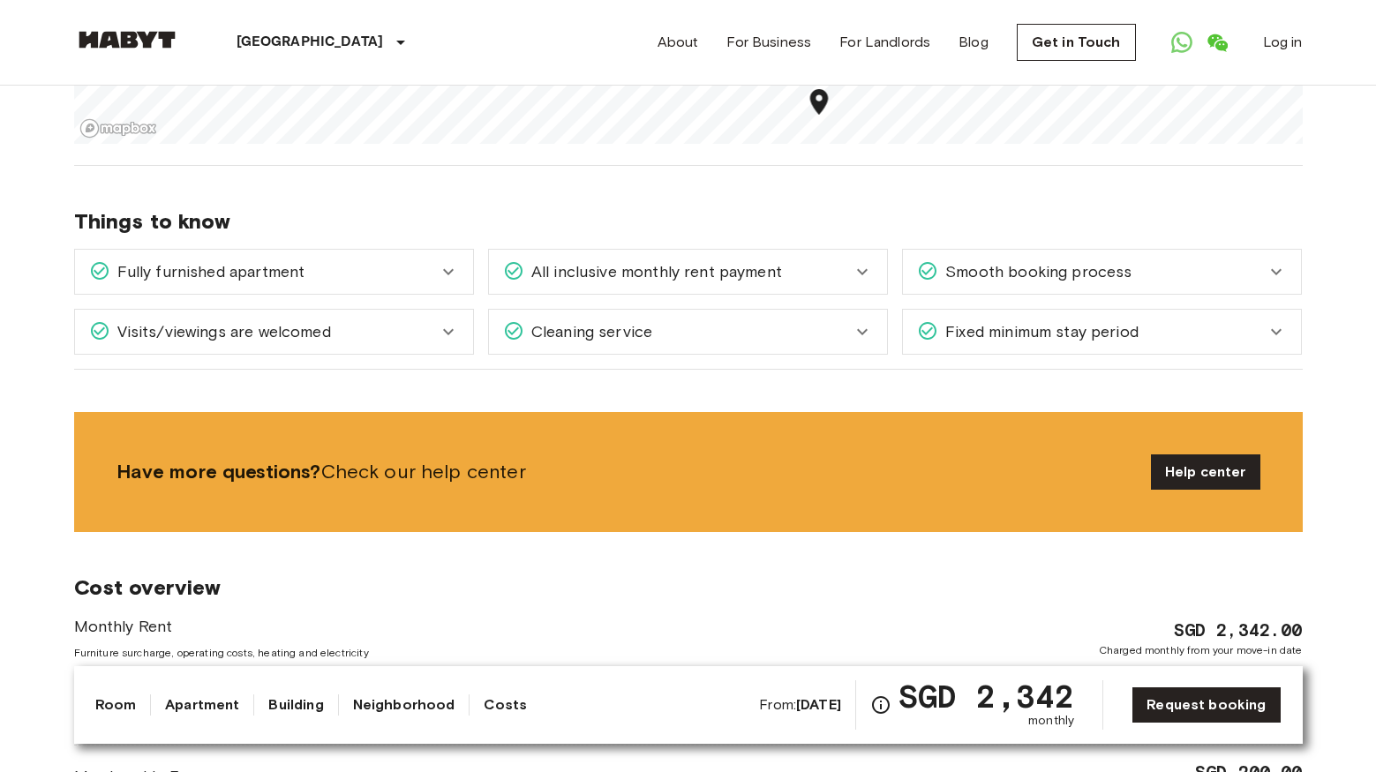
scroll to position [1204, 0]
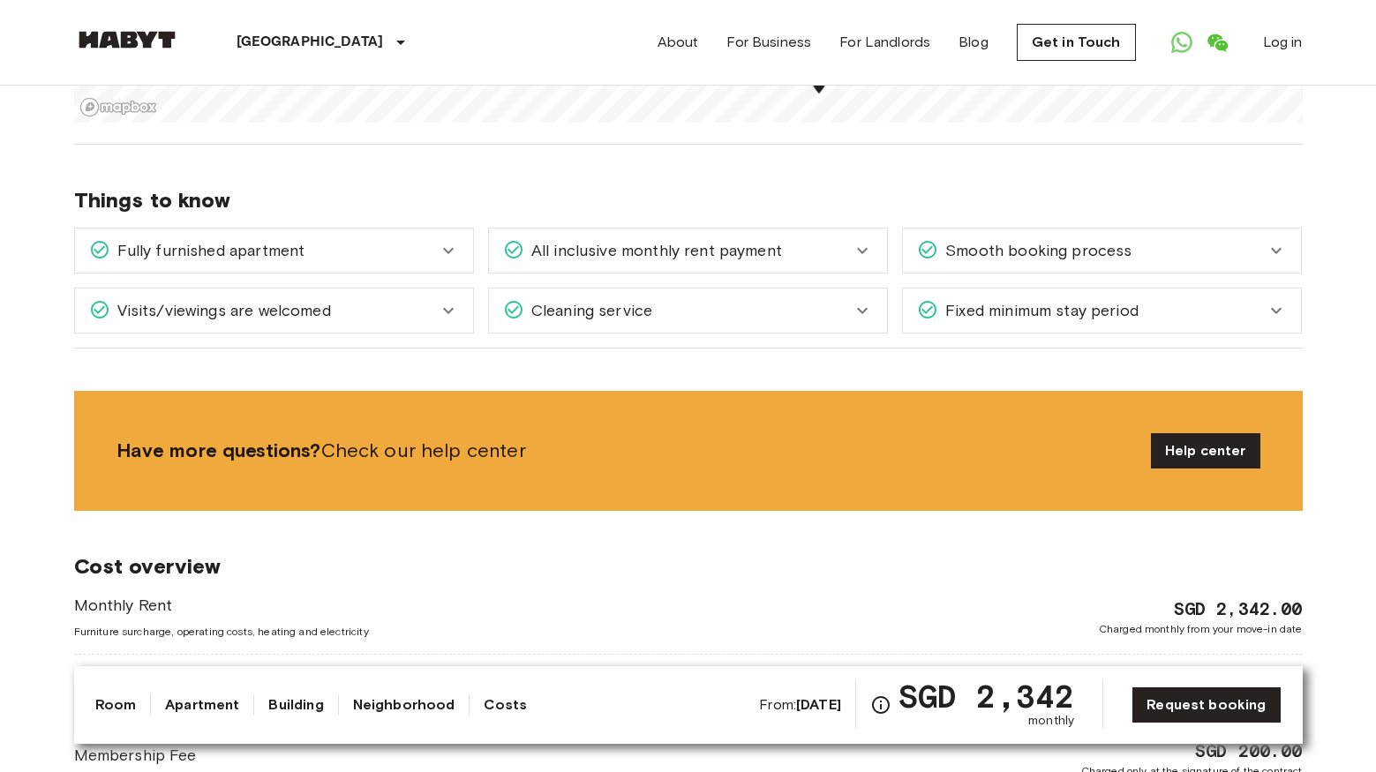
click at [827, 261] on div "All inclusive monthly rent payment" at bounding box center [677, 250] width 349 height 23
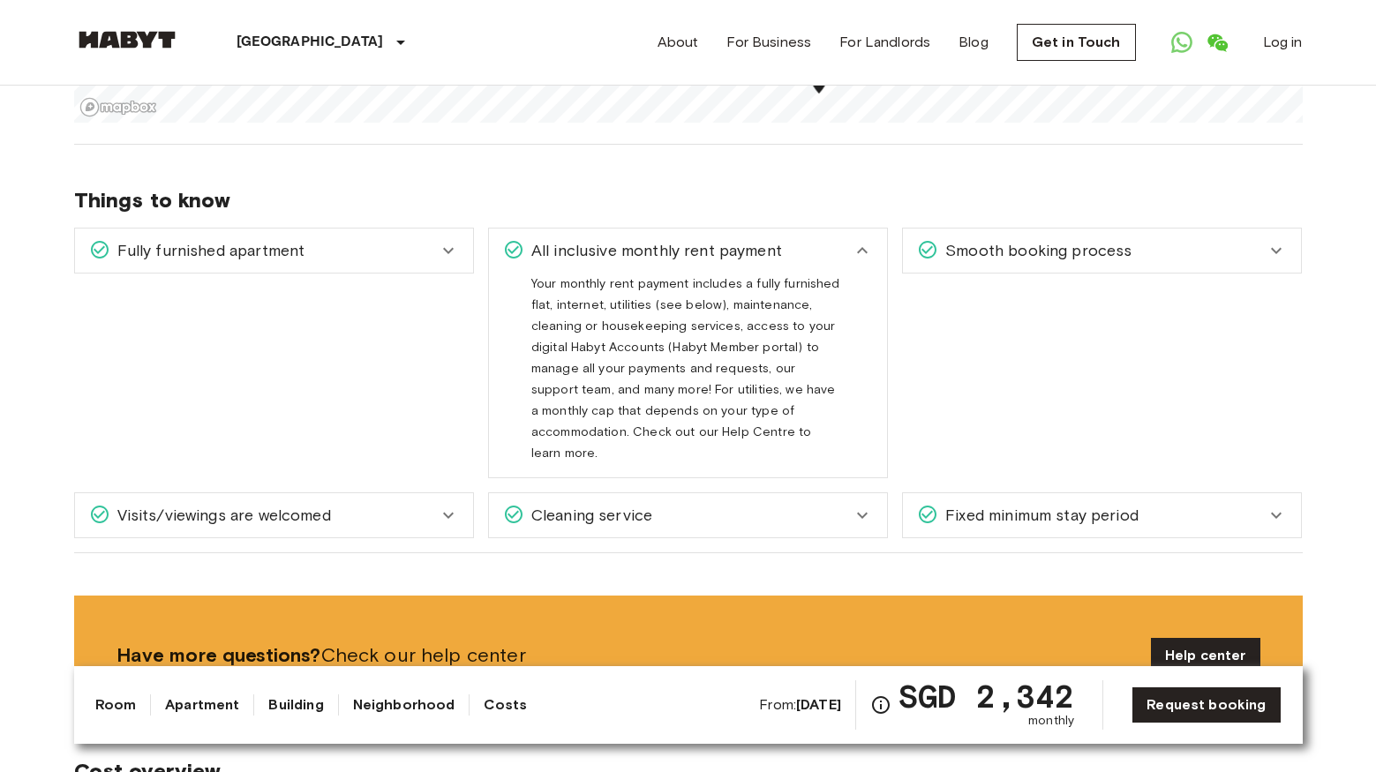
click at [856, 244] on icon at bounding box center [862, 250] width 21 height 21
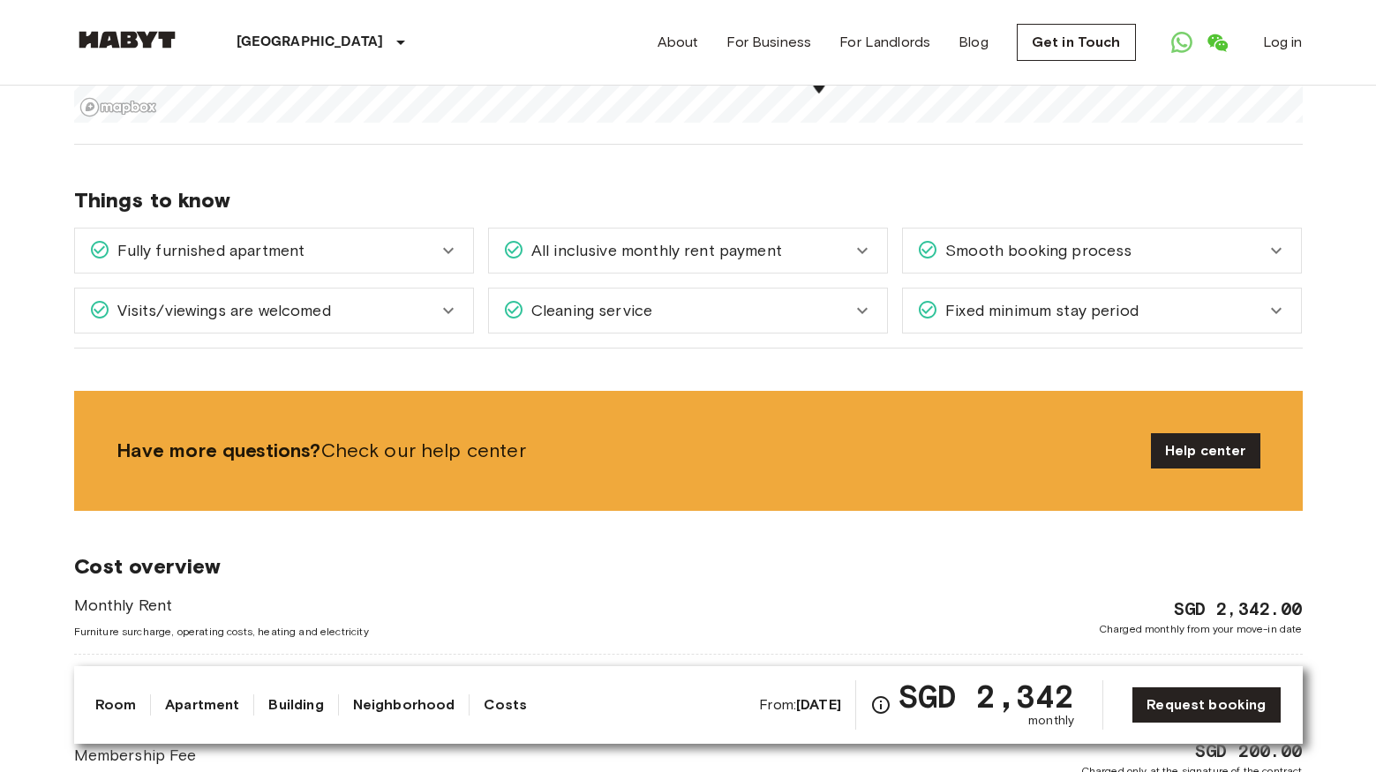
click at [1177, 332] on div "Fixed minimum stay period" at bounding box center [1102, 311] width 398 height 44
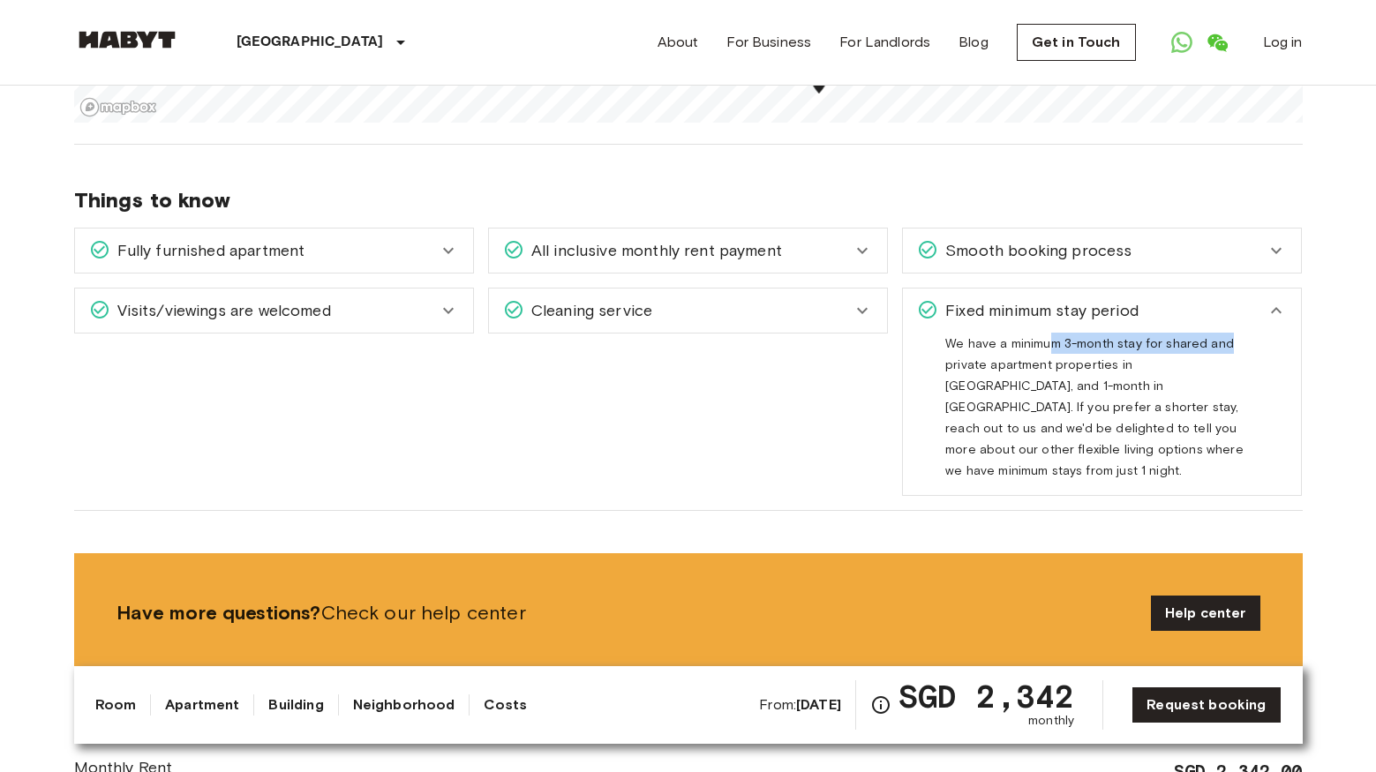
drag, startPoint x: 1057, startPoint y: 345, endPoint x: 1231, endPoint y: 339, distance: 173.9
click at [1231, 339] on div "We have a minimum 3-month stay for shared and private apartment properties in […" at bounding box center [1101, 407] width 313 height 148
click at [1194, 341] on span "We have a minimum 3-month stay for shared and private apartment properties in […" at bounding box center [1094, 414] width 298 height 156
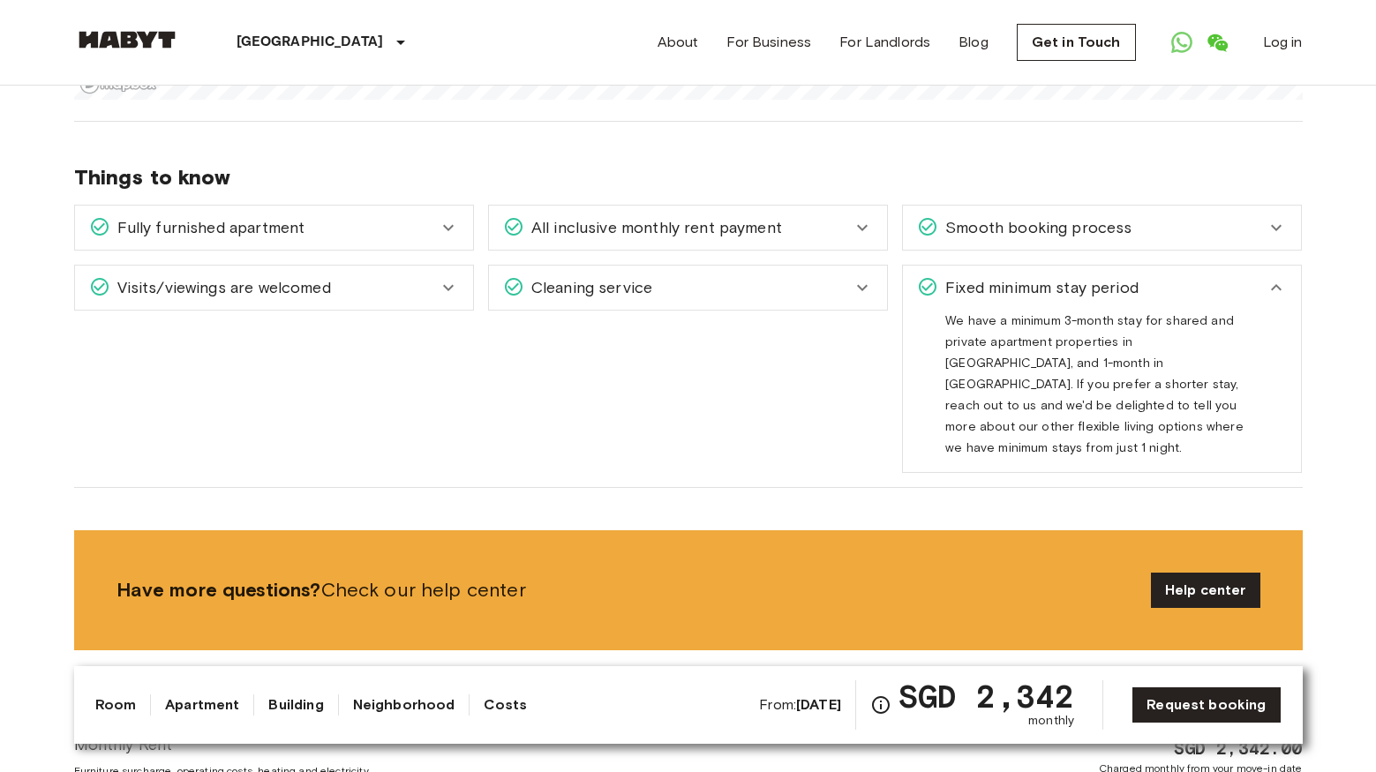
scroll to position [1239, 0]
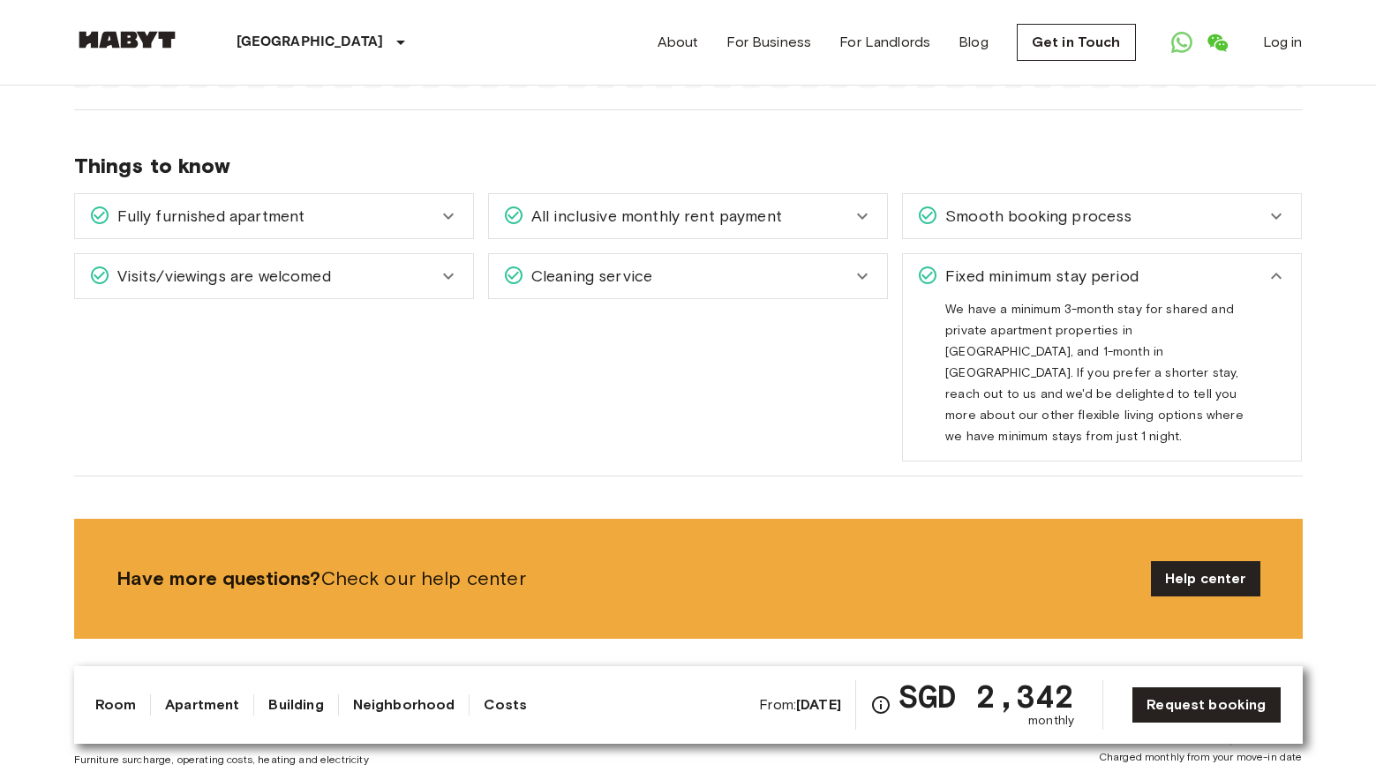
click at [656, 280] on div "Cleaning service" at bounding box center [677, 276] width 349 height 23
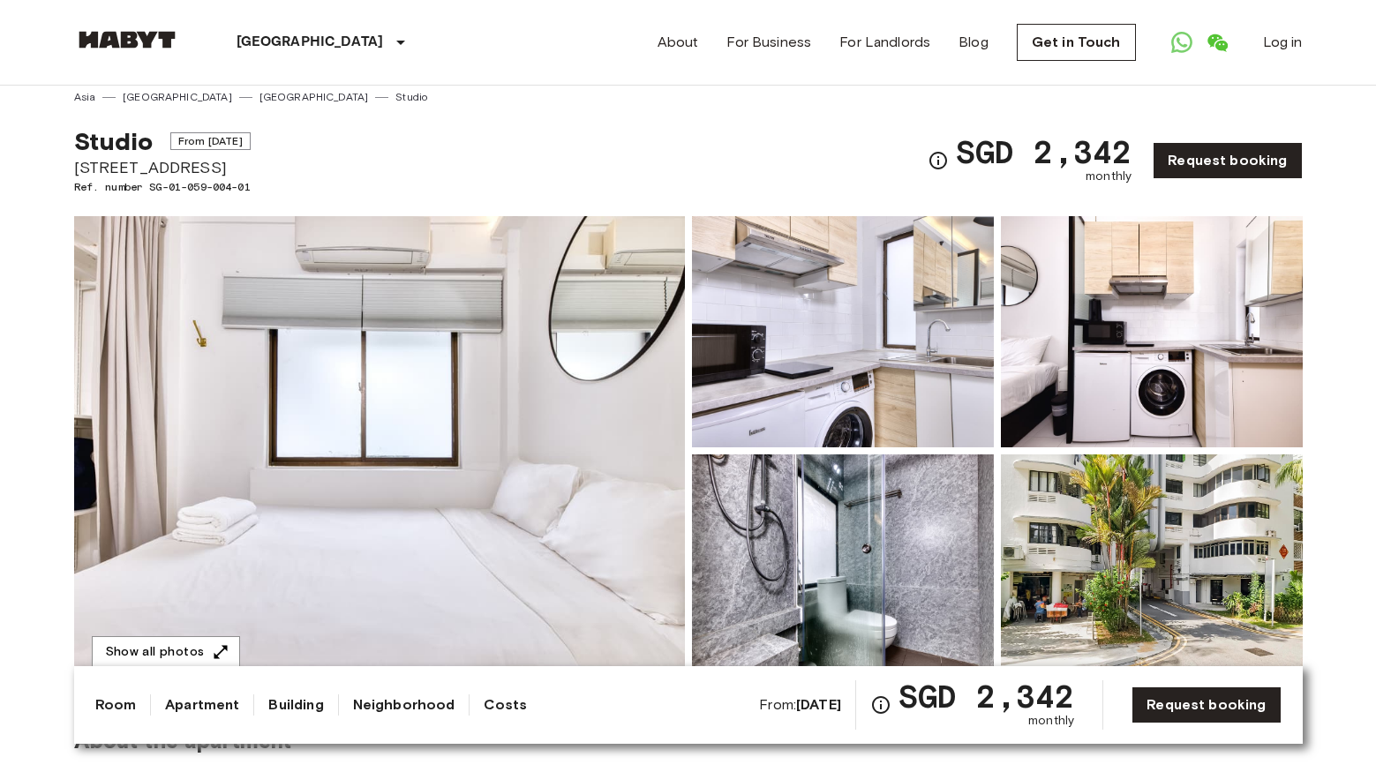
scroll to position [0, 0]
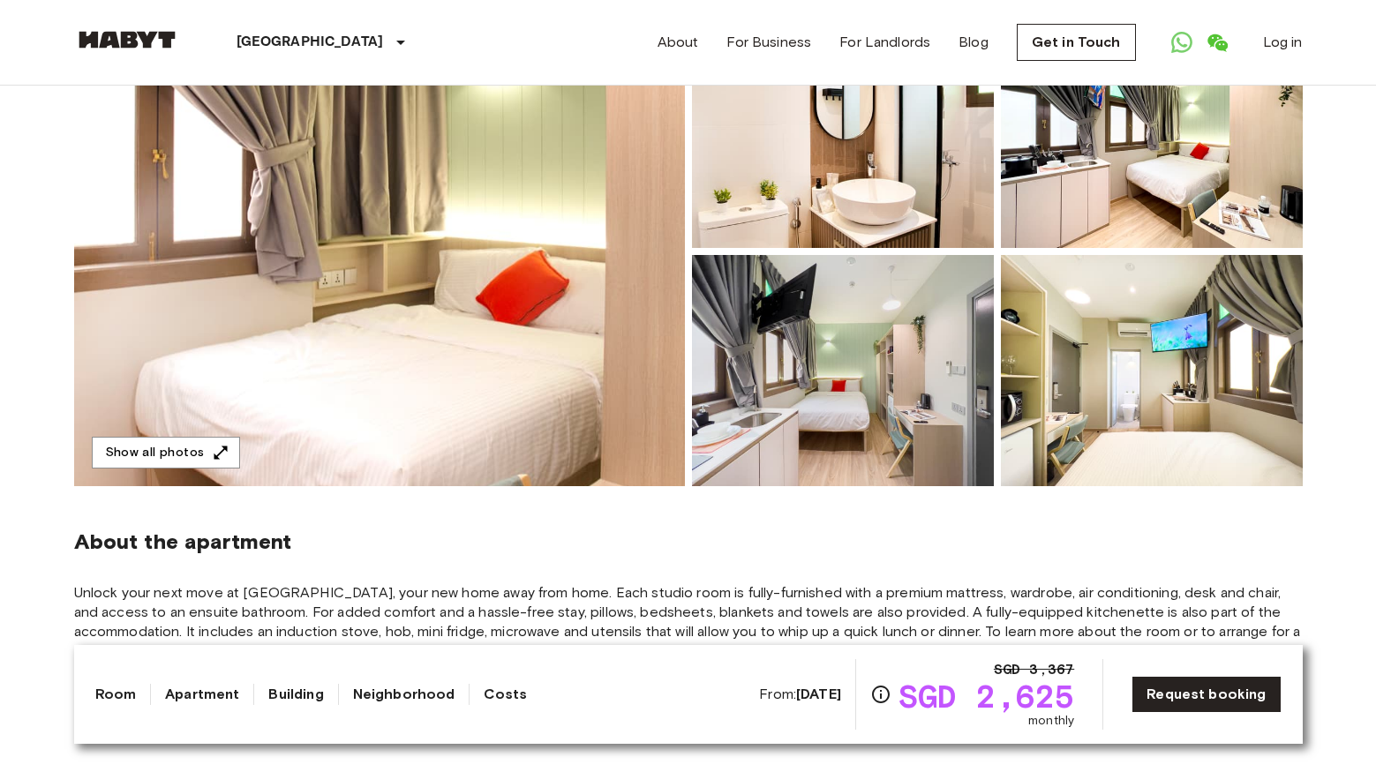
scroll to position [296, 0]
